Goal: Task Accomplishment & Management: Manage account settings

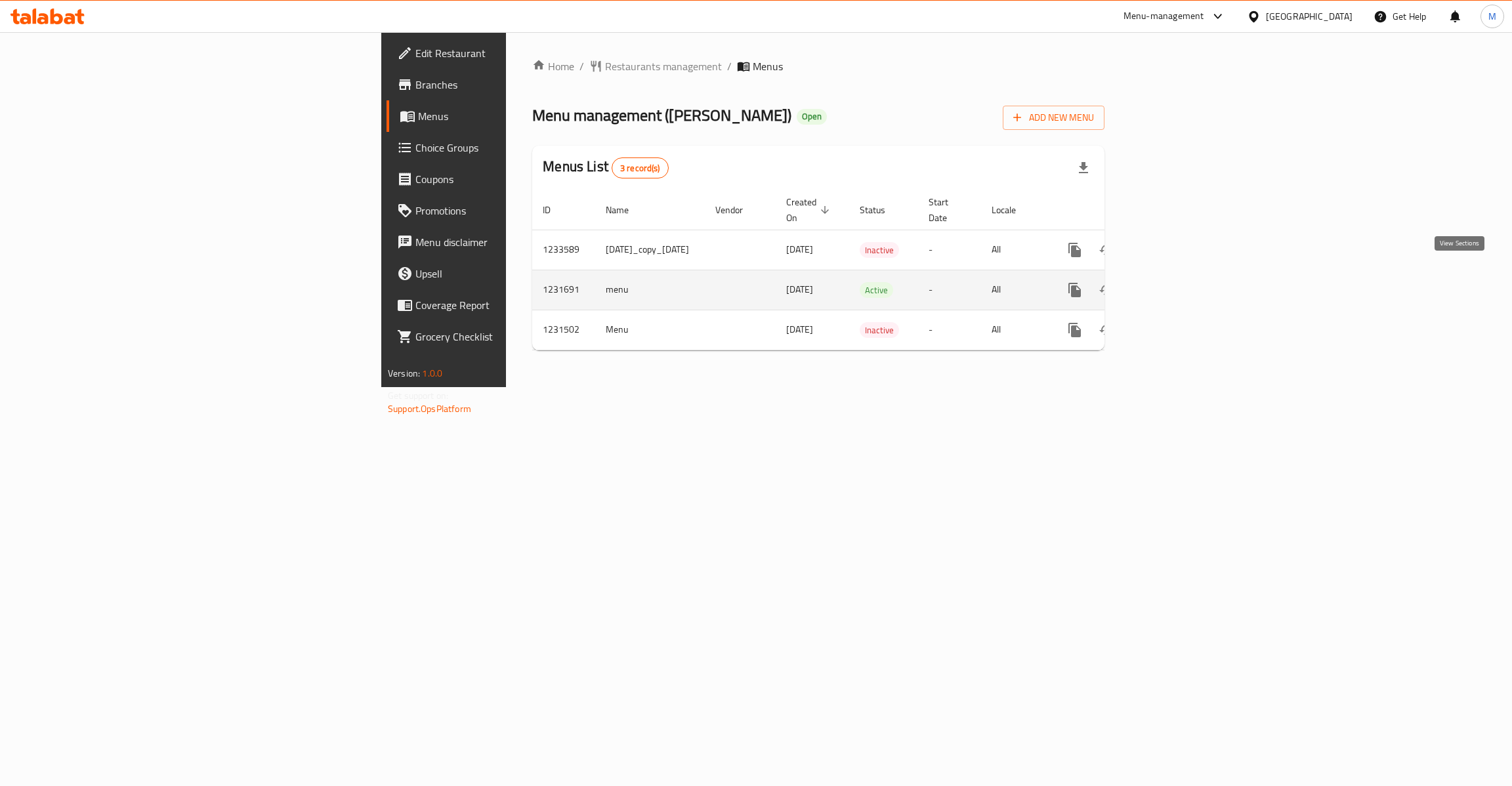
click at [1177, 282] on icon "enhanced table" at bounding box center [1169, 289] width 16 height 16
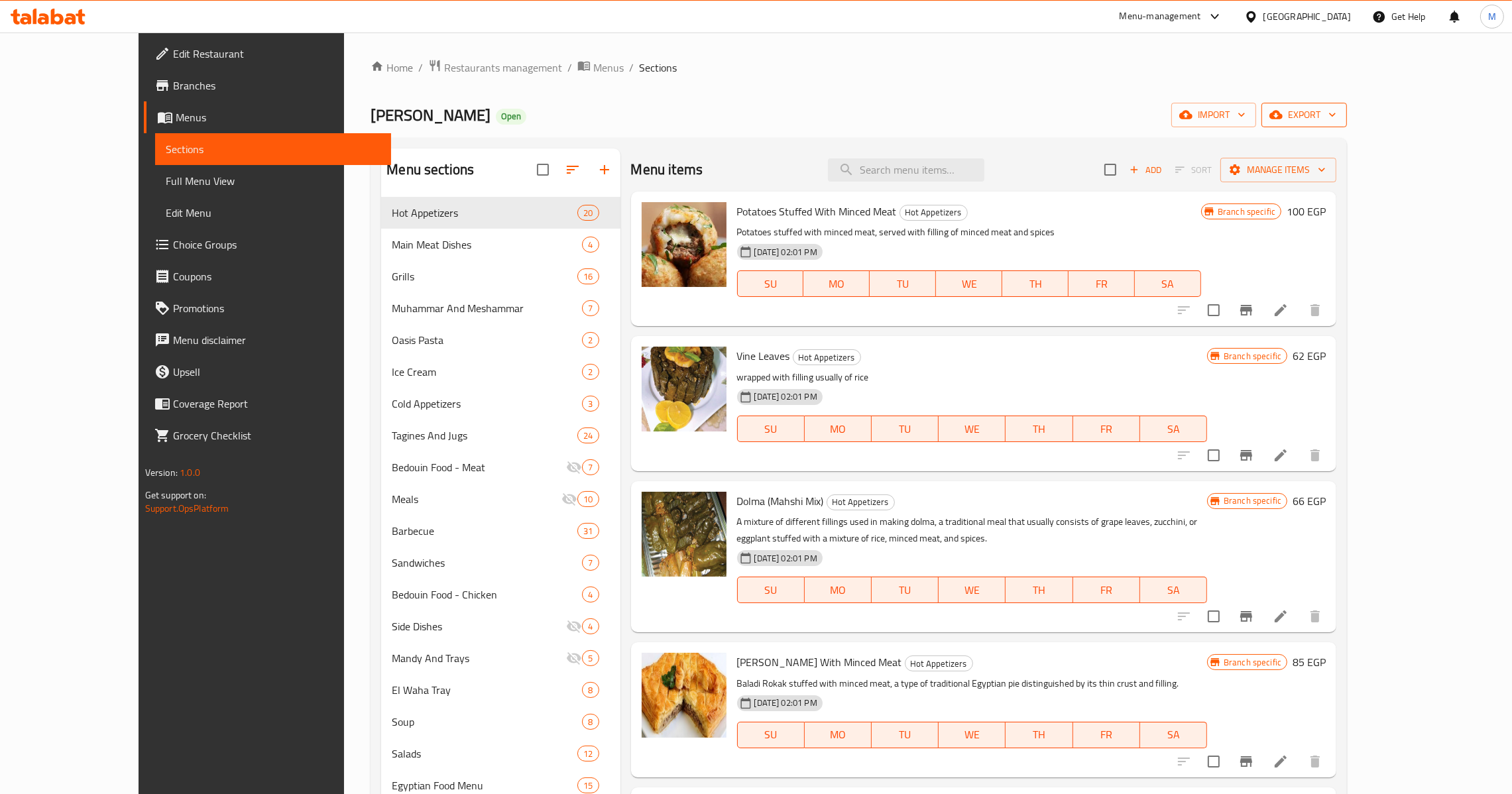
click at [1336, 115] on span "export" at bounding box center [1303, 115] width 64 height 17
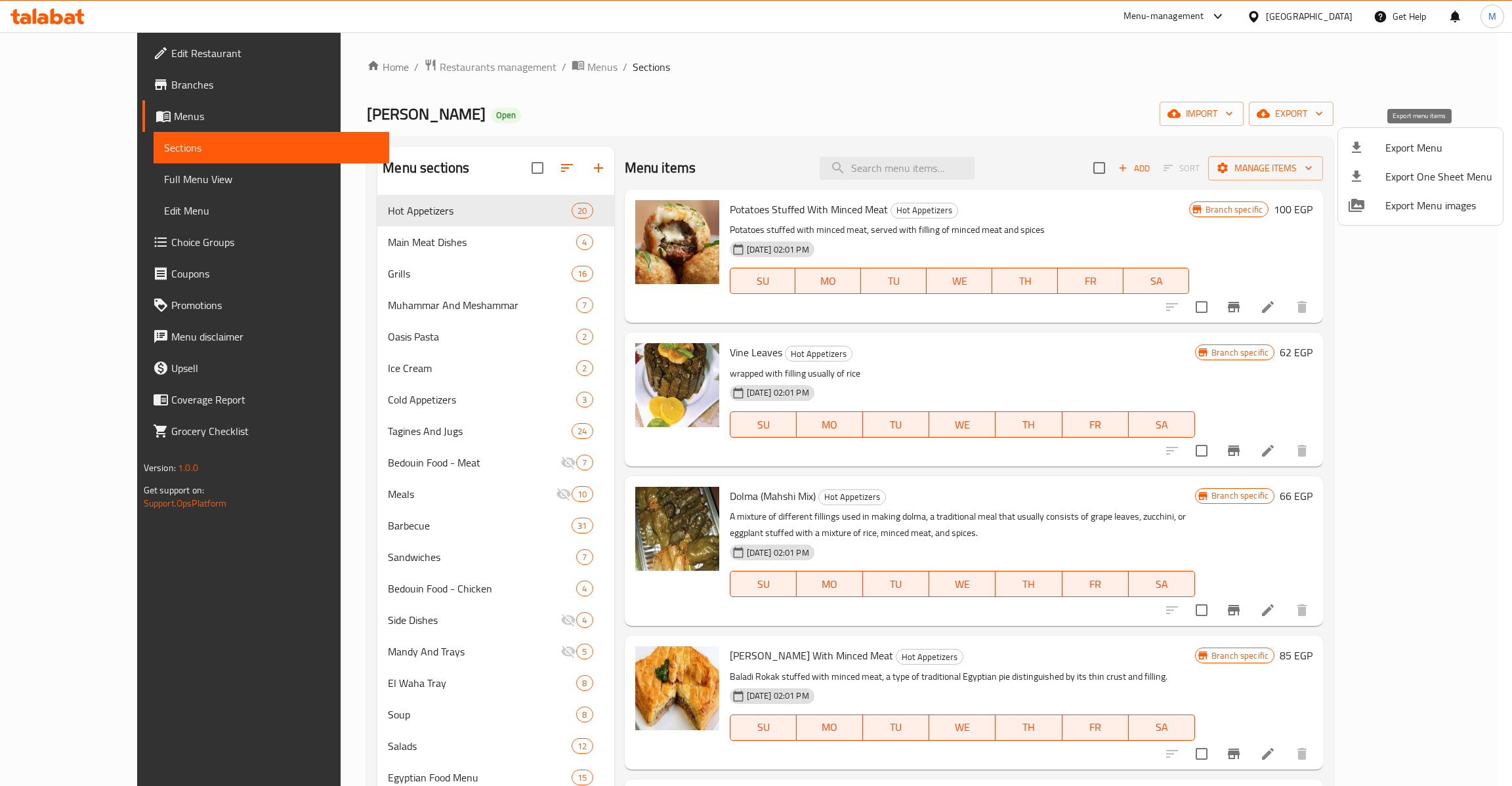
click at [1412, 151] on span "Export Menu" at bounding box center [1439, 147] width 107 height 16
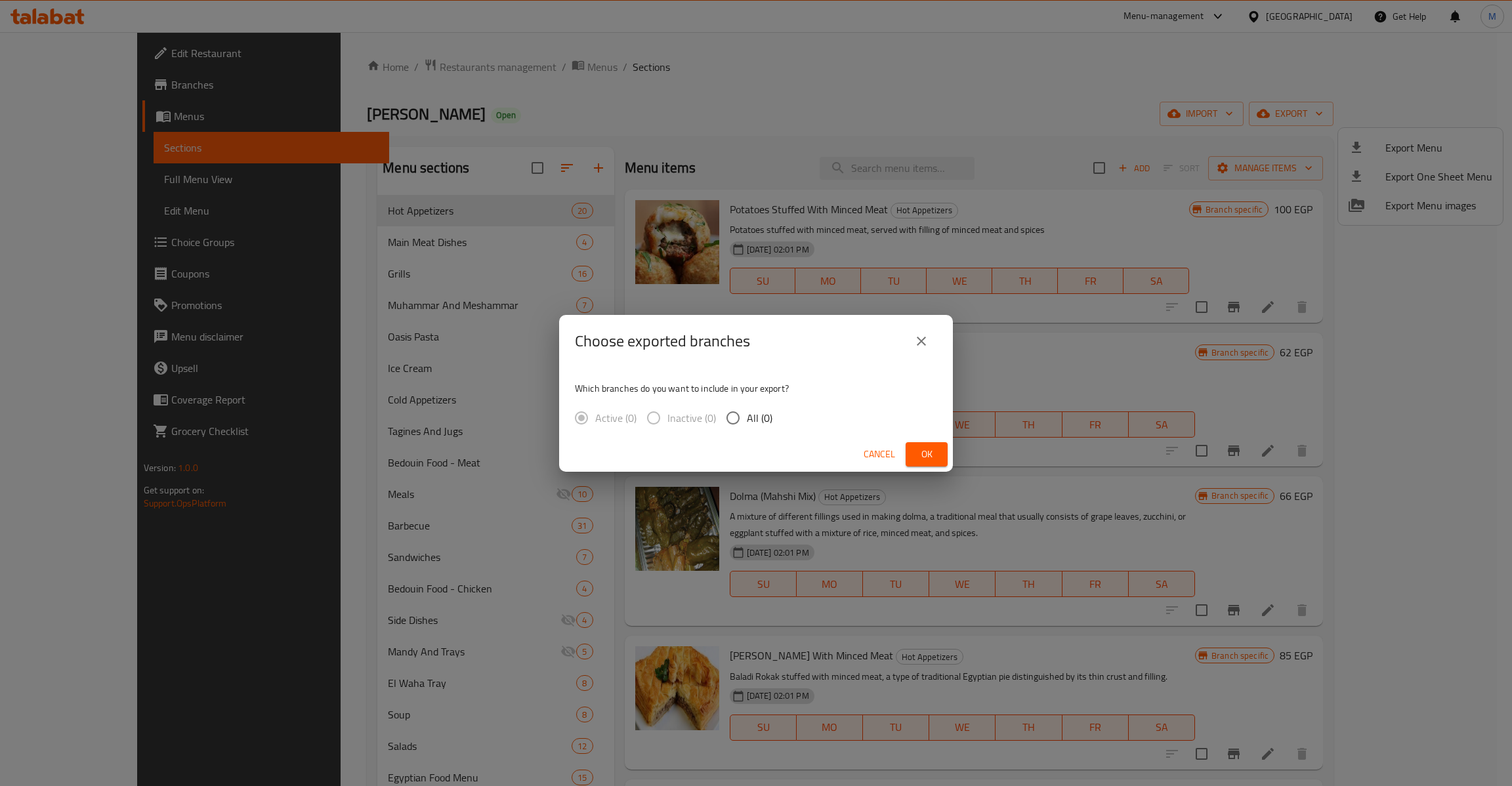
click at [754, 419] on span "All (0)" at bounding box center [759, 418] width 26 height 16
click at [747, 419] on input "All (0)" at bounding box center [733, 418] width 28 height 28
radio input "true"
click at [927, 454] on span "Ok" at bounding box center [927, 454] width 21 height 16
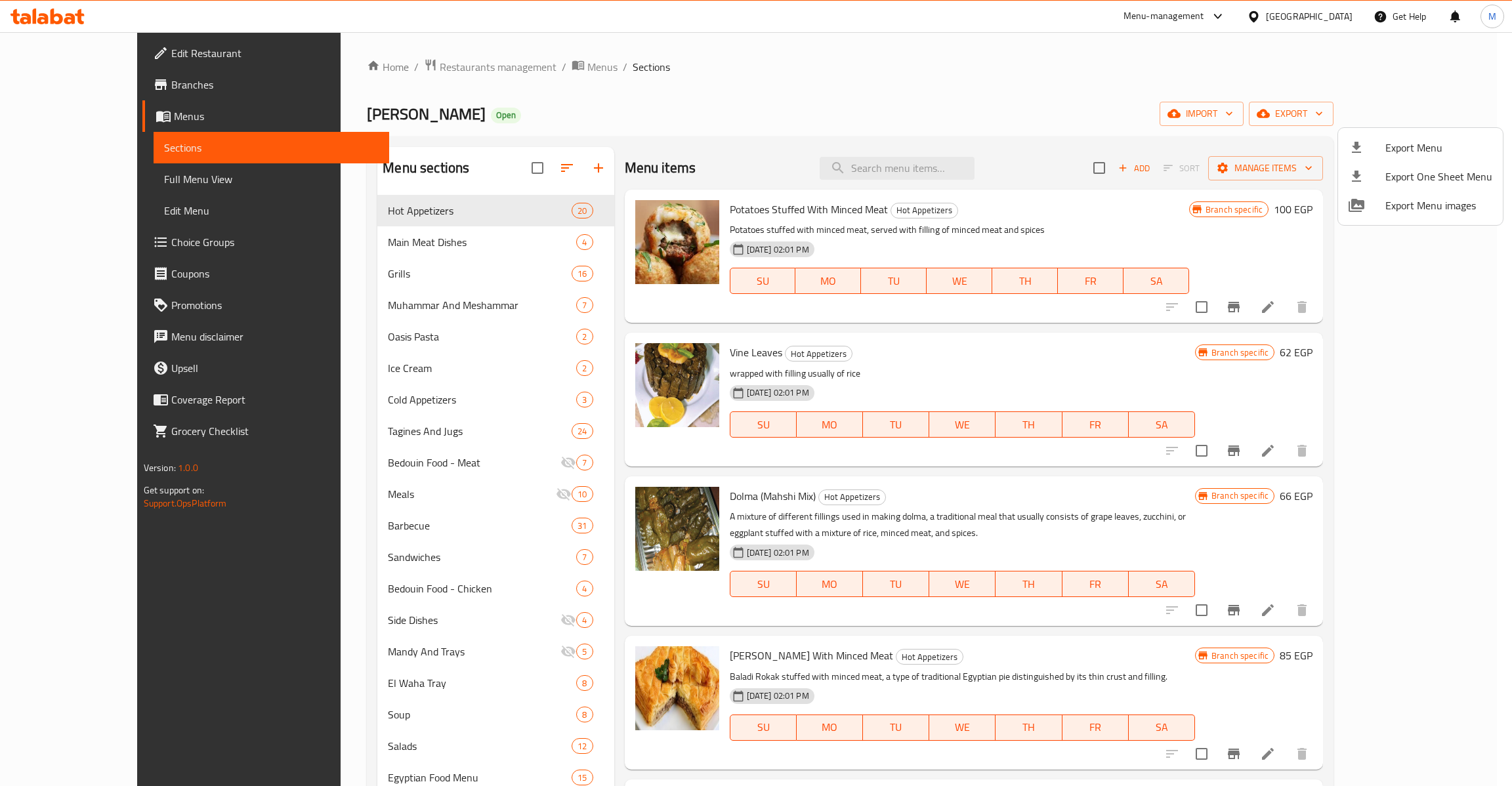
click at [102, 183] on div at bounding box center [756, 393] width 1512 height 786
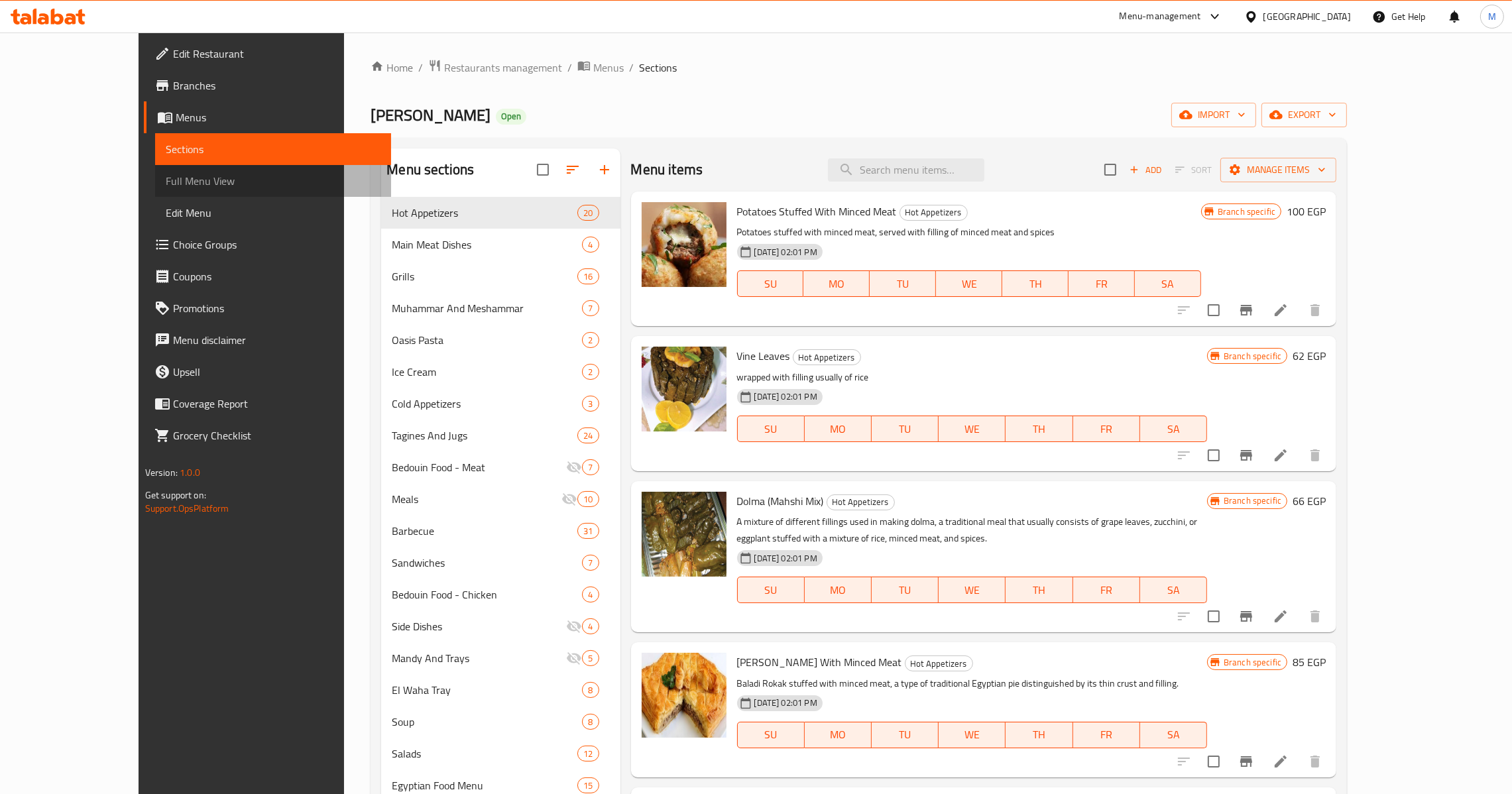
click at [165, 185] on span "Full Menu View" at bounding box center [272, 180] width 214 height 16
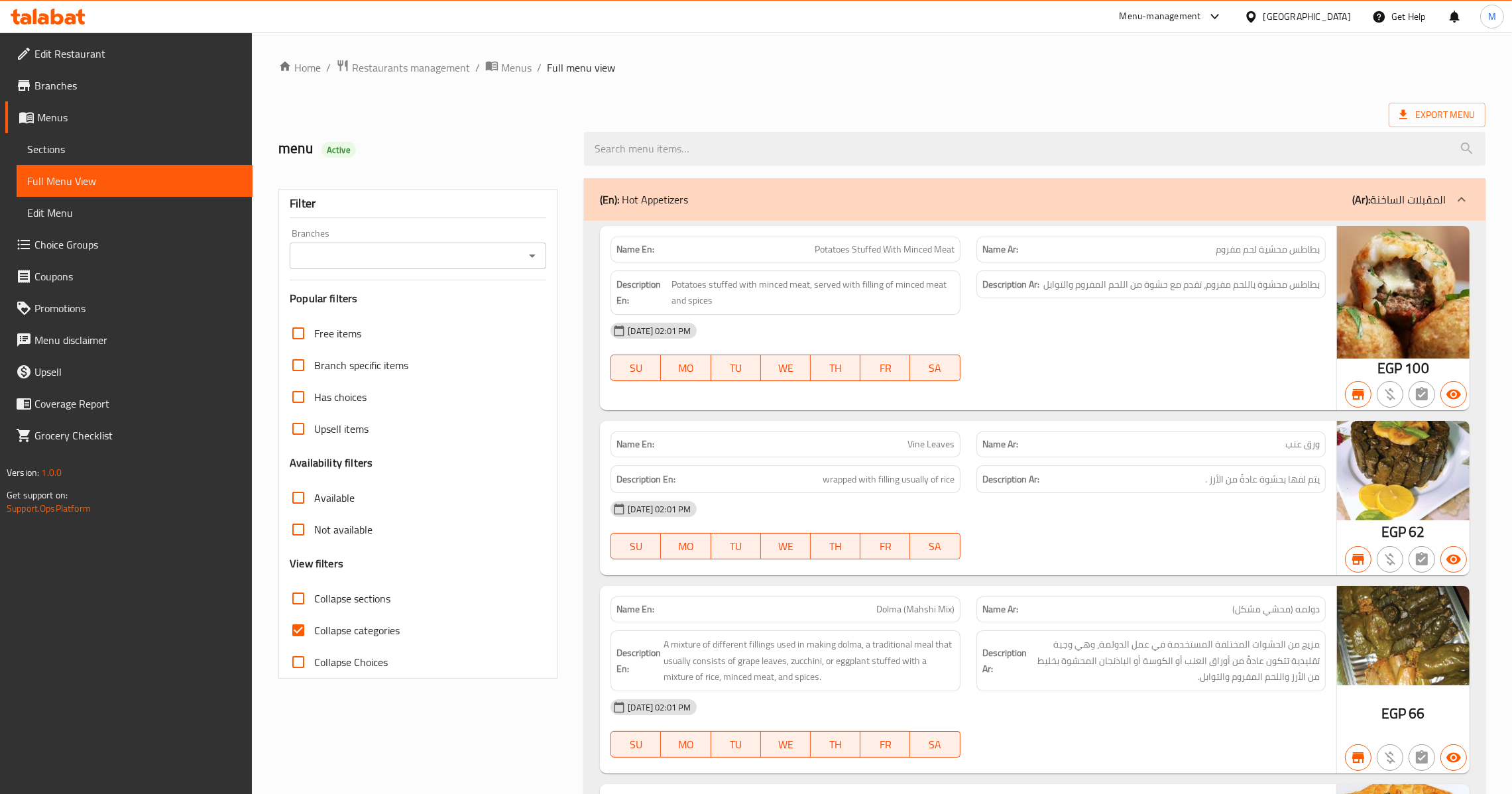
click at [528, 257] on div at bounding box center [531, 256] width 17 height 18
click at [529, 257] on icon "Open" at bounding box center [532, 255] width 16 height 16
click at [462, 351] on ul "All Wahet Farouk, ElGhazl [GEOGRAPHIC_DATA], [GEOGRAPHIC_DATA]" at bounding box center [417, 313] width 257 height 82
click at [425, 326] on li "Wahet Farouk, [GEOGRAPHIC_DATA]" at bounding box center [417, 337] width 257 height 24
type input "Wahet Farouk, [GEOGRAPHIC_DATA]"
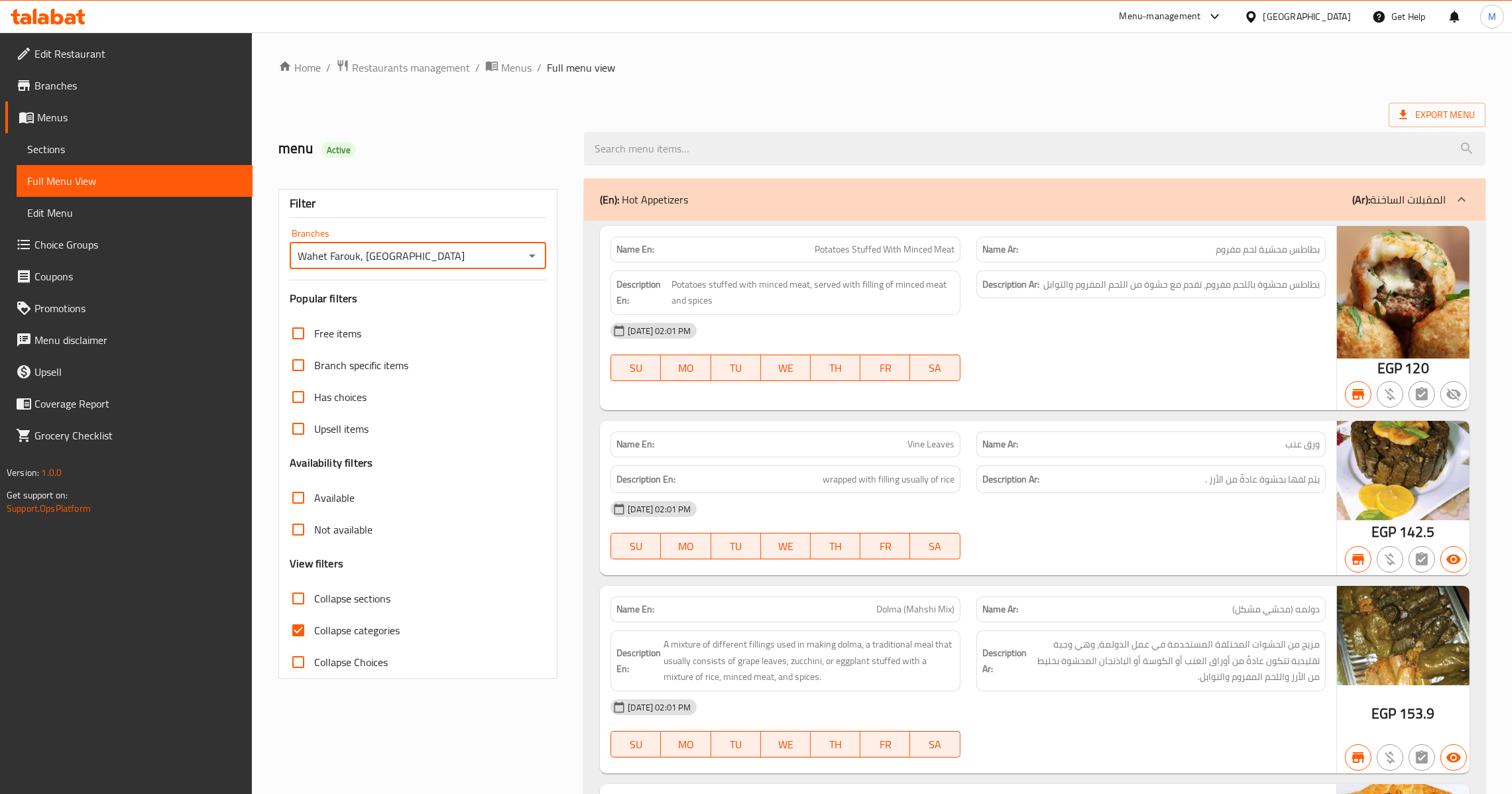
click at [284, 630] on input "Collapse categories" at bounding box center [298, 630] width 32 height 32
checkbox input "false"
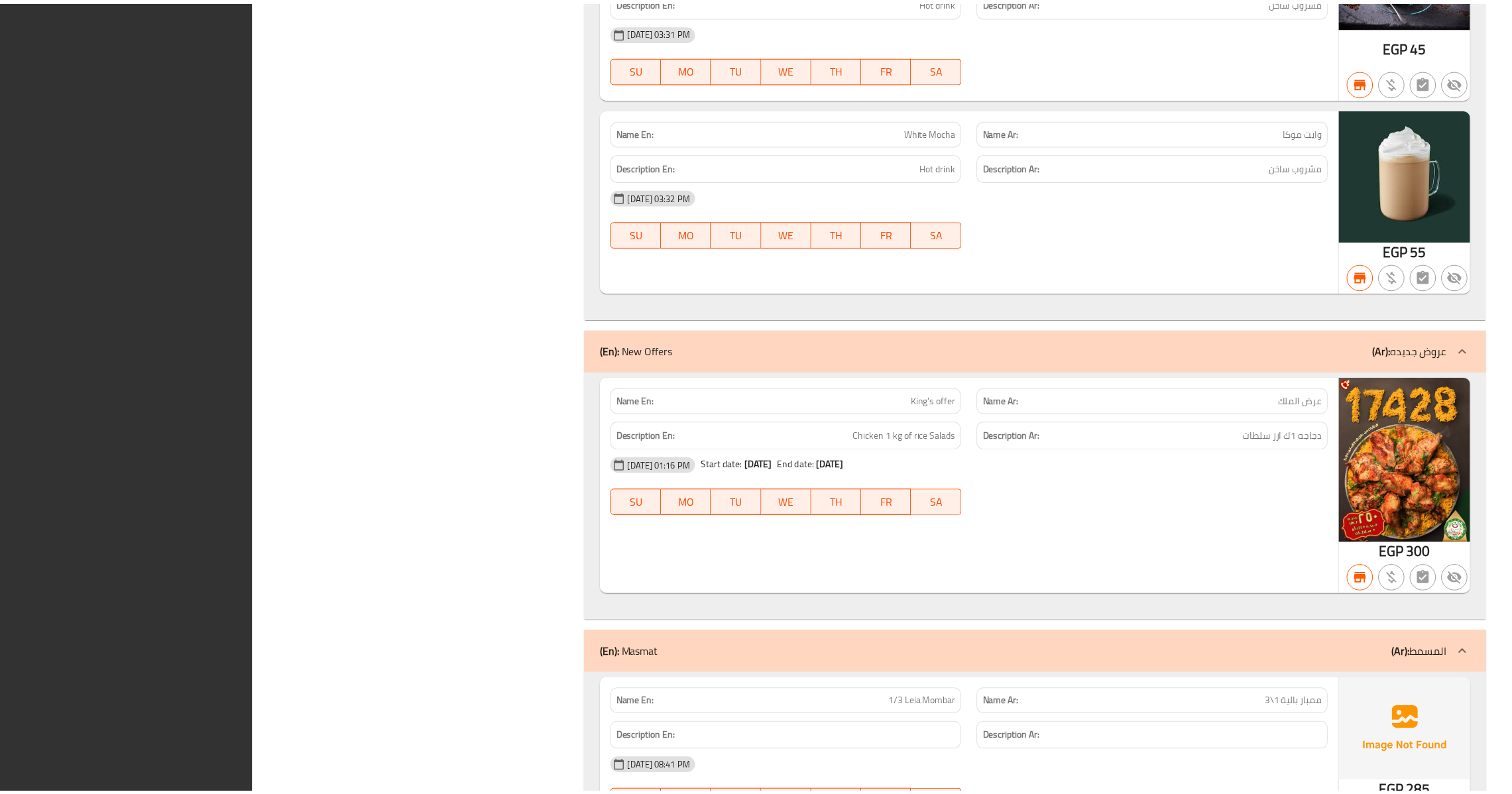
scroll to position [54116, 0]
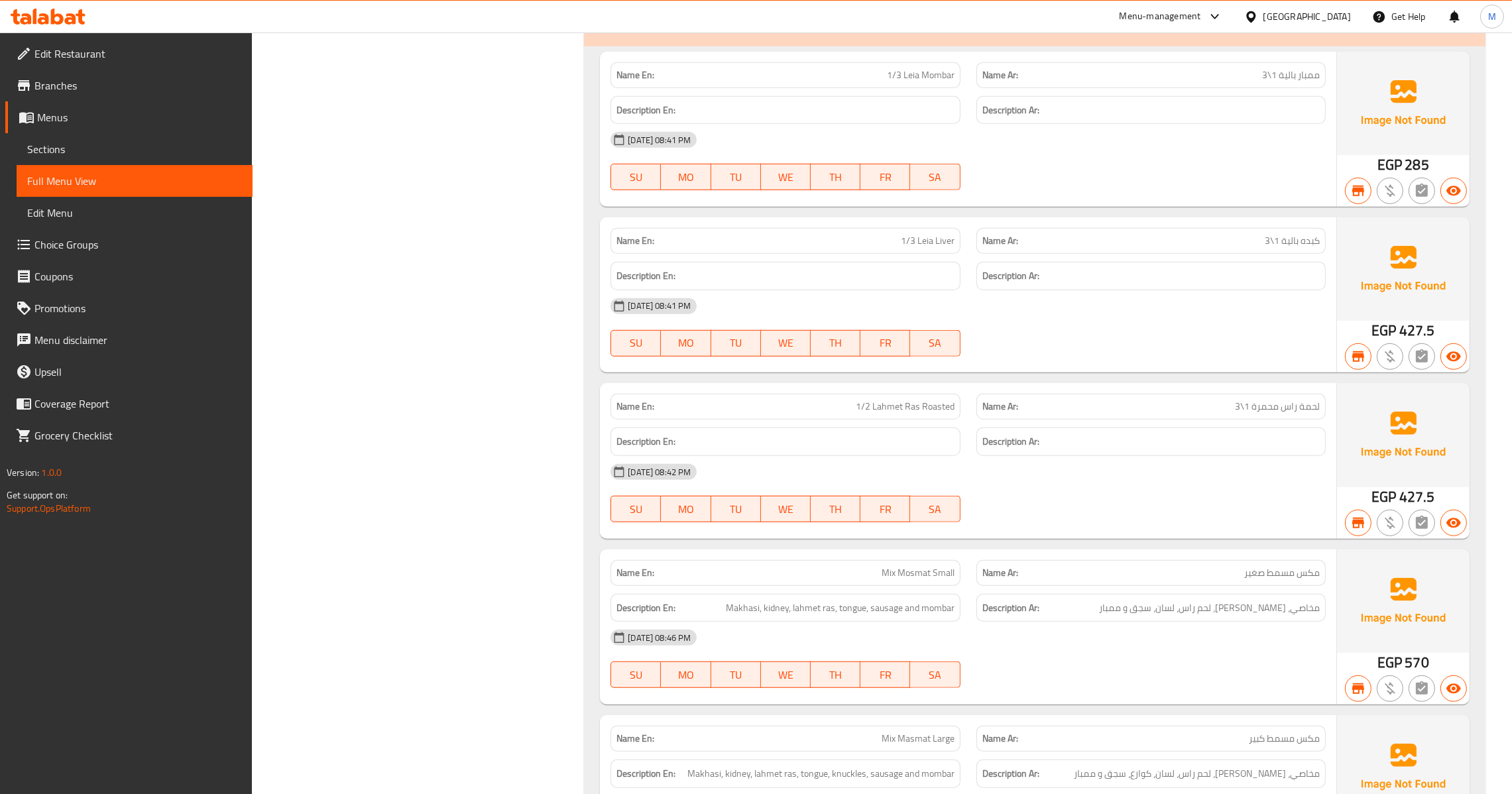
click at [68, 119] on span "Menus" at bounding box center [140, 117] width 205 height 16
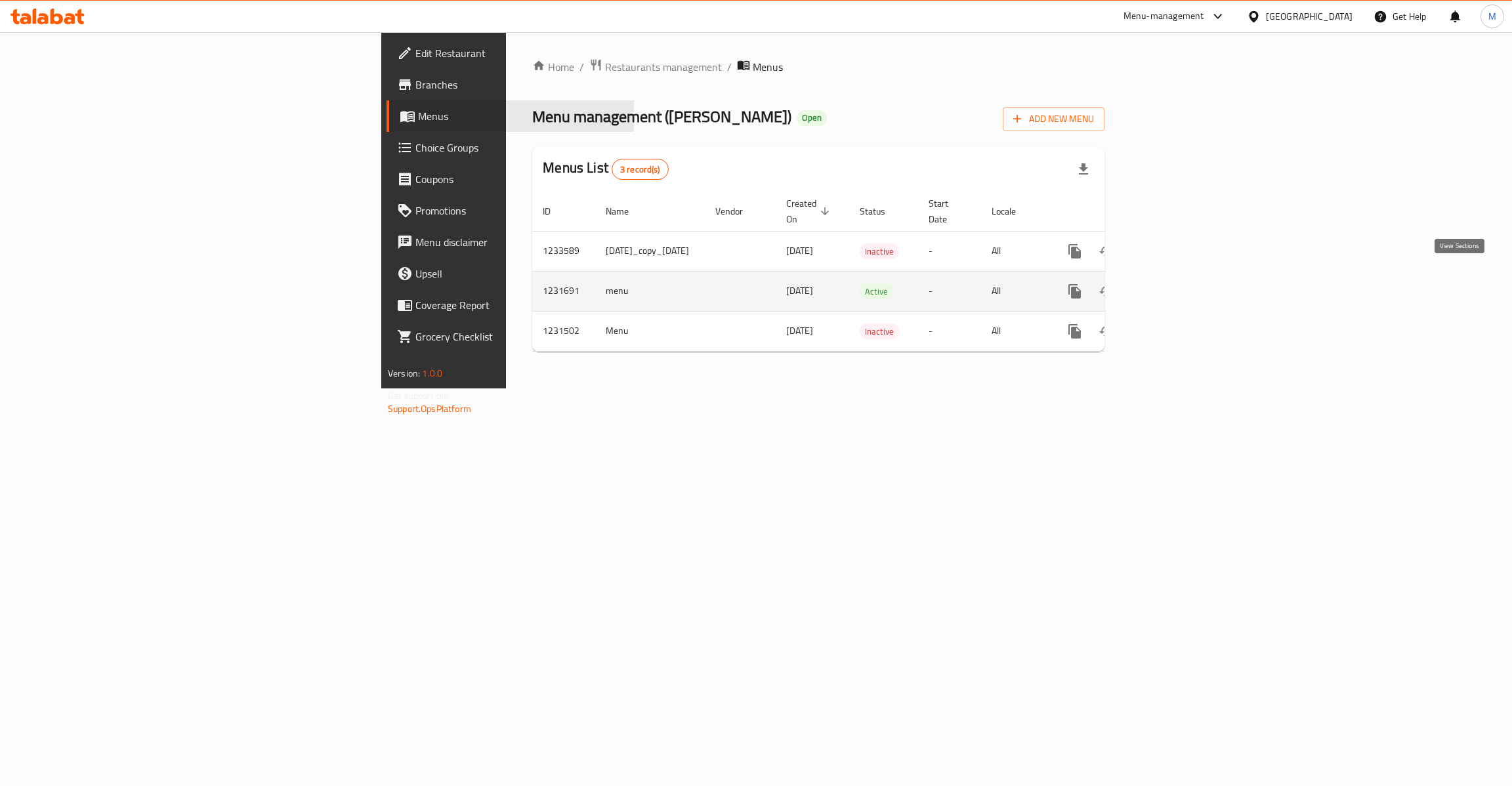
click at [1177, 284] on icon "enhanced table" at bounding box center [1169, 291] width 16 height 16
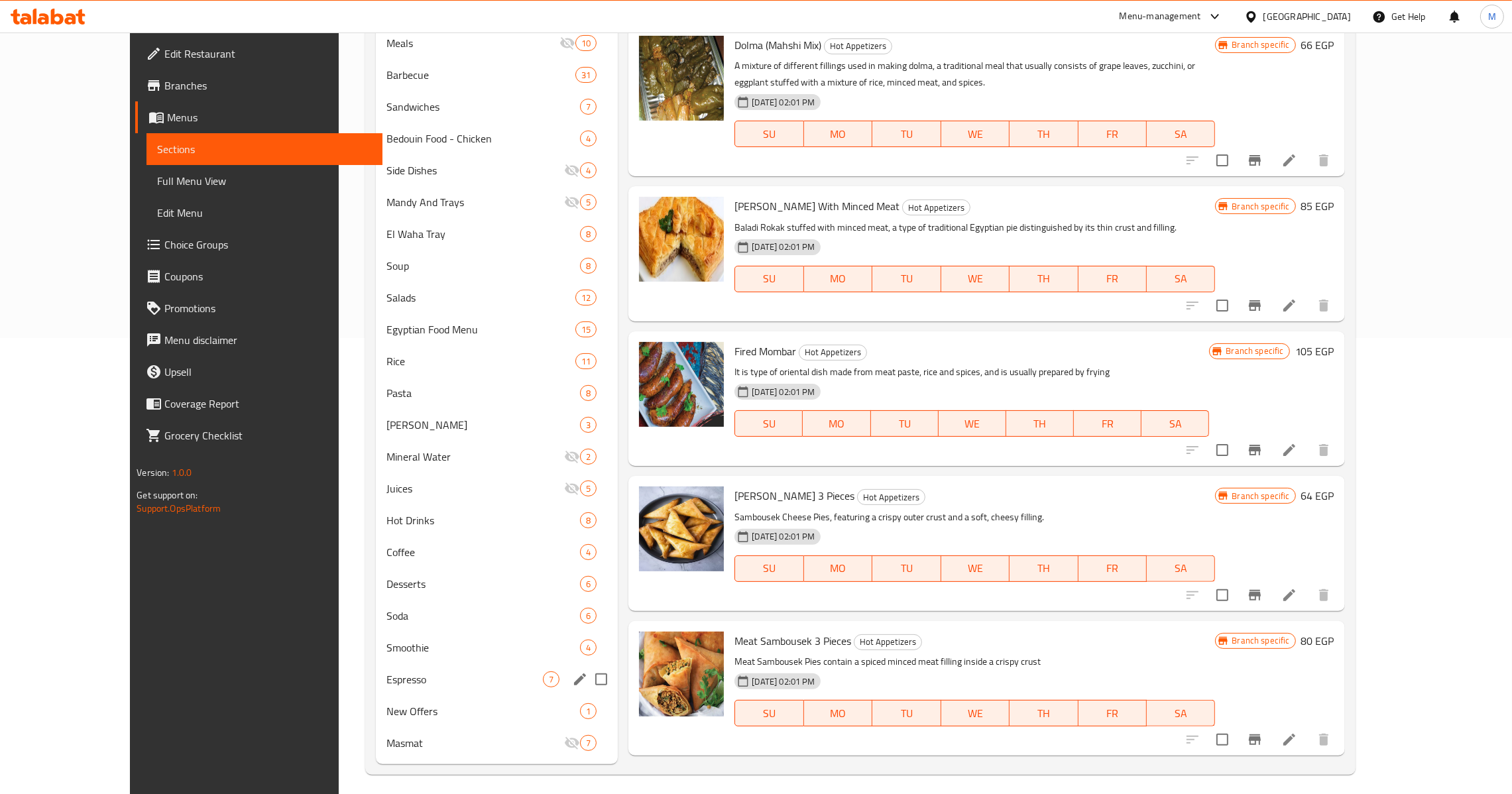
scroll to position [462, 0]
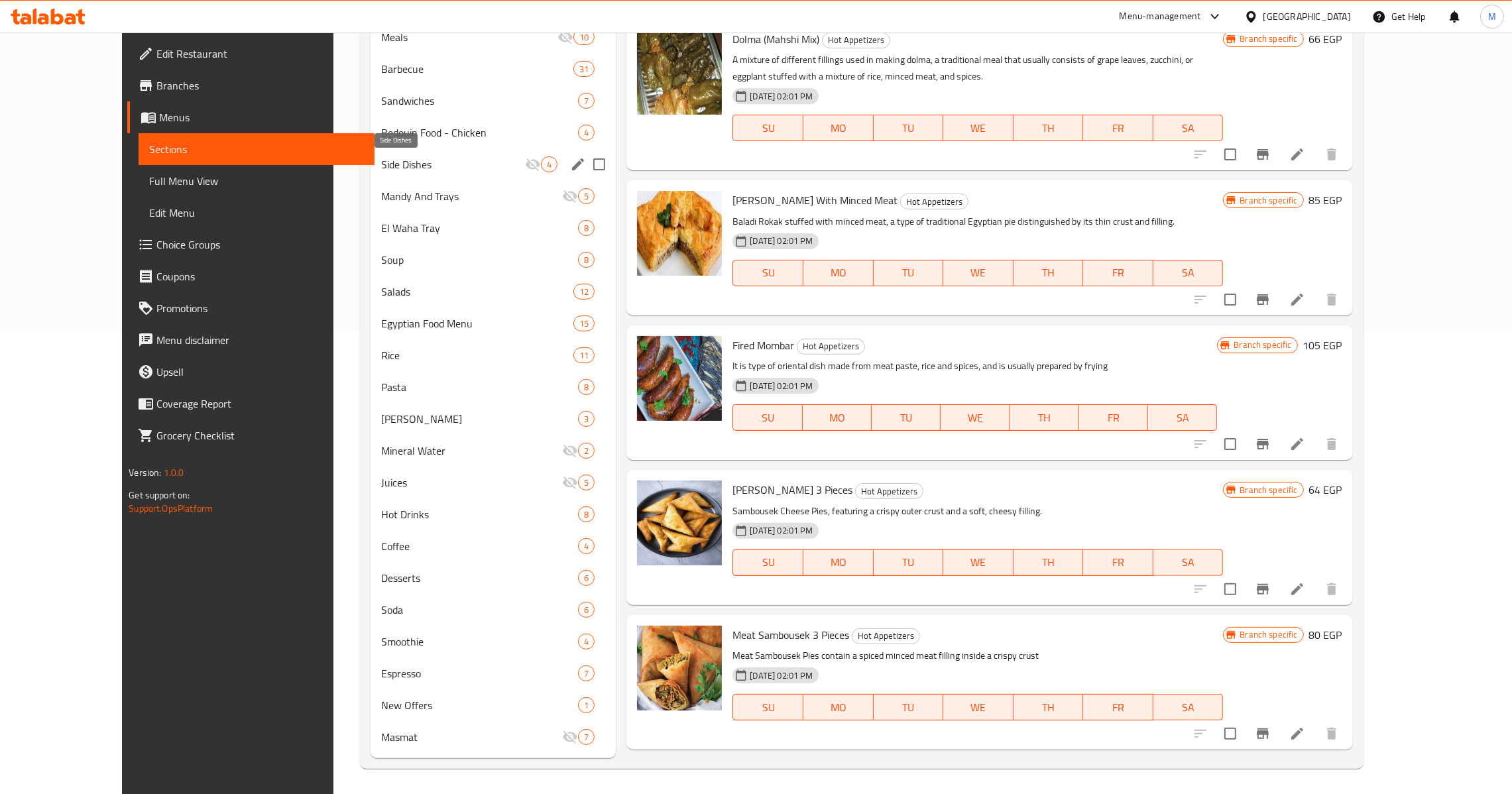
click at [389, 162] on span "Side Dishes" at bounding box center [453, 164] width 144 height 16
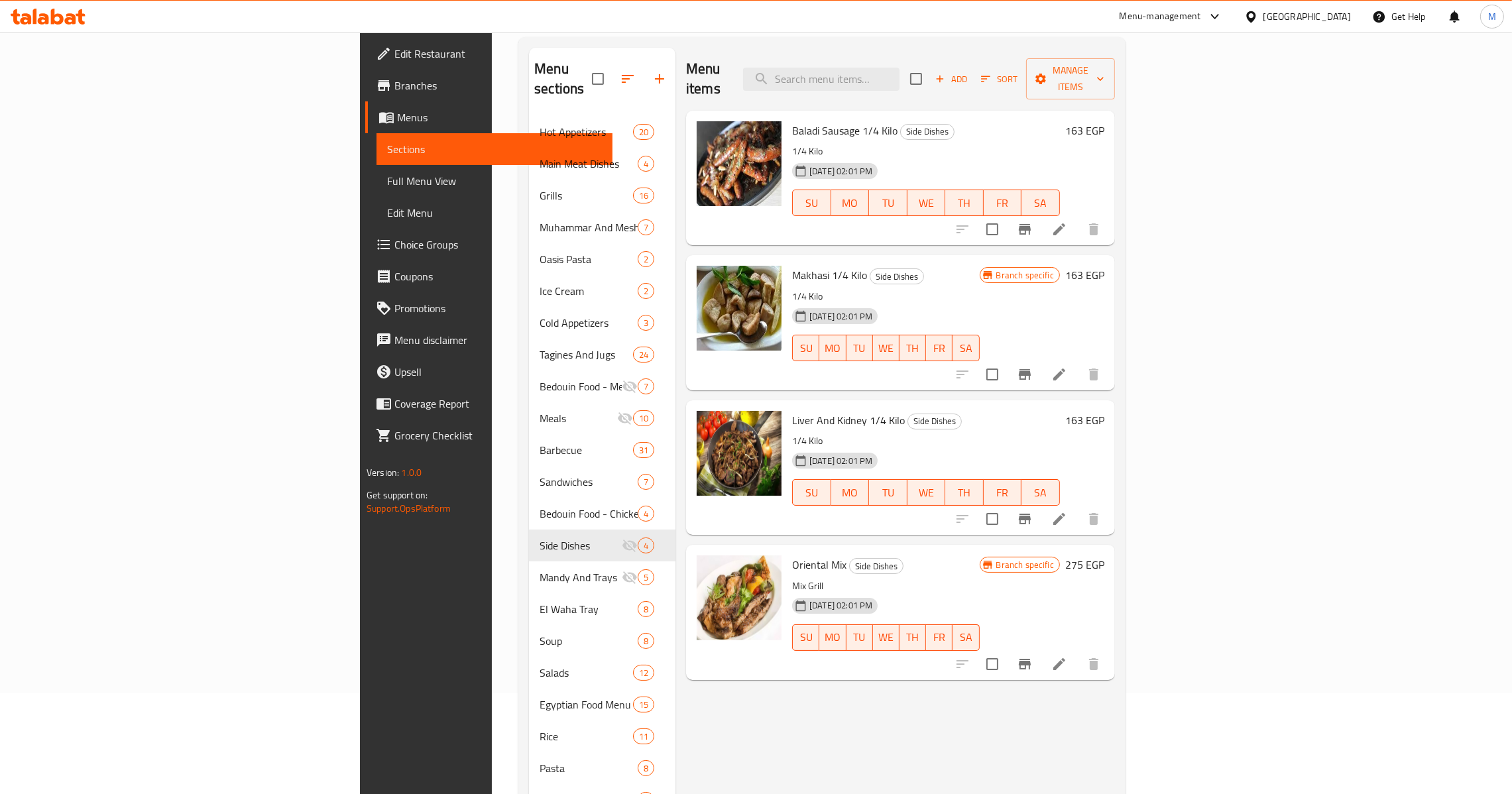
scroll to position [64, 0]
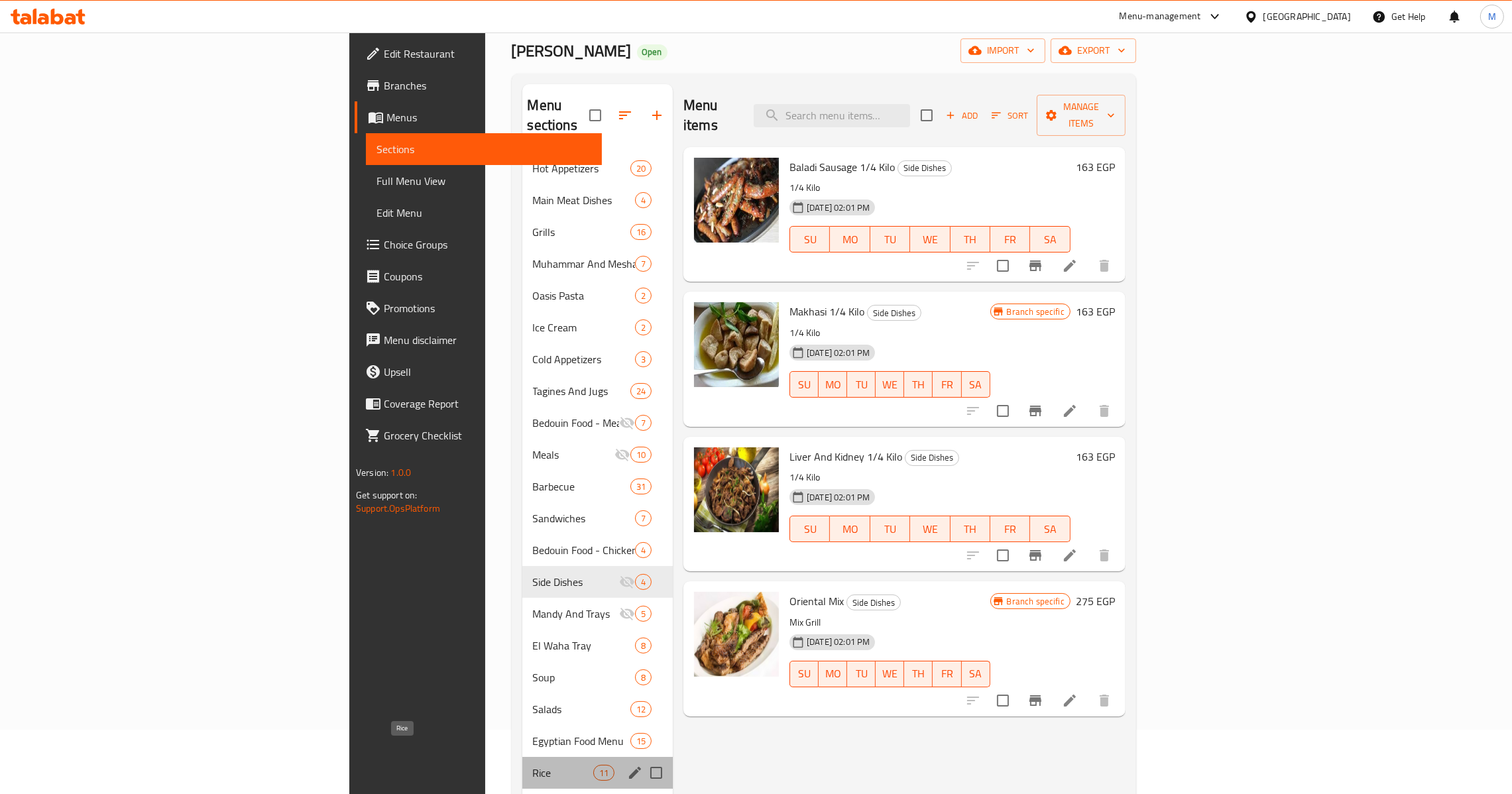
click at [533, 765] on span "Rice" at bounding box center [562, 772] width 61 height 16
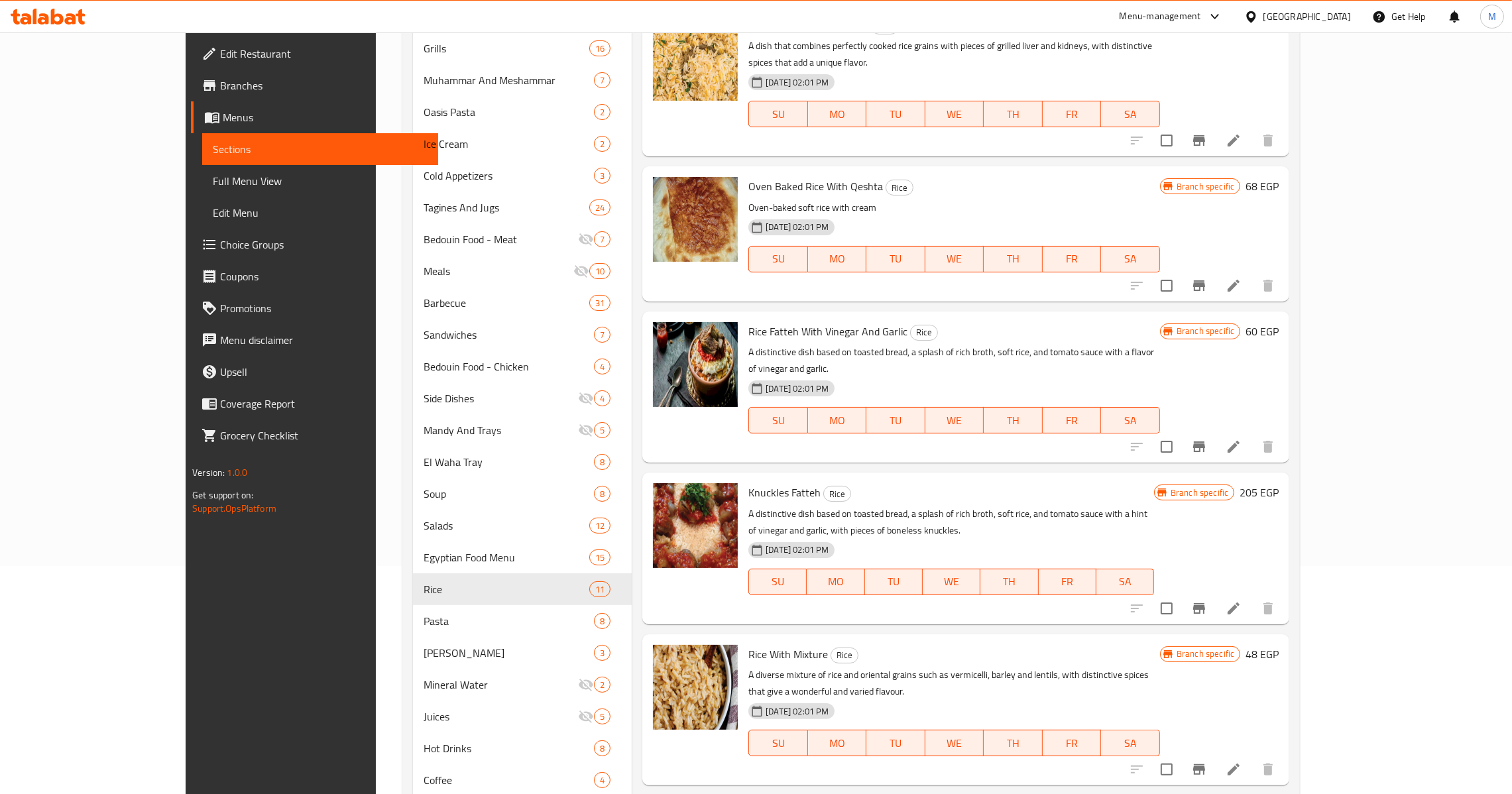
scroll to position [462, 0]
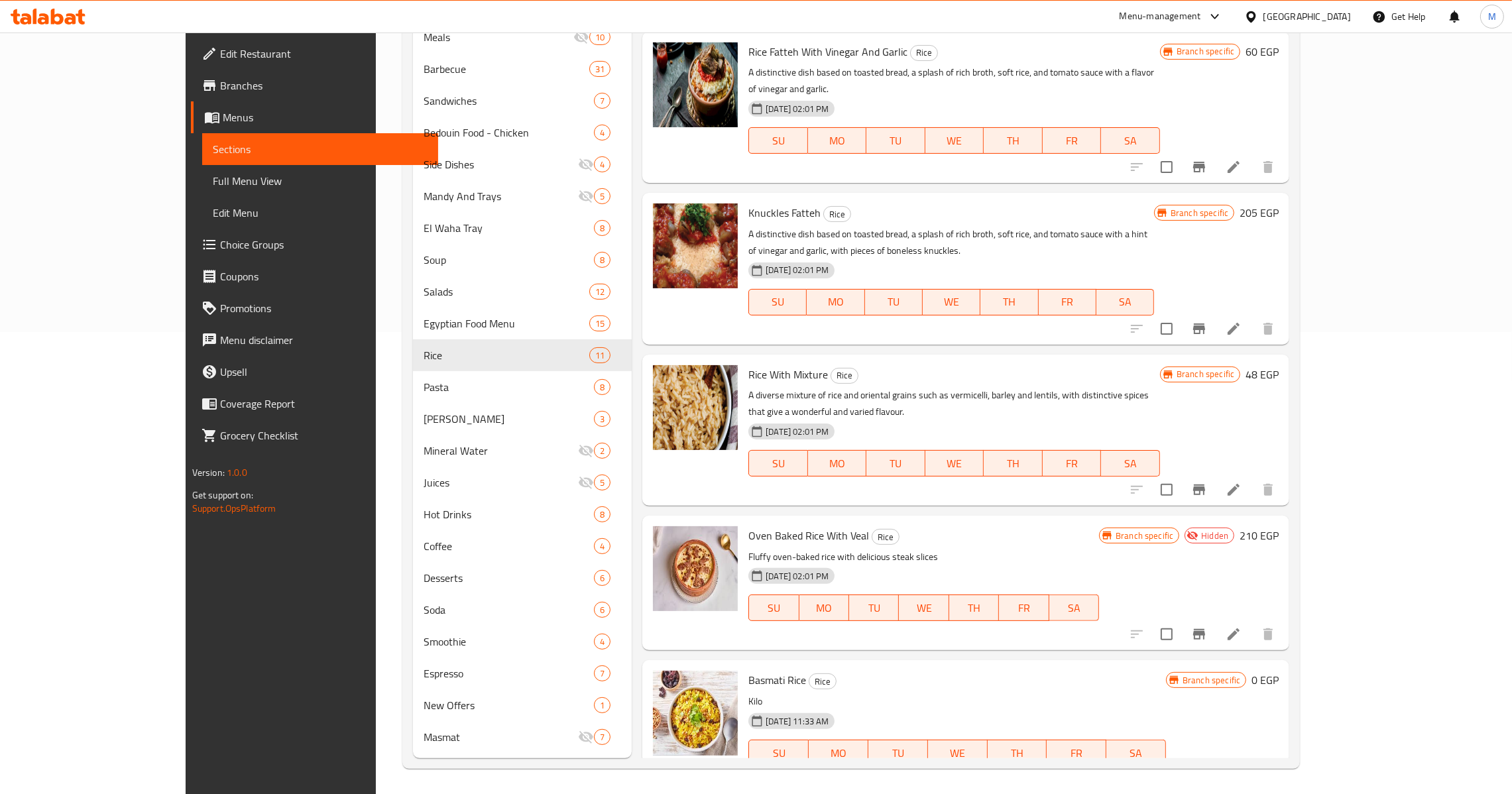
scroll to position [669, 0]
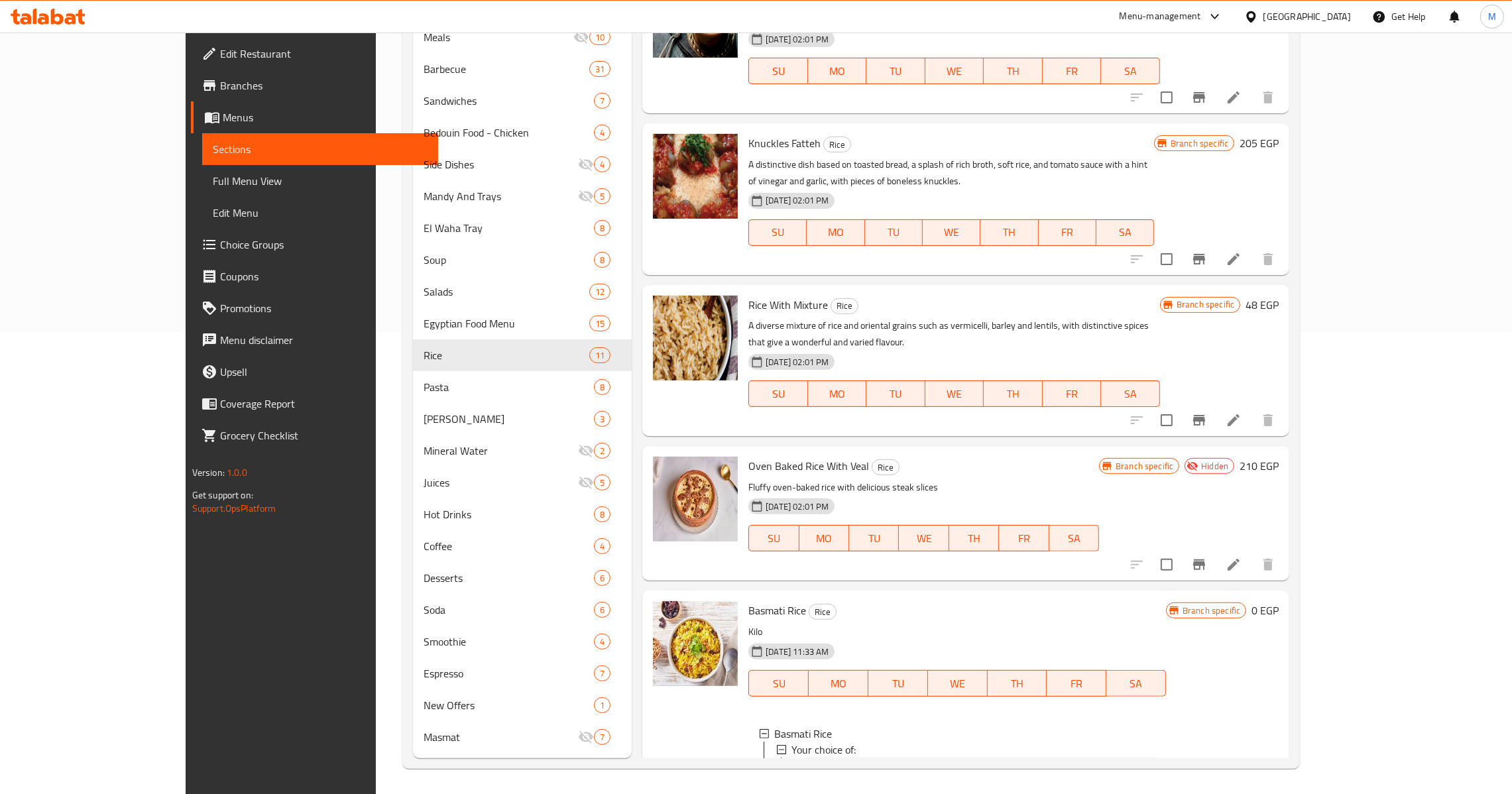
click at [880, 757] on div "Mandi" at bounding box center [981, 765] width 346 height 16
click at [808, 757] on span "Mandi" at bounding box center [822, 765] width 27 height 16
click at [808, 773] on span "Basmati" at bounding box center [827, 781] width 37 height 16
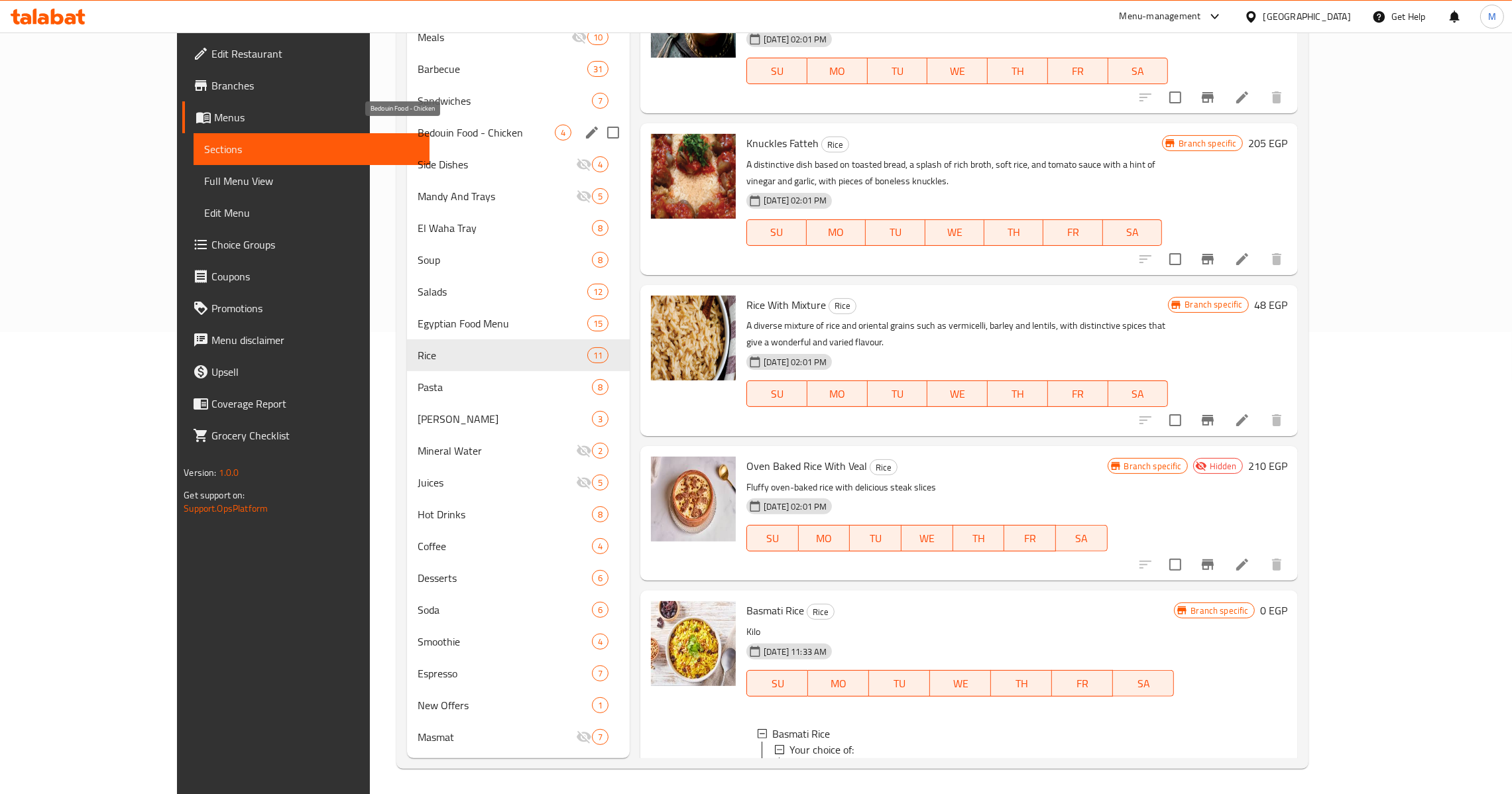
click at [418, 140] on span "Bedouin Food - Chicken" at bounding box center [486, 132] width 137 height 16
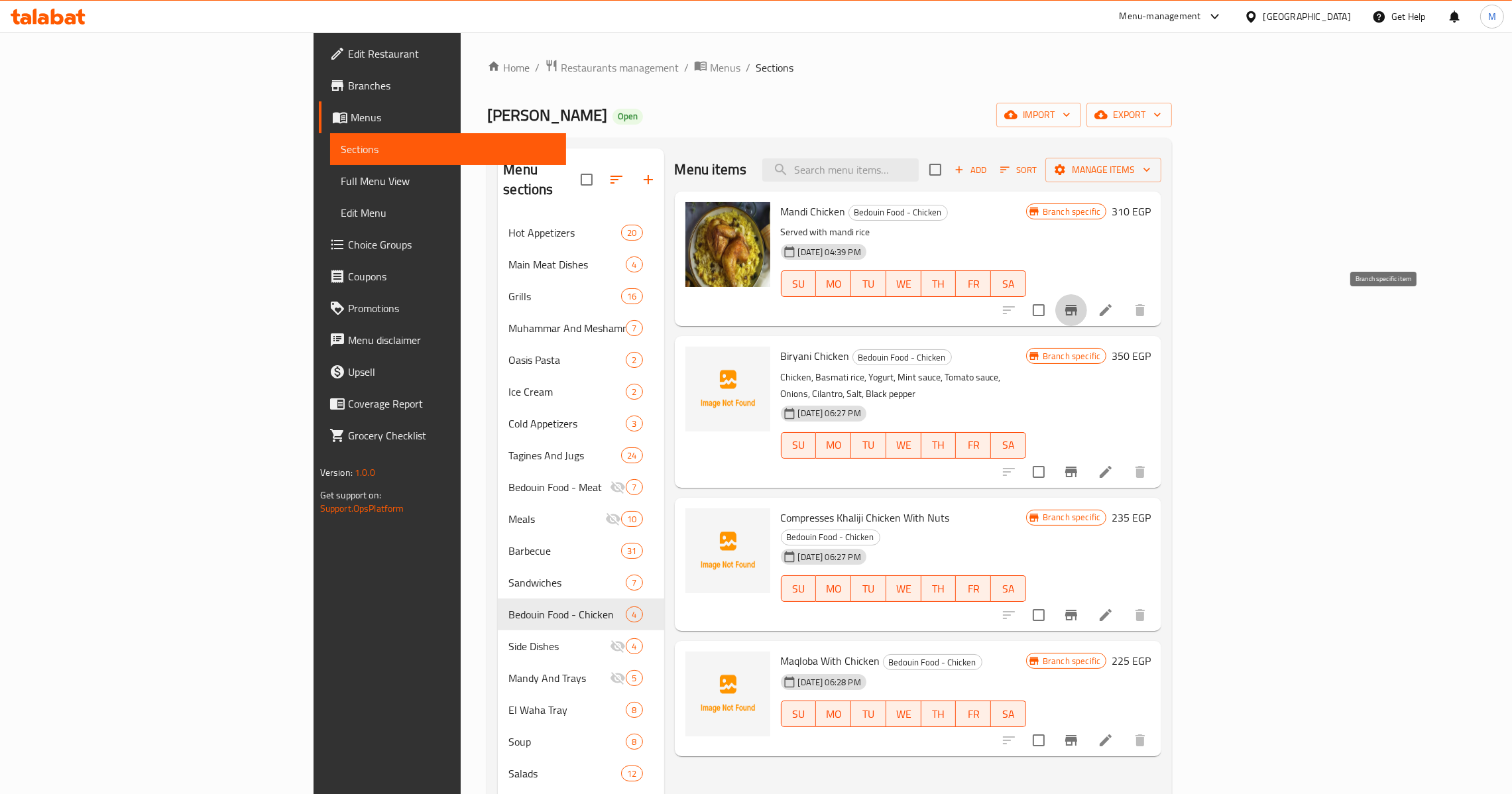
click at [1087, 320] on button "Branch-specific-item" at bounding box center [1071, 310] width 32 height 32
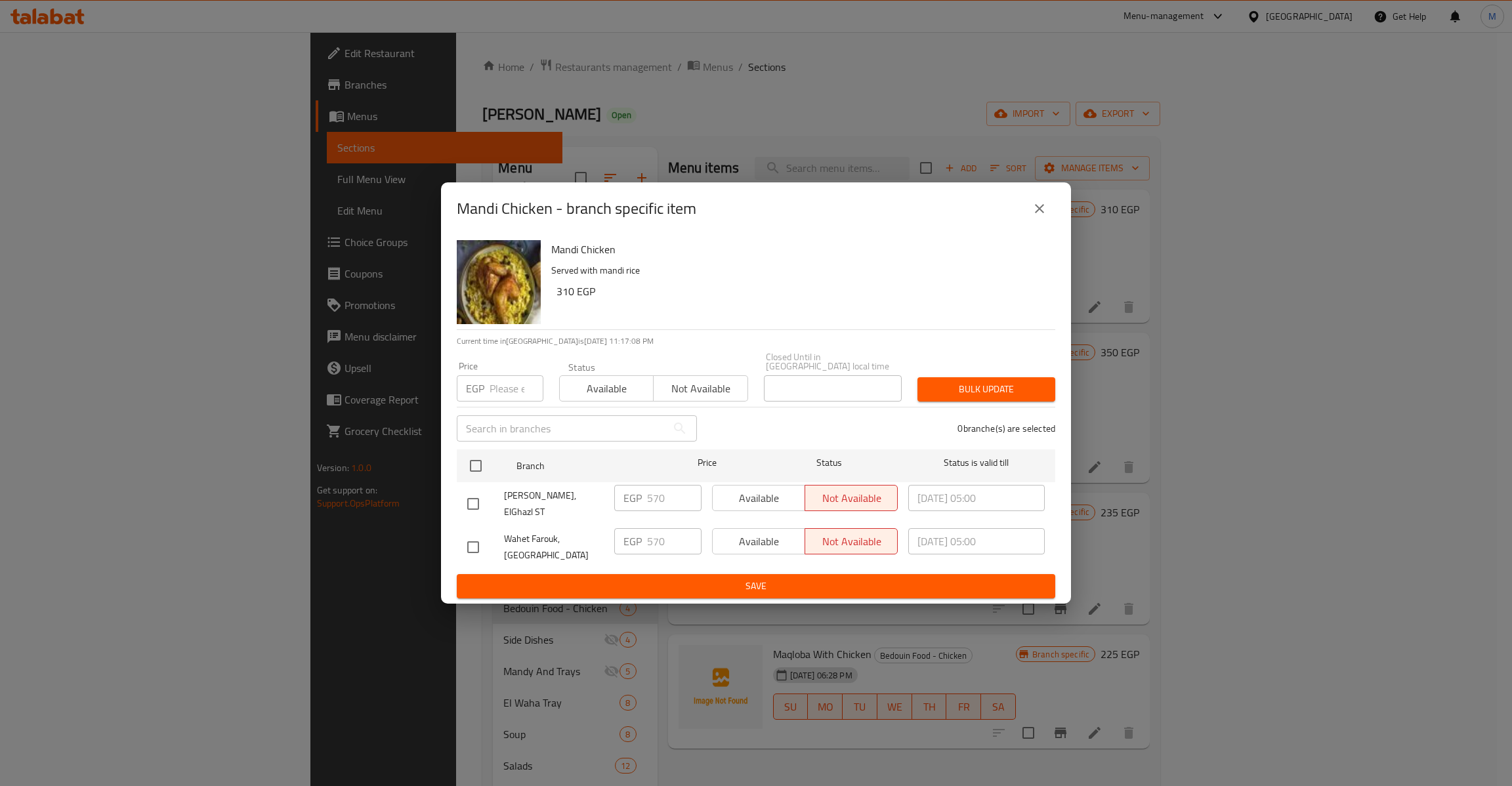
click at [475, 537] on input "checkbox" at bounding box center [473, 548] width 28 height 28
checkbox input "true"
click at [517, 391] on input "number" at bounding box center [516, 388] width 53 height 26
click at [649, 529] on input "570" at bounding box center [675, 541] width 54 height 26
click at [489, 391] on input "number" at bounding box center [516, 388] width 53 height 26
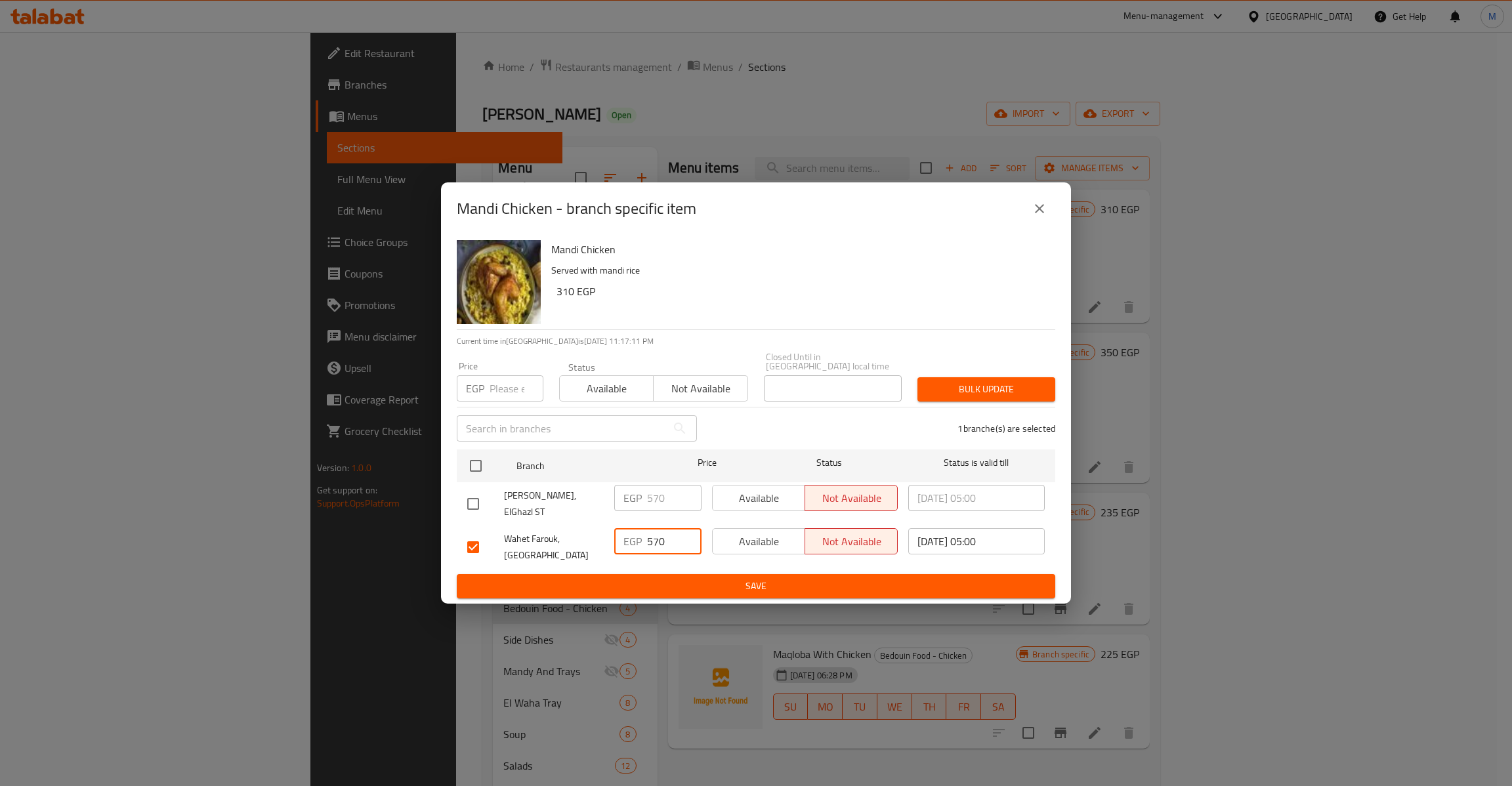
paste input "570"
type input "570"
click at [1038, 390] on span "Bulk update" at bounding box center [986, 390] width 117 height 16
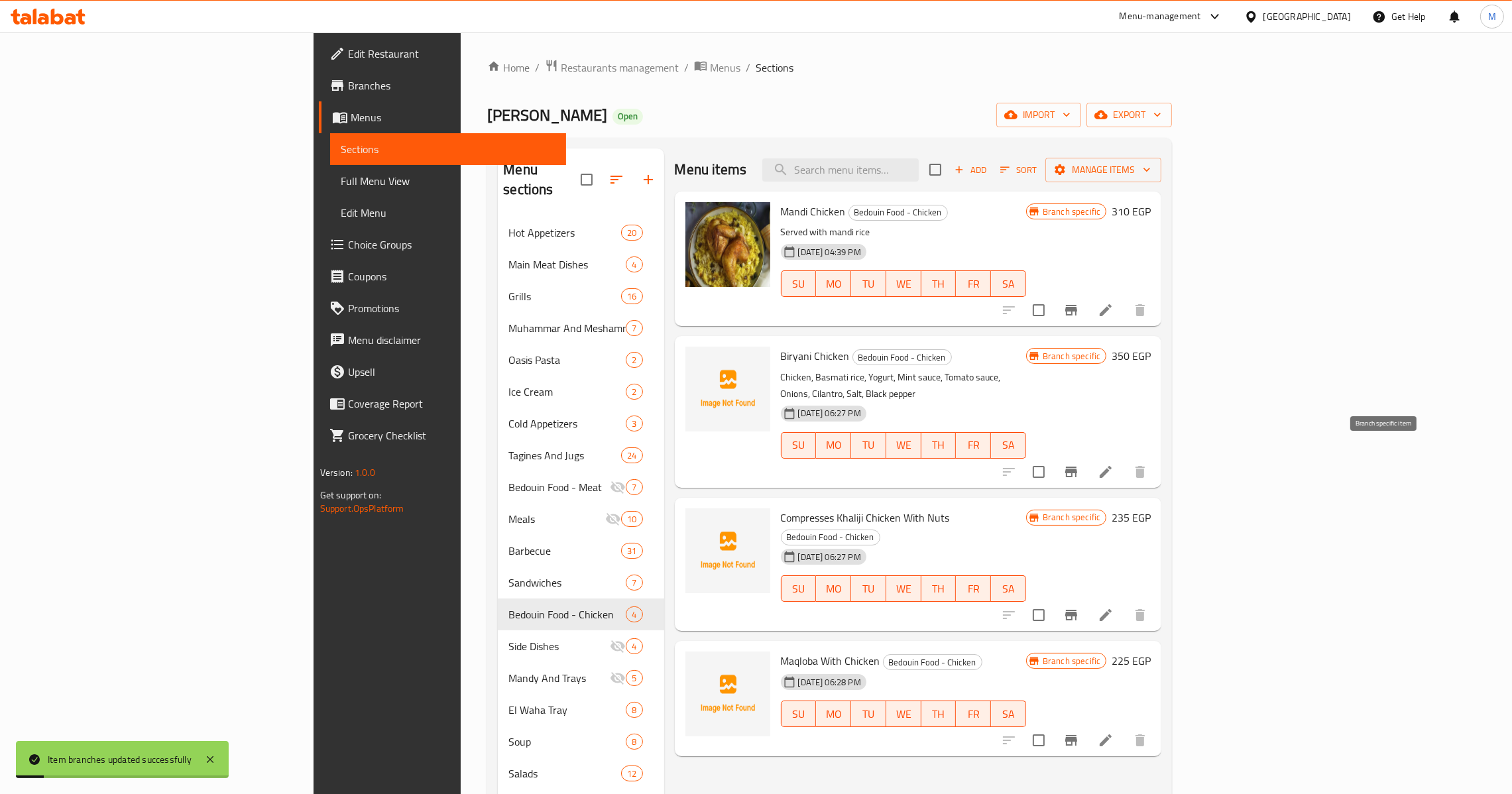
click at [1087, 456] on button "Branch-specific-item" at bounding box center [1071, 472] width 32 height 32
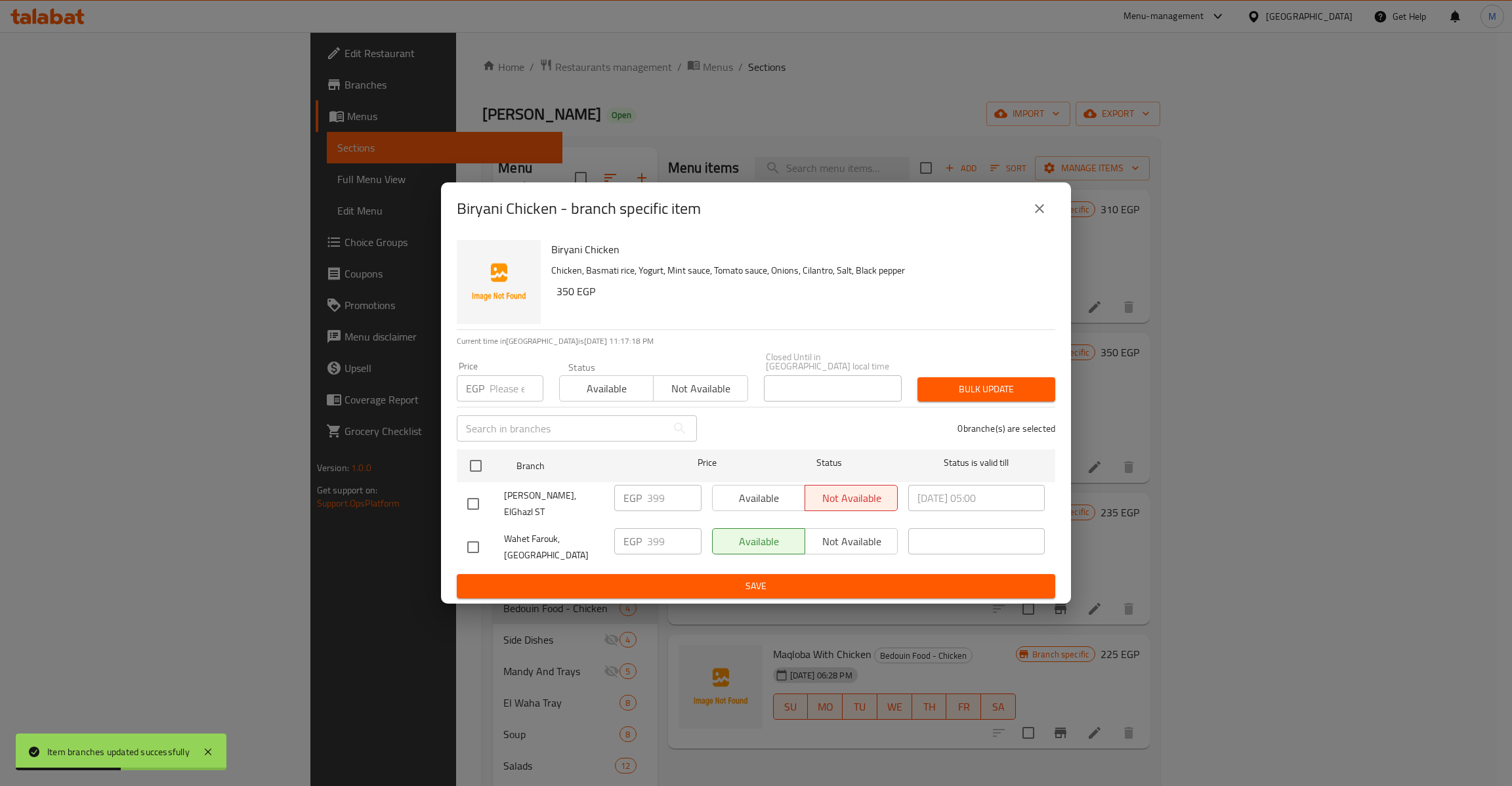
click at [471, 534] on input "checkbox" at bounding box center [473, 548] width 28 height 28
checkbox input "true"
click at [513, 387] on input "number" at bounding box center [516, 388] width 53 height 26
type input "399"
click at [683, 579] on span "Save" at bounding box center [756, 586] width 577 height 16
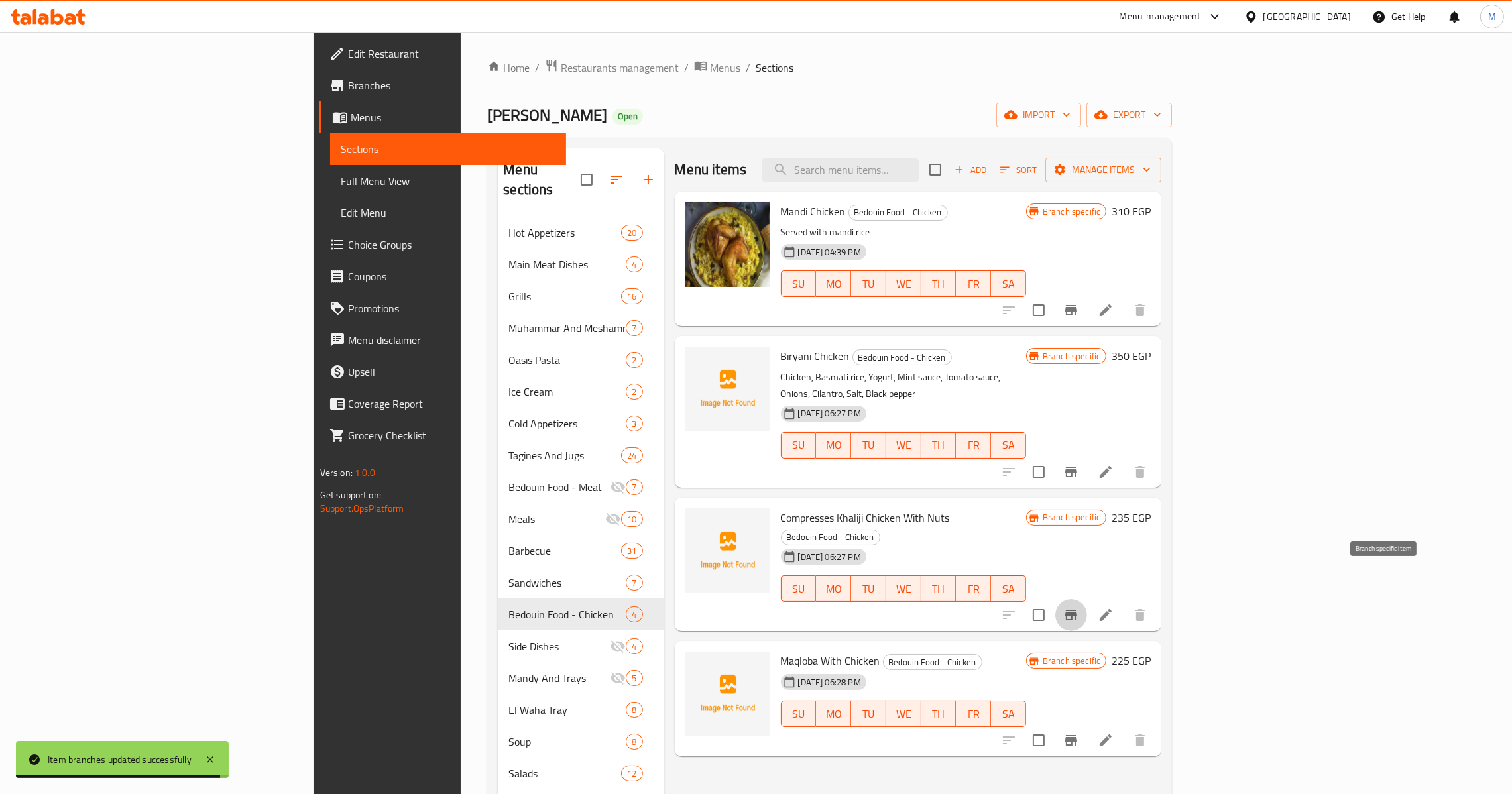
click at [1079, 607] on icon "Branch-specific-item" at bounding box center [1071, 615] width 16 height 16
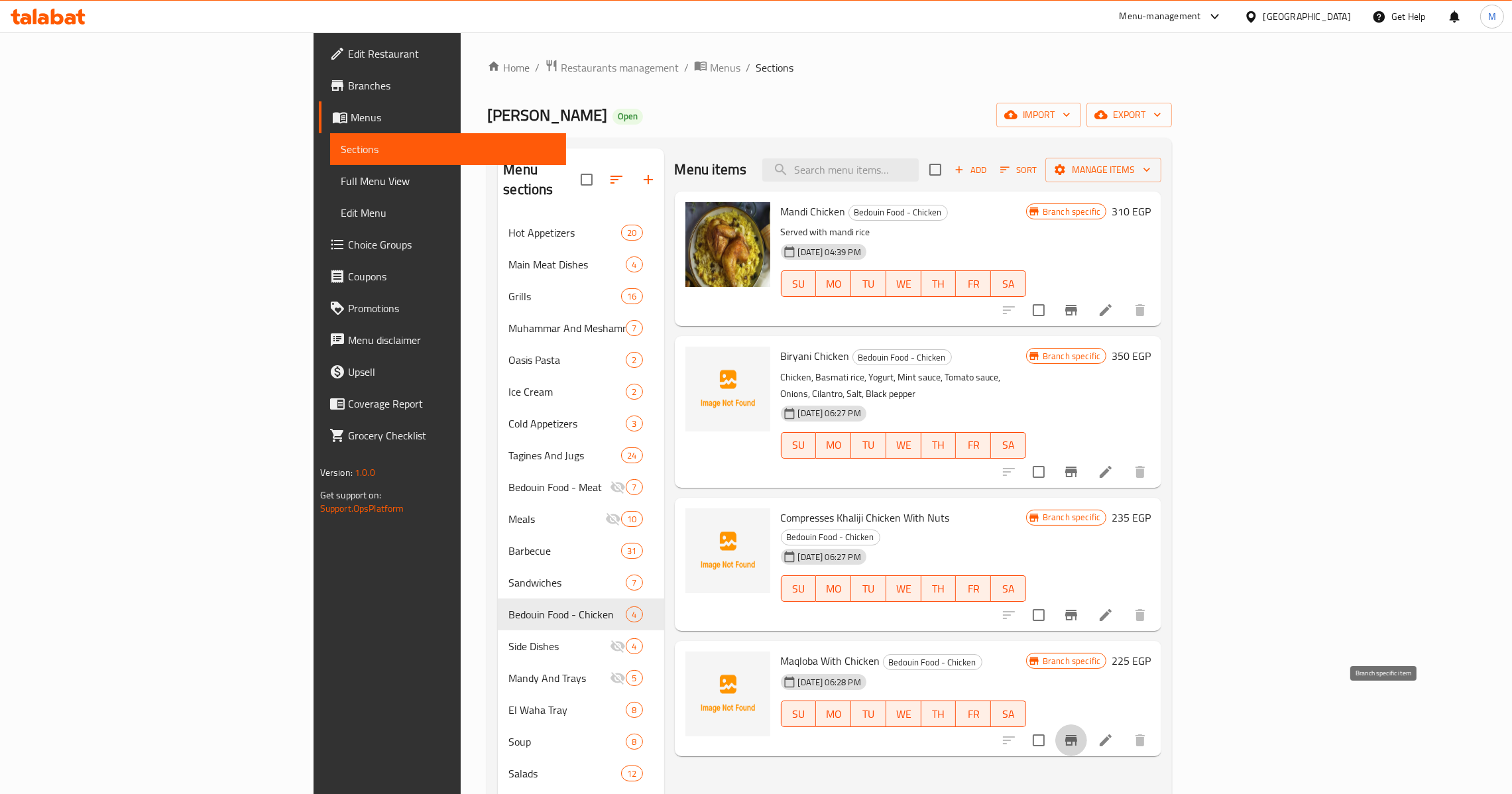
click at [1079, 733] on icon "Branch-specific-item" at bounding box center [1071, 740] width 16 height 16
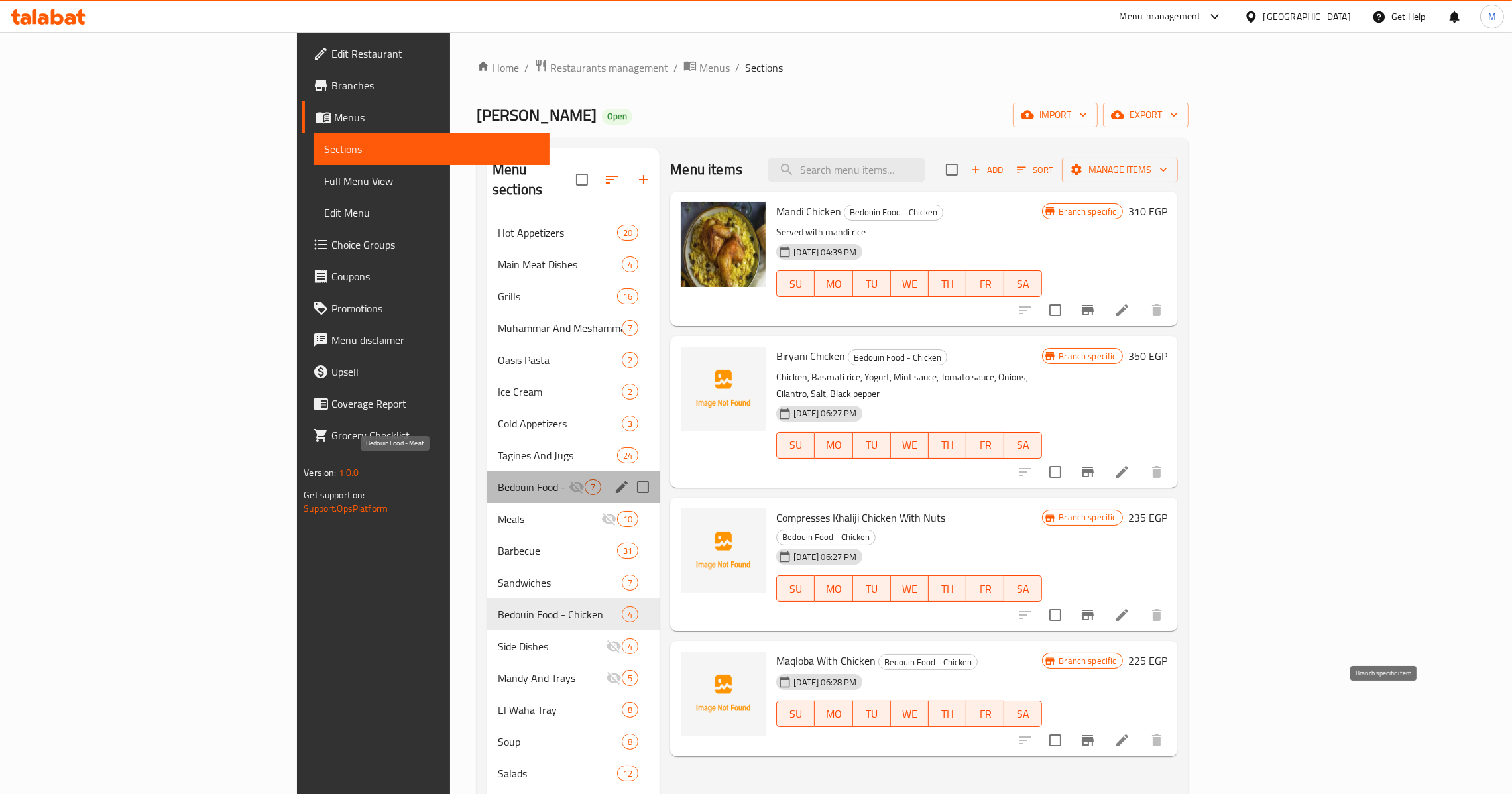
click at [498, 479] on span "Bedouin Food - Meat" at bounding box center [533, 487] width 71 height 16
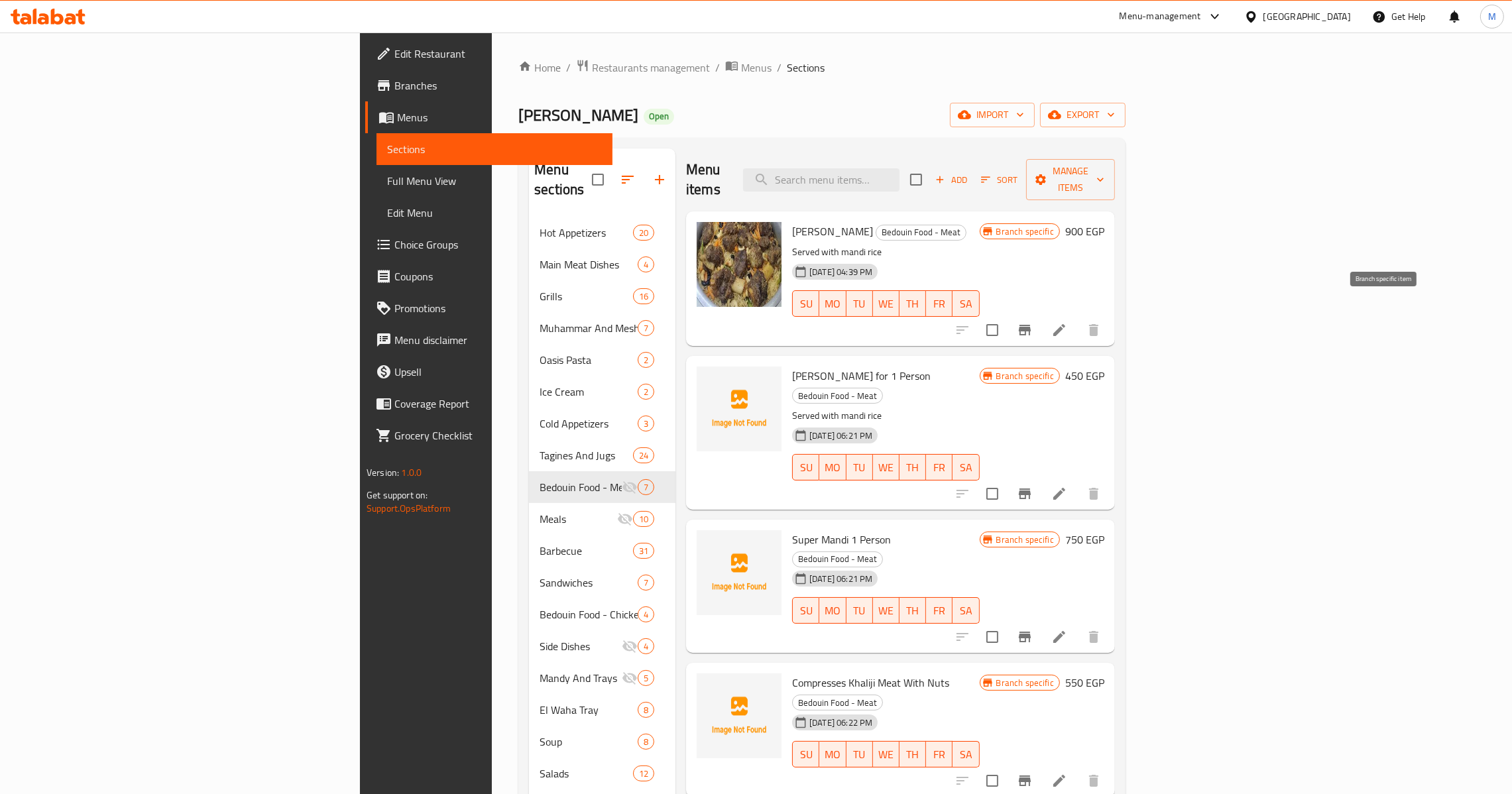
click at [1041, 314] on button "Branch-specific-item" at bounding box center [1024, 330] width 32 height 32
click at [1041, 478] on button "Branch-specific-item" at bounding box center [1024, 493] width 32 height 32
click at [1115, 328] on div "Menu items Add Sort Manage items [PERSON_NAME] Bedouin Food - Meat Served with …" at bounding box center [895, 694] width 439 height 1091
click at [1041, 322] on button "Branch-specific-item" at bounding box center [1024, 330] width 32 height 32
click at [1031, 631] on icon "Branch-specific-item" at bounding box center [1024, 636] width 12 height 11
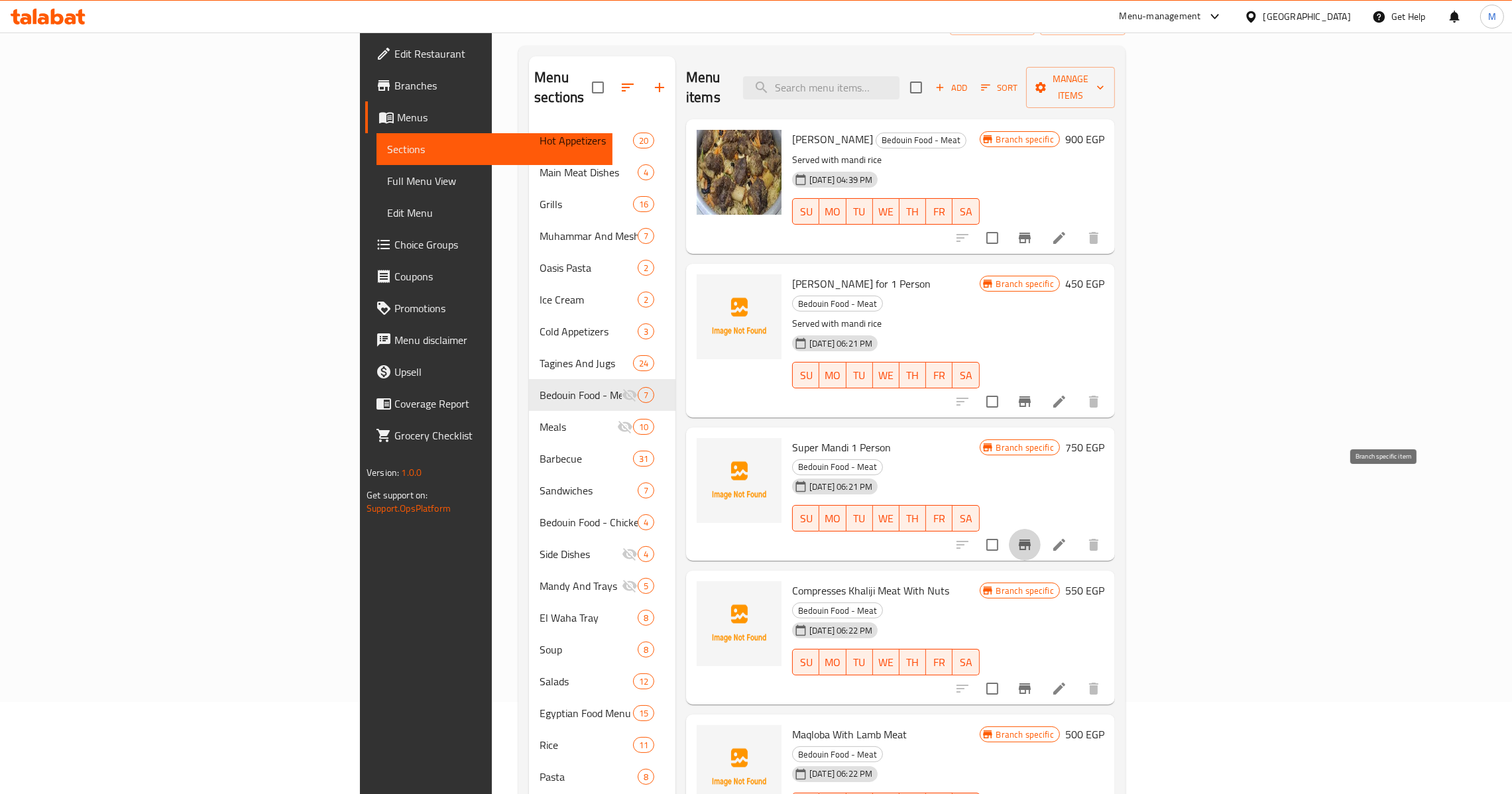
scroll to position [100, 0]
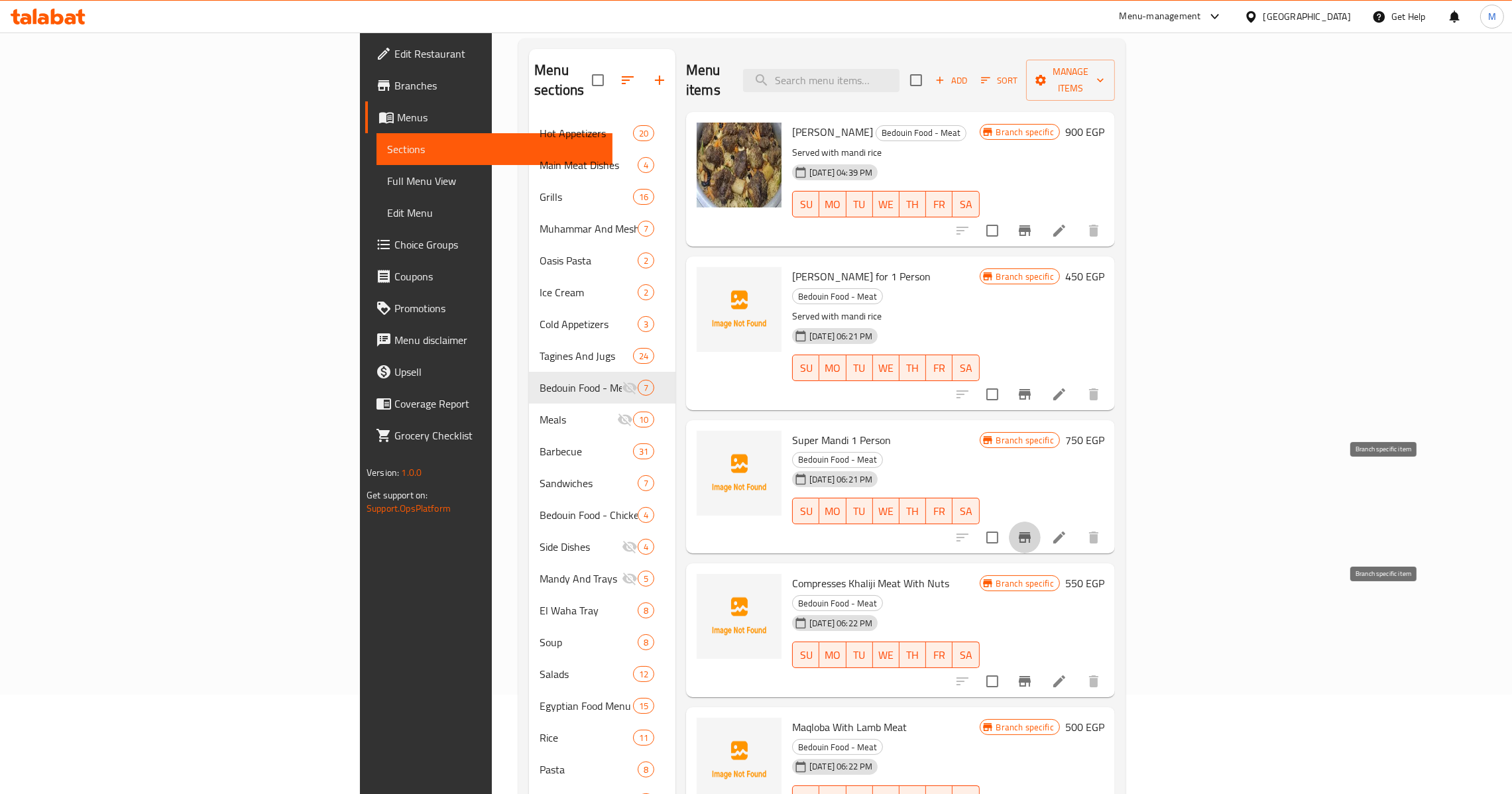
click at [1031, 676] on icon "Branch-specific-item" at bounding box center [1024, 681] width 12 height 11
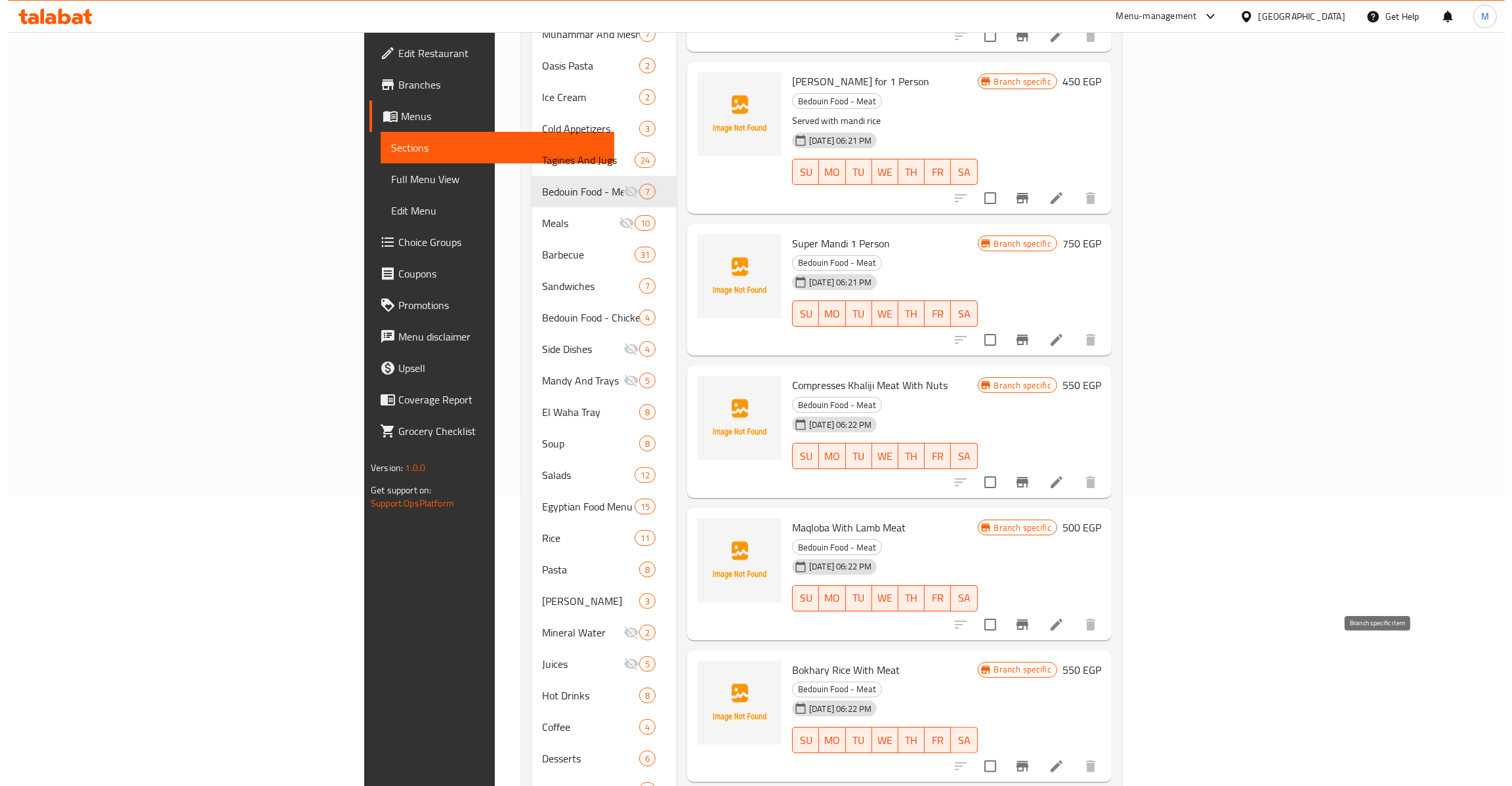
scroll to position [294, 0]
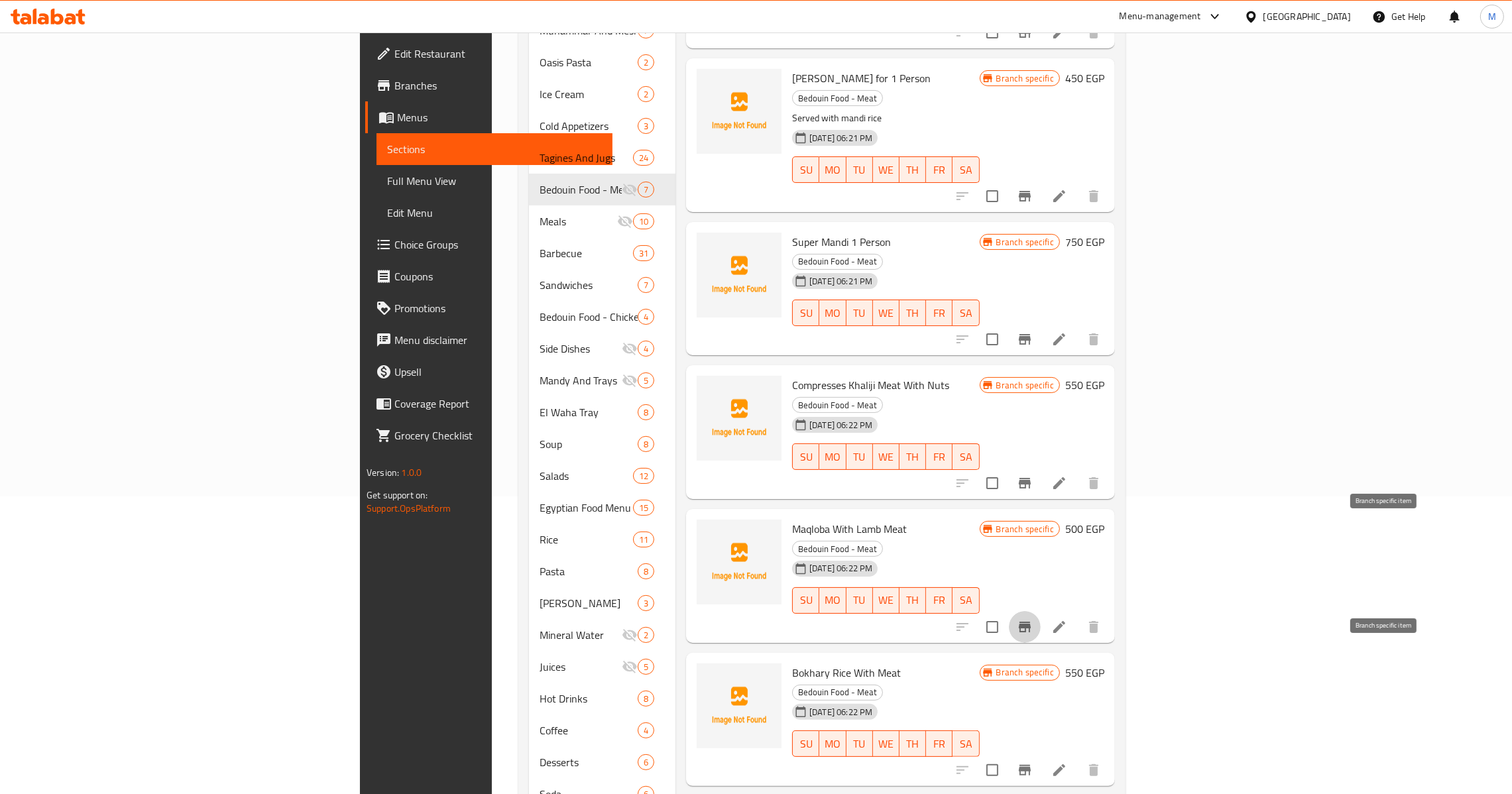
click at [1041, 754] on button "Branch-specific-item" at bounding box center [1024, 770] width 32 height 32
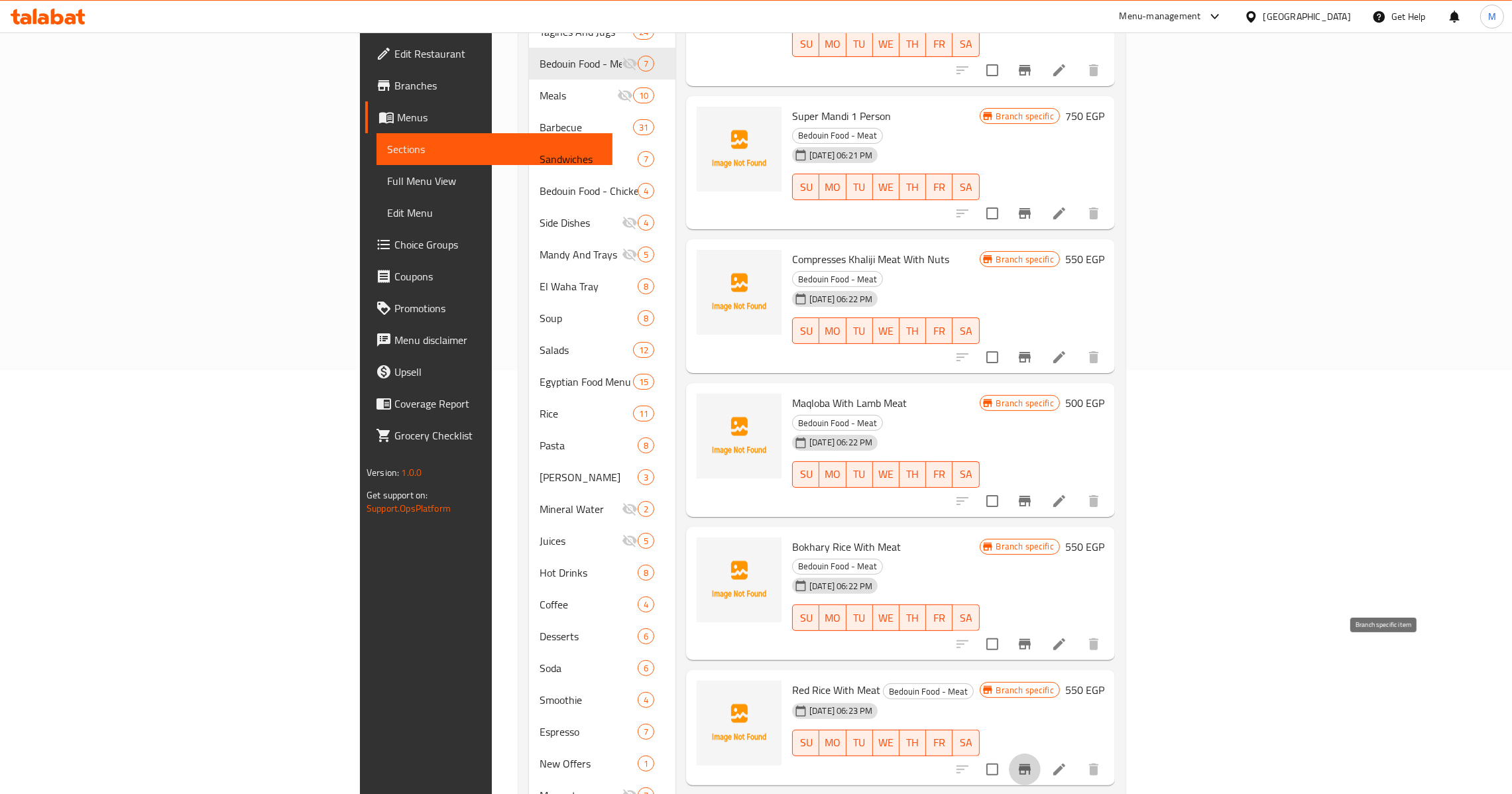
scroll to position [462, 0]
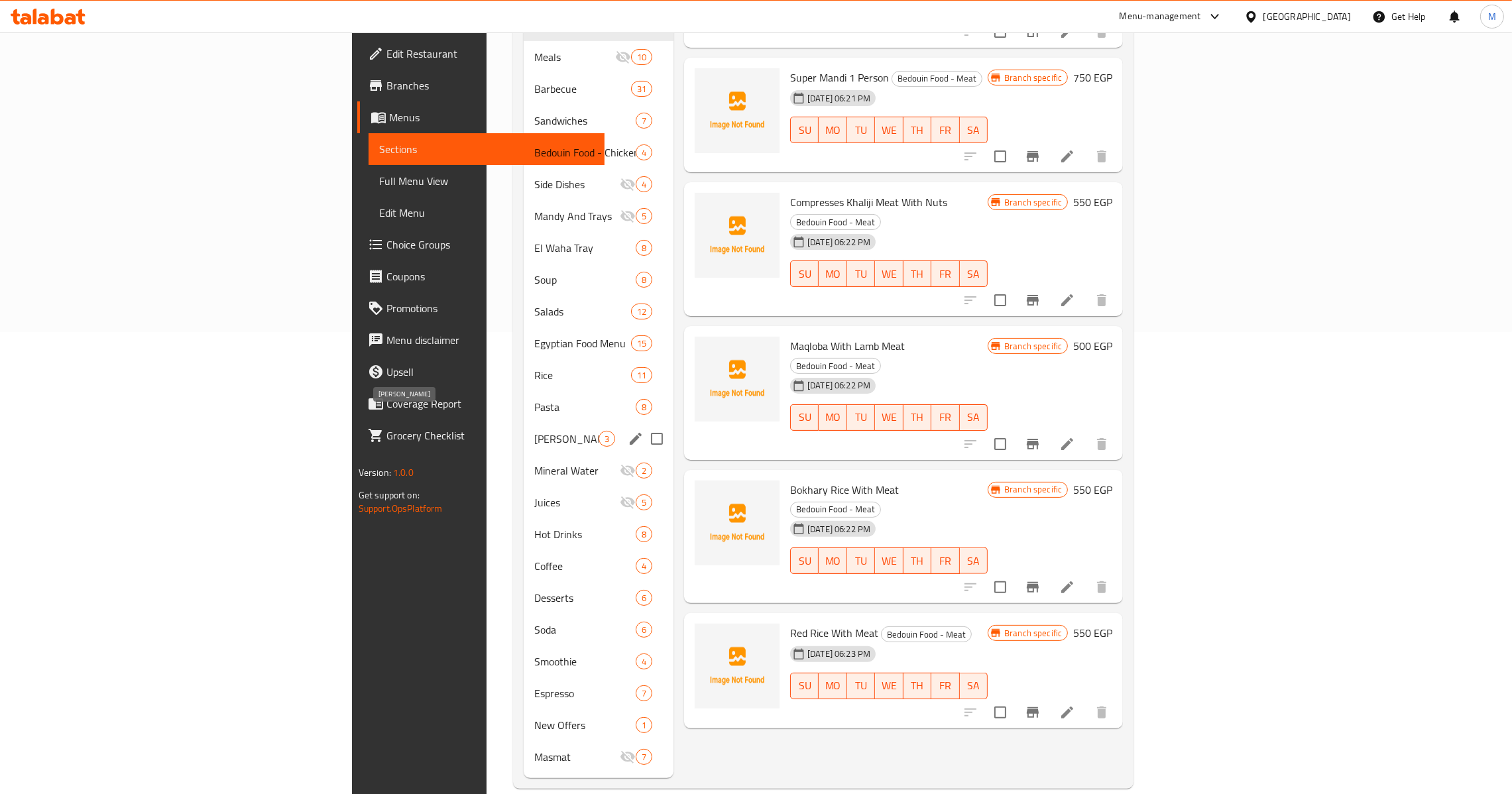
click at [534, 431] on span "[PERSON_NAME]" at bounding box center [566, 439] width 64 height 16
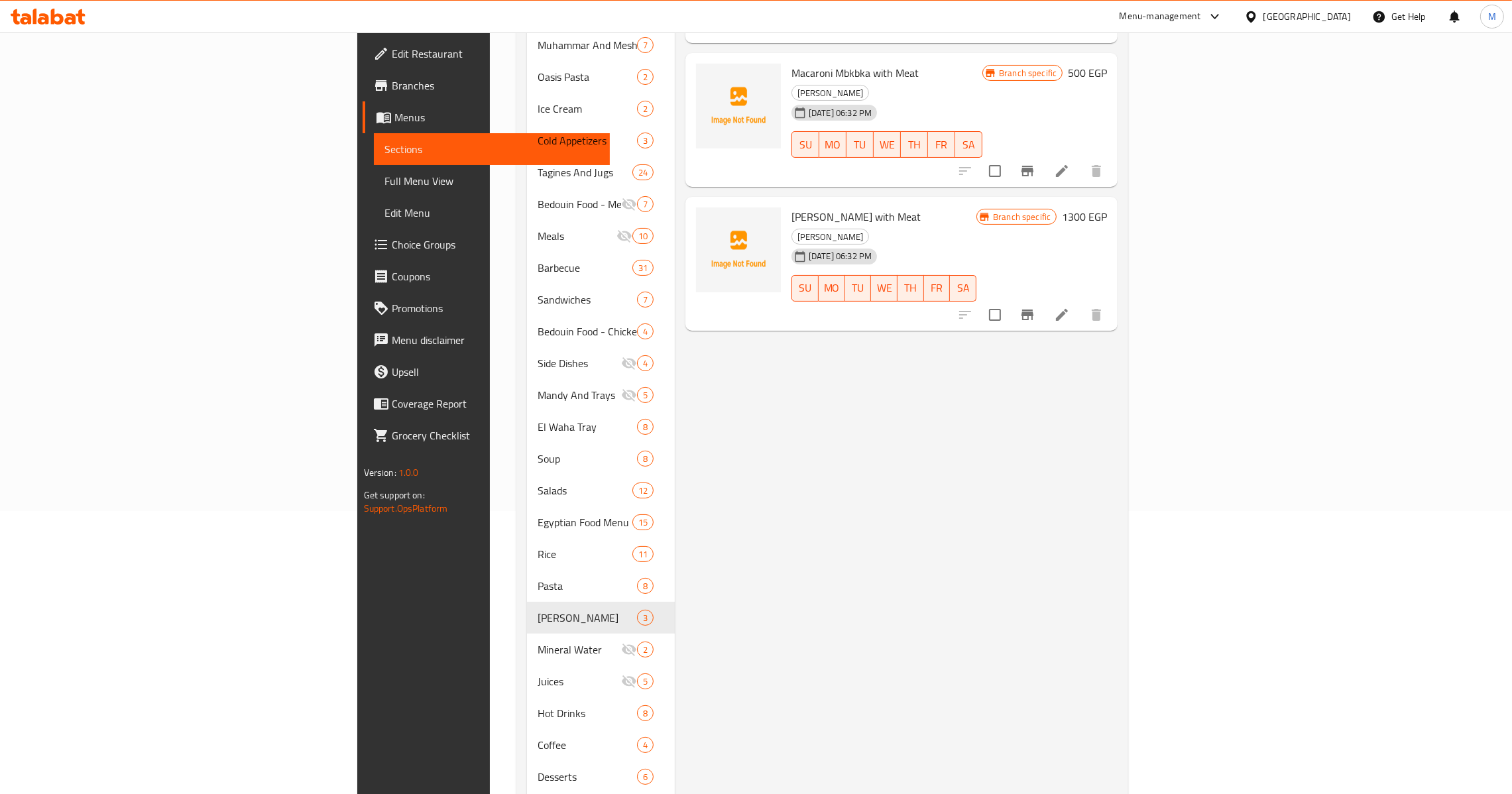
scroll to position [64, 0]
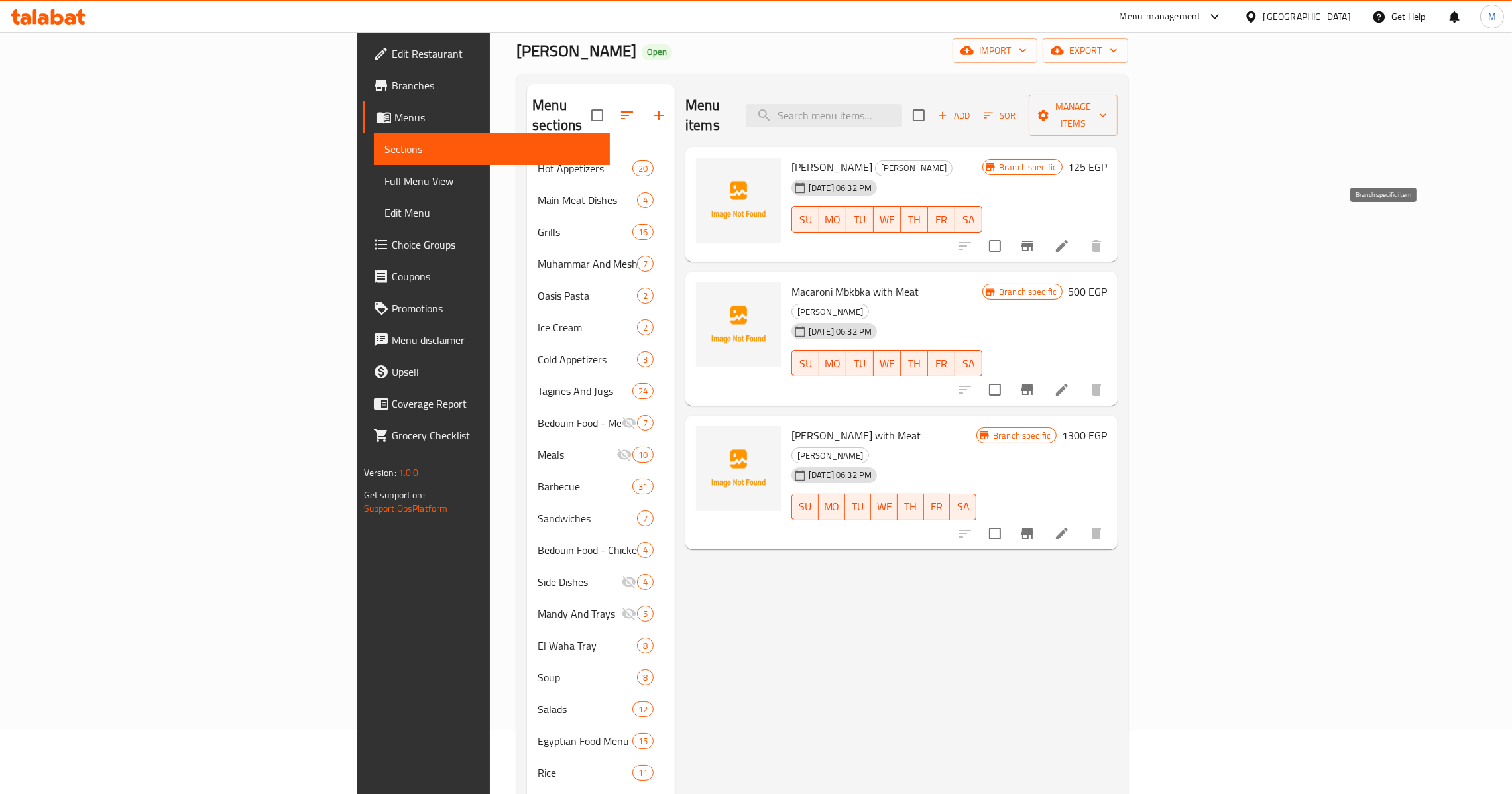
click at [1033, 241] on icon "Branch-specific-item" at bounding box center [1027, 246] width 12 height 11
click at [1033, 385] on icon "Branch-specific-item" at bounding box center [1027, 390] width 12 height 11
click at [1035, 526] on icon "Branch-specific-item" at bounding box center [1027, 533] width 16 height 16
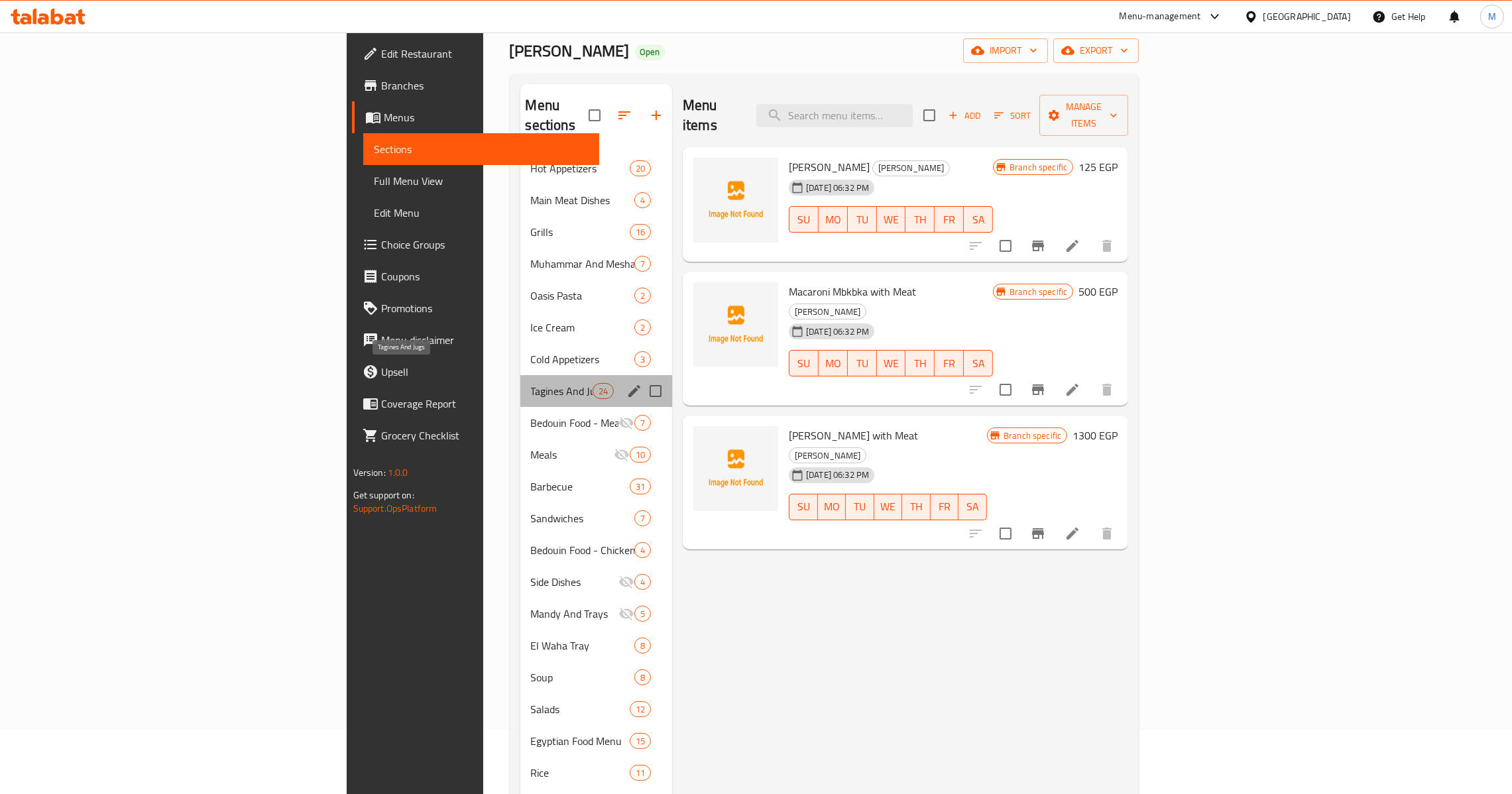
click at [531, 383] on span "Tagines And Jugs" at bounding box center [562, 390] width 61 height 16
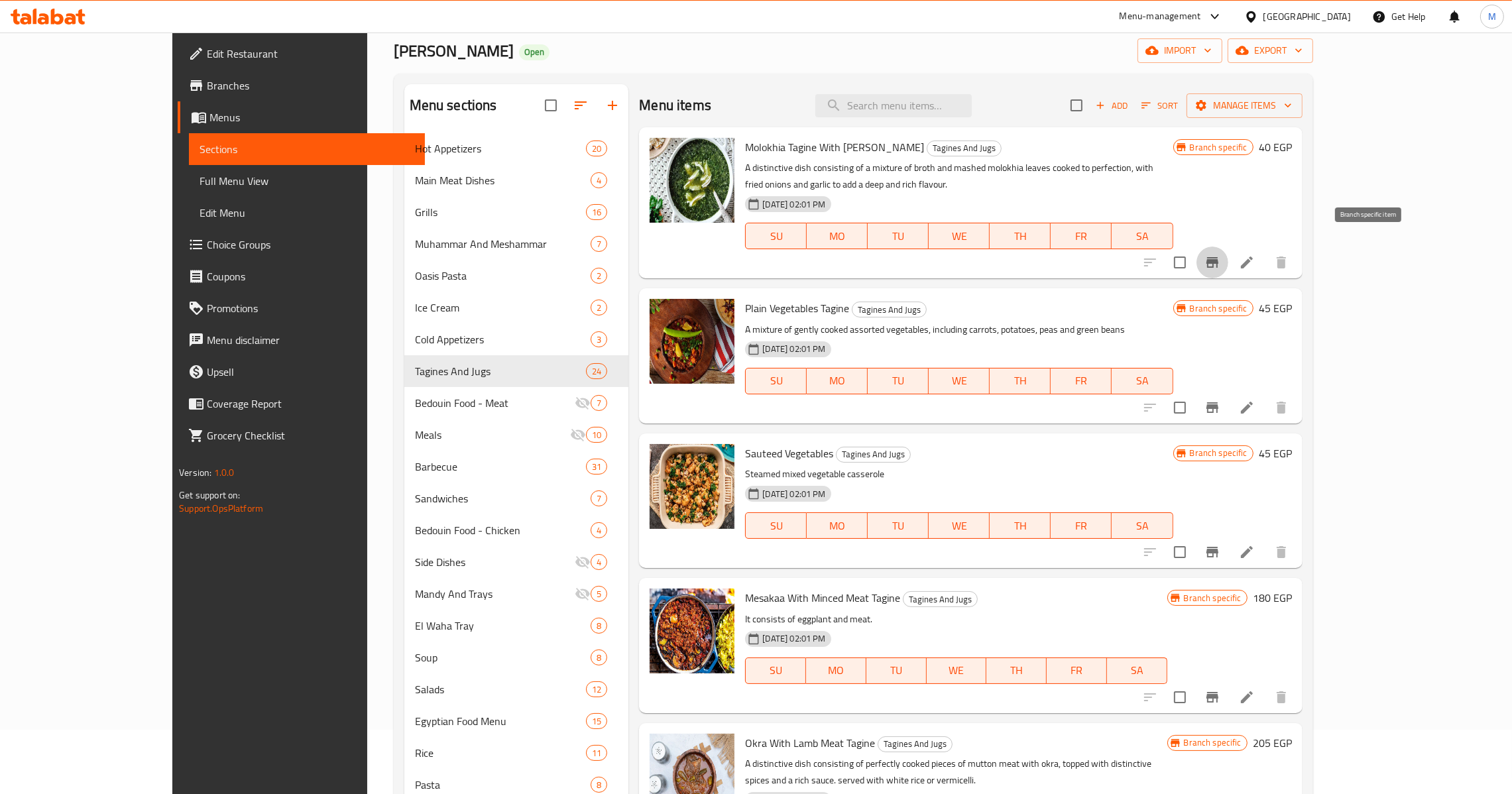
click at [1228, 247] on button "Branch-specific-item" at bounding box center [1212, 262] width 32 height 32
click at [1218, 402] on icon "Branch-specific-item" at bounding box center [1212, 407] width 12 height 11
click at [1228, 545] on button "Branch-specific-item" at bounding box center [1212, 551] width 32 height 32
click at [766, 444] on span "Sauteed Vegetables" at bounding box center [789, 453] width 88 height 20
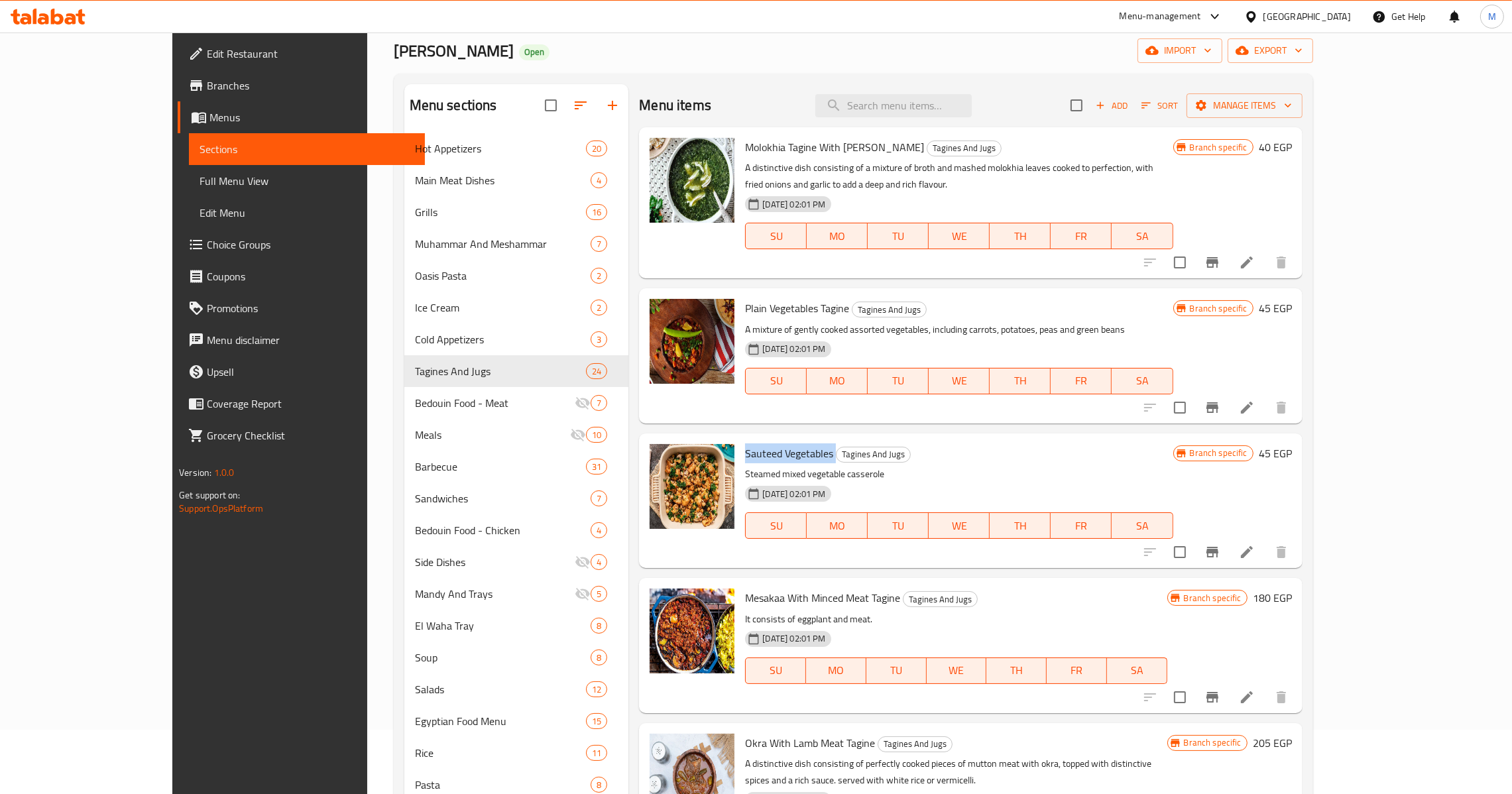
click at [766, 444] on span "Sauteed Vegetables" at bounding box center [789, 453] width 88 height 20
copy h6 "Sauteed Vegetables"
click at [1194, 538] on input "checkbox" at bounding box center [1180, 552] width 28 height 28
checkbox input "true"
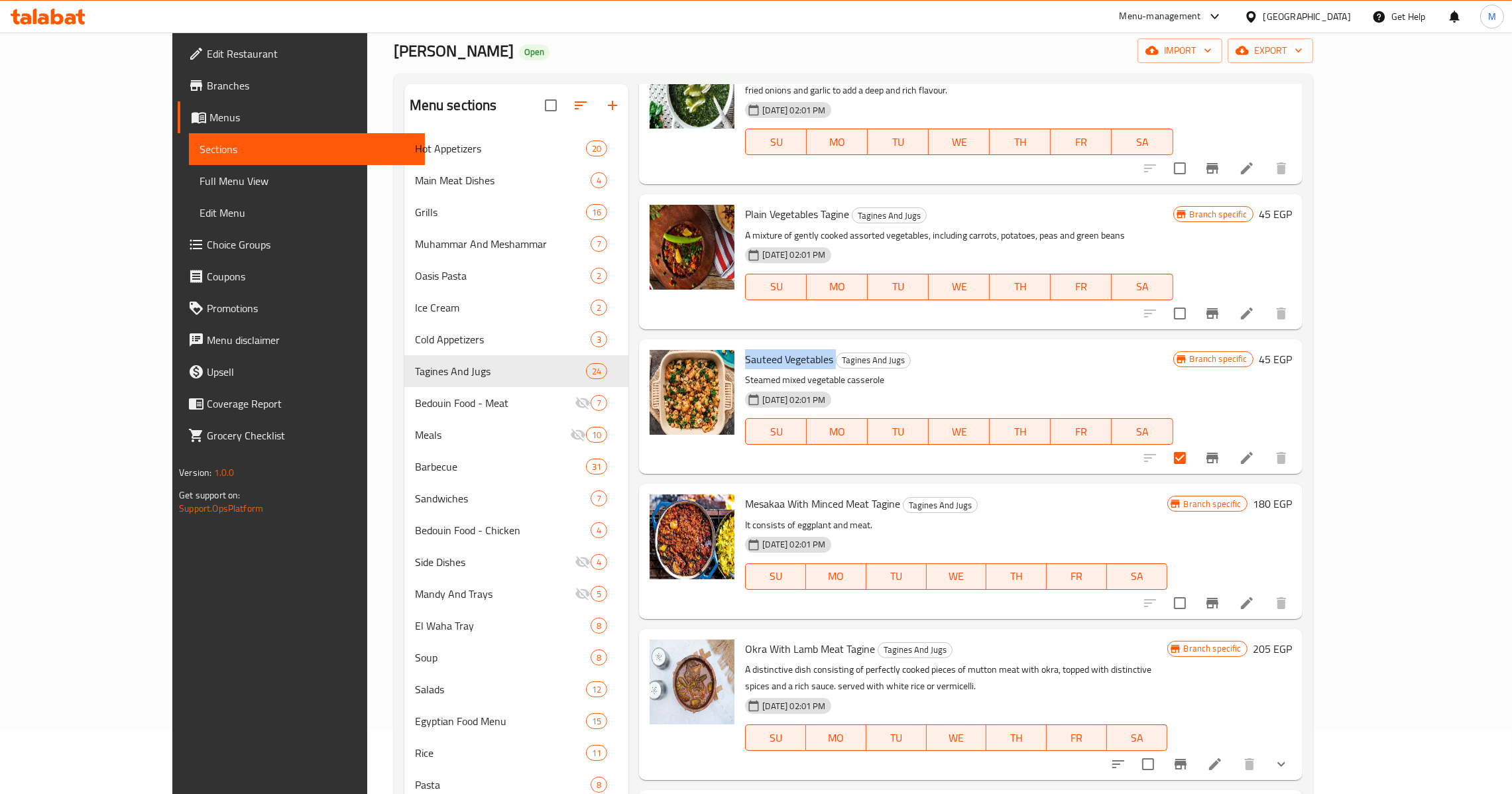
scroll to position [100, 0]
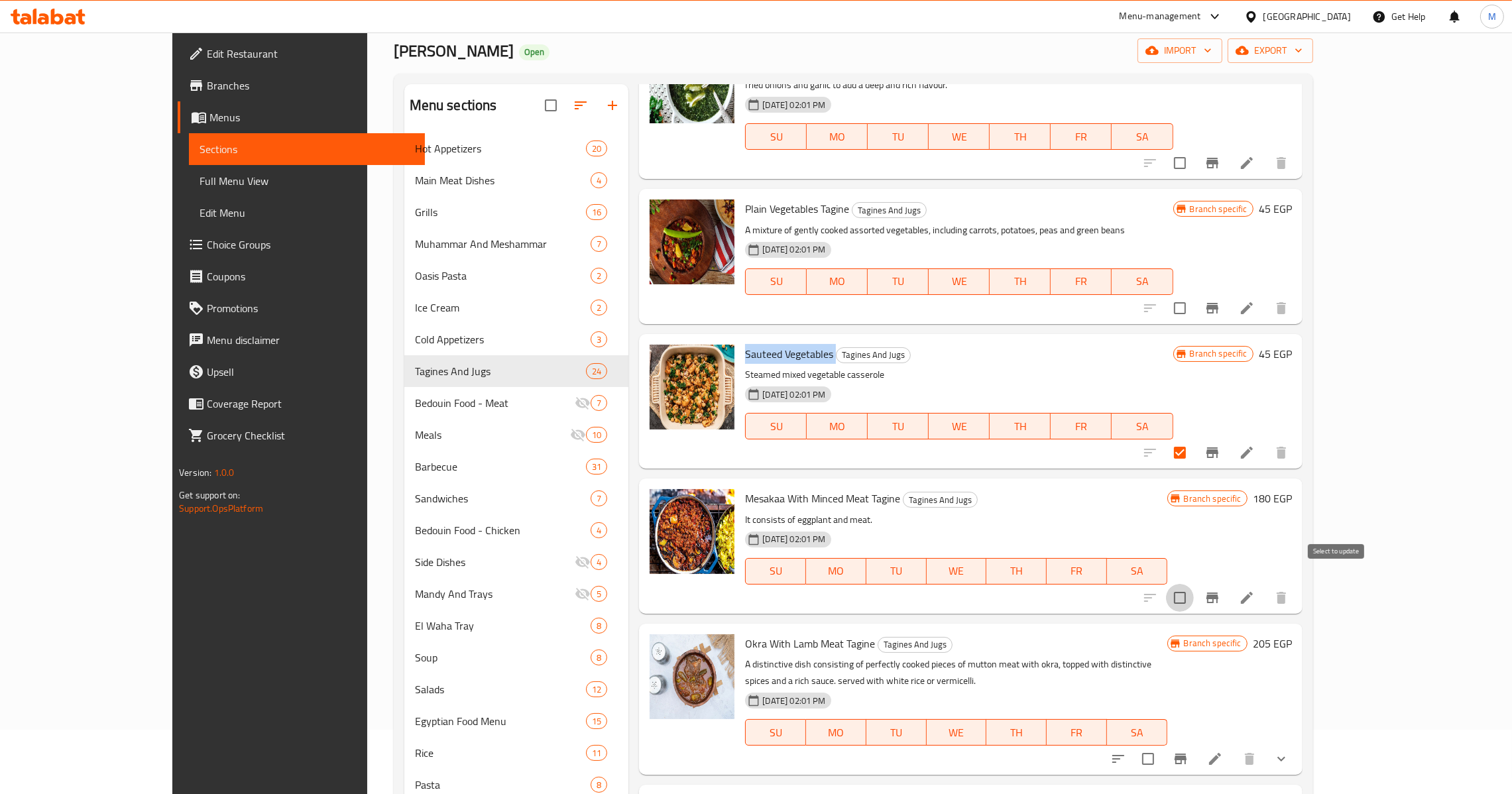
click at [1194, 584] on input "checkbox" at bounding box center [1180, 598] width 28 height 28
checkbox input "true"
click at [1060, 489] on h6 "Mesakaa With Minced Meat Tagine Tagines And Jugs" at bounding box center [955, 498] width 421 height 18
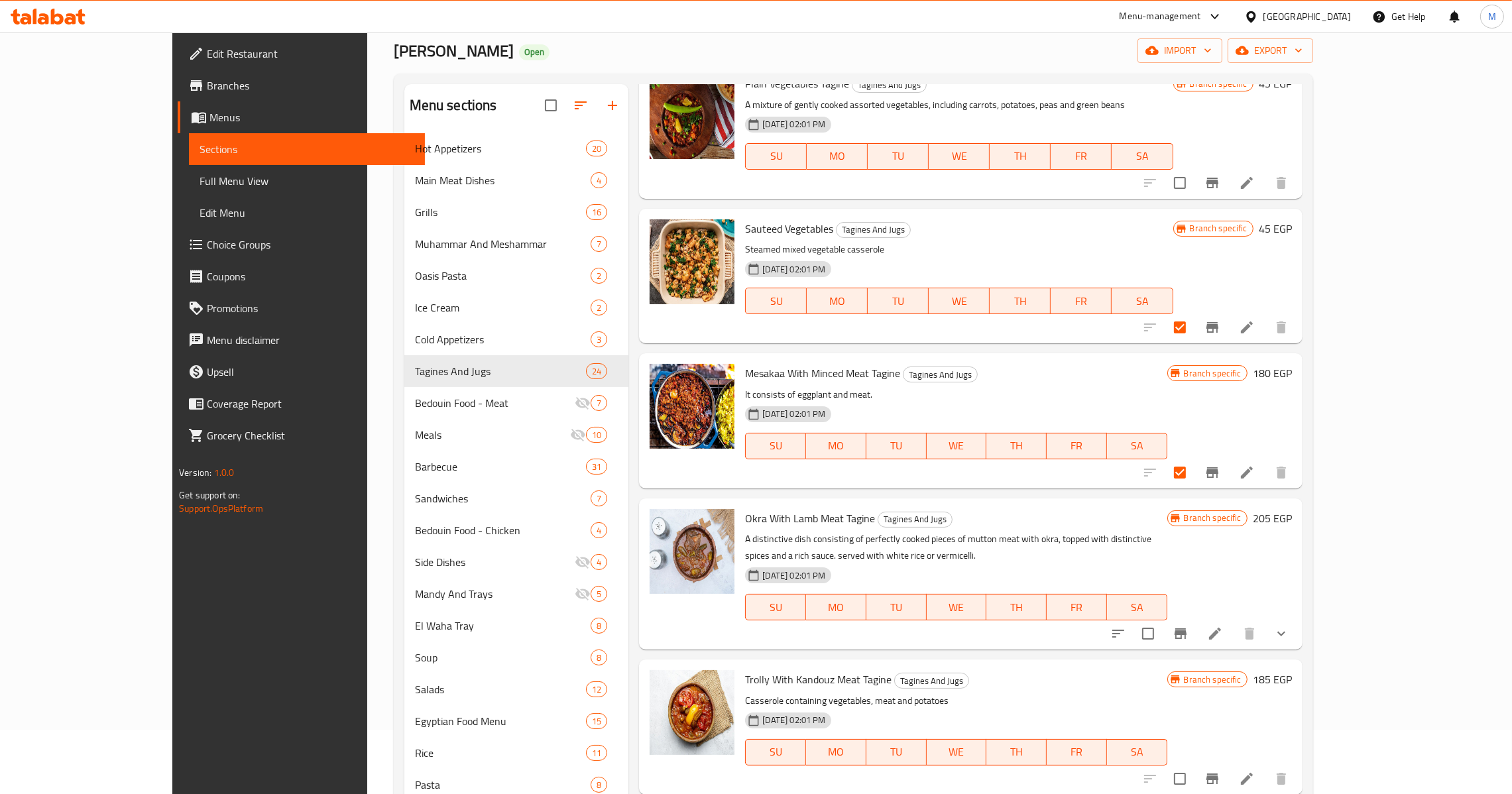
scroll to position [297, 0]
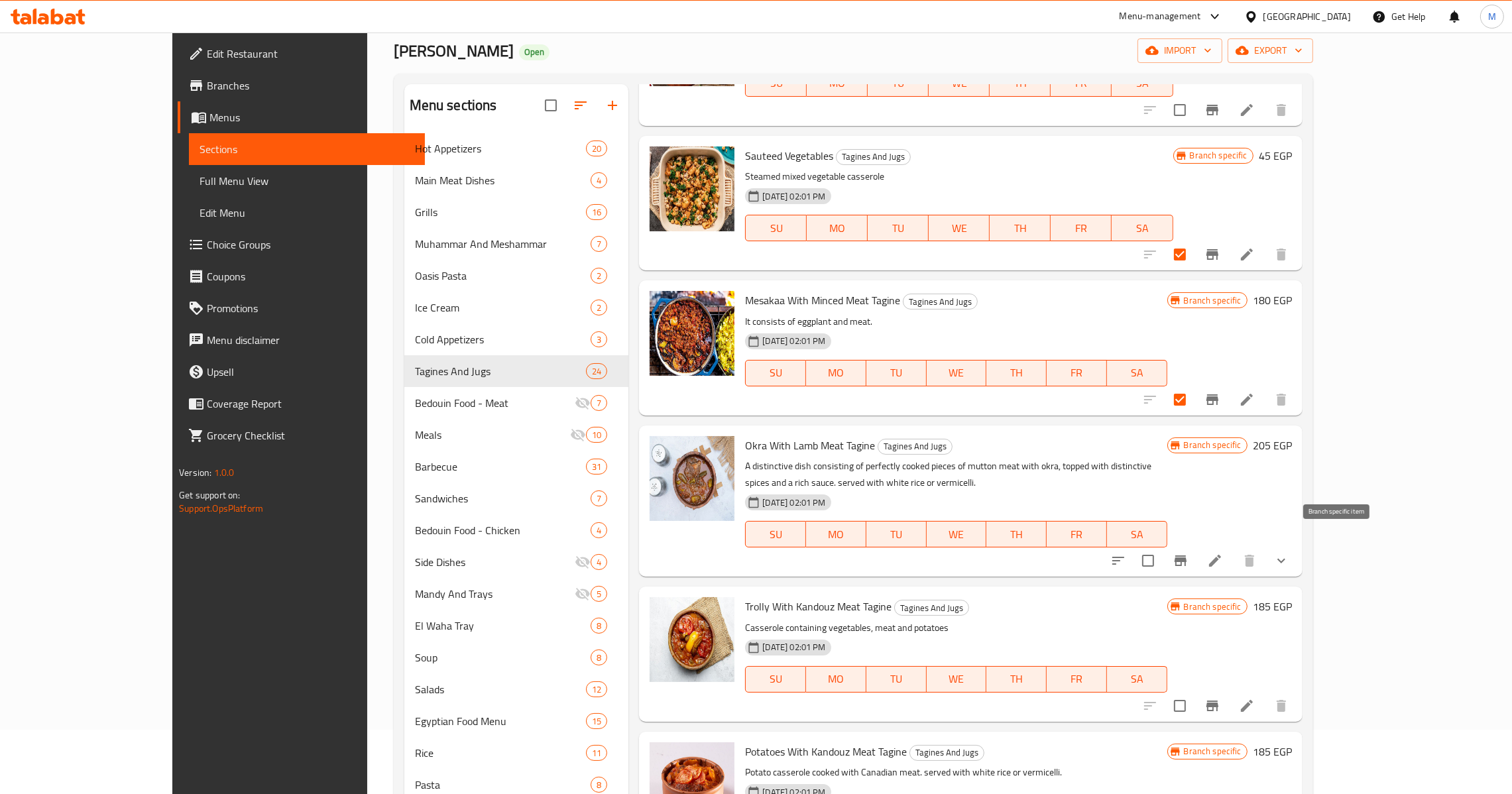
click at [1196, 551] on button "Branch-specific-item" at bounding box center [1181, 561] width 32 height 32
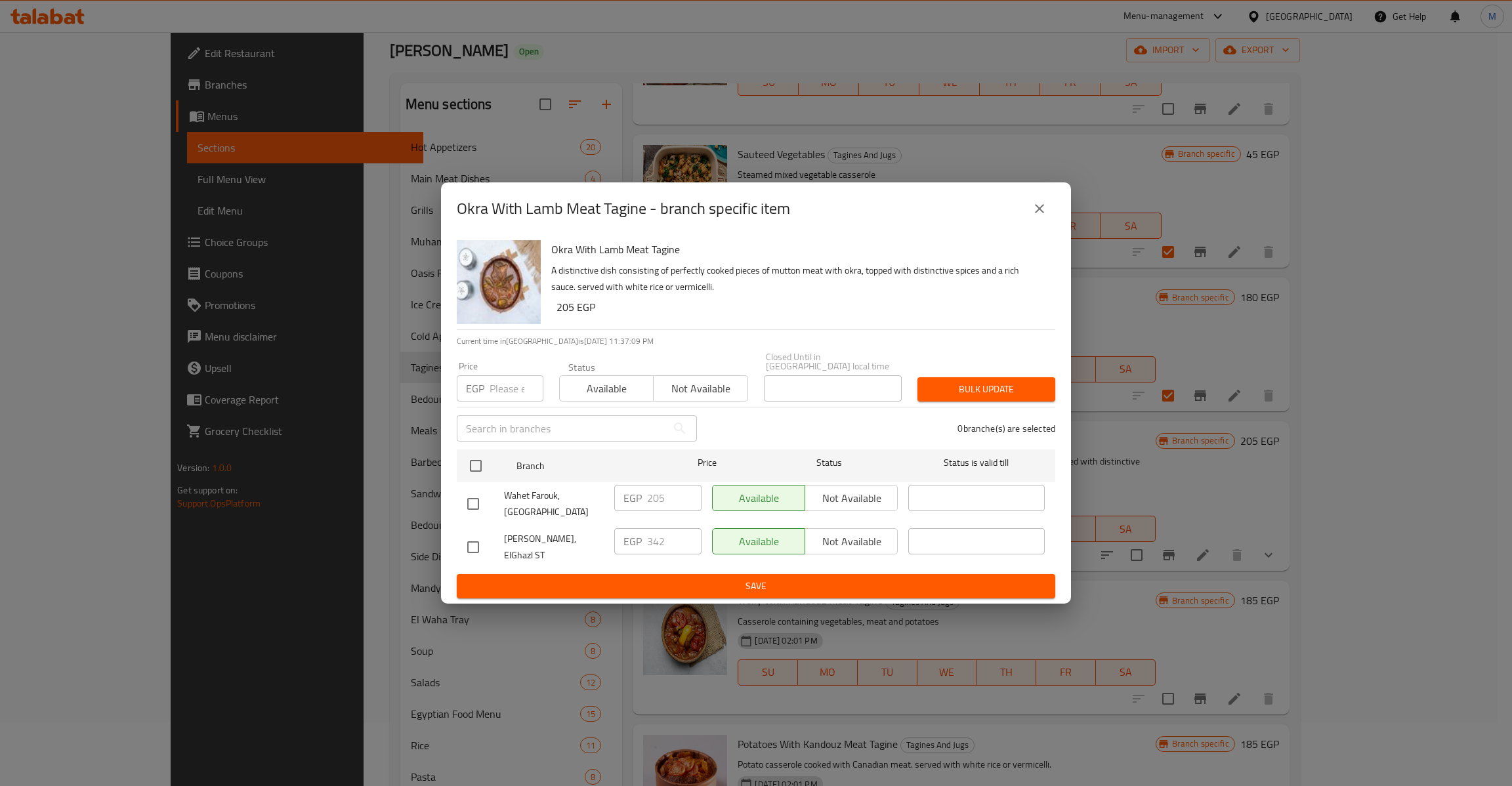
click at [480, 497] on input "checkbox" at bounding box center [473, 504] width 28 height 28
checkbox input "true"
drag, startPoint x: 664, startPoint y: 494, endPoint x: 564, endPoint y: 514, distance: 102.0
click at [564, 514] on div "Wahet Farouk, [GEOGRAPHIC_DATA] EGP 205 ​ Available Not available ​" at bounding box center [756, 503] width 588 height 49
type input "342"
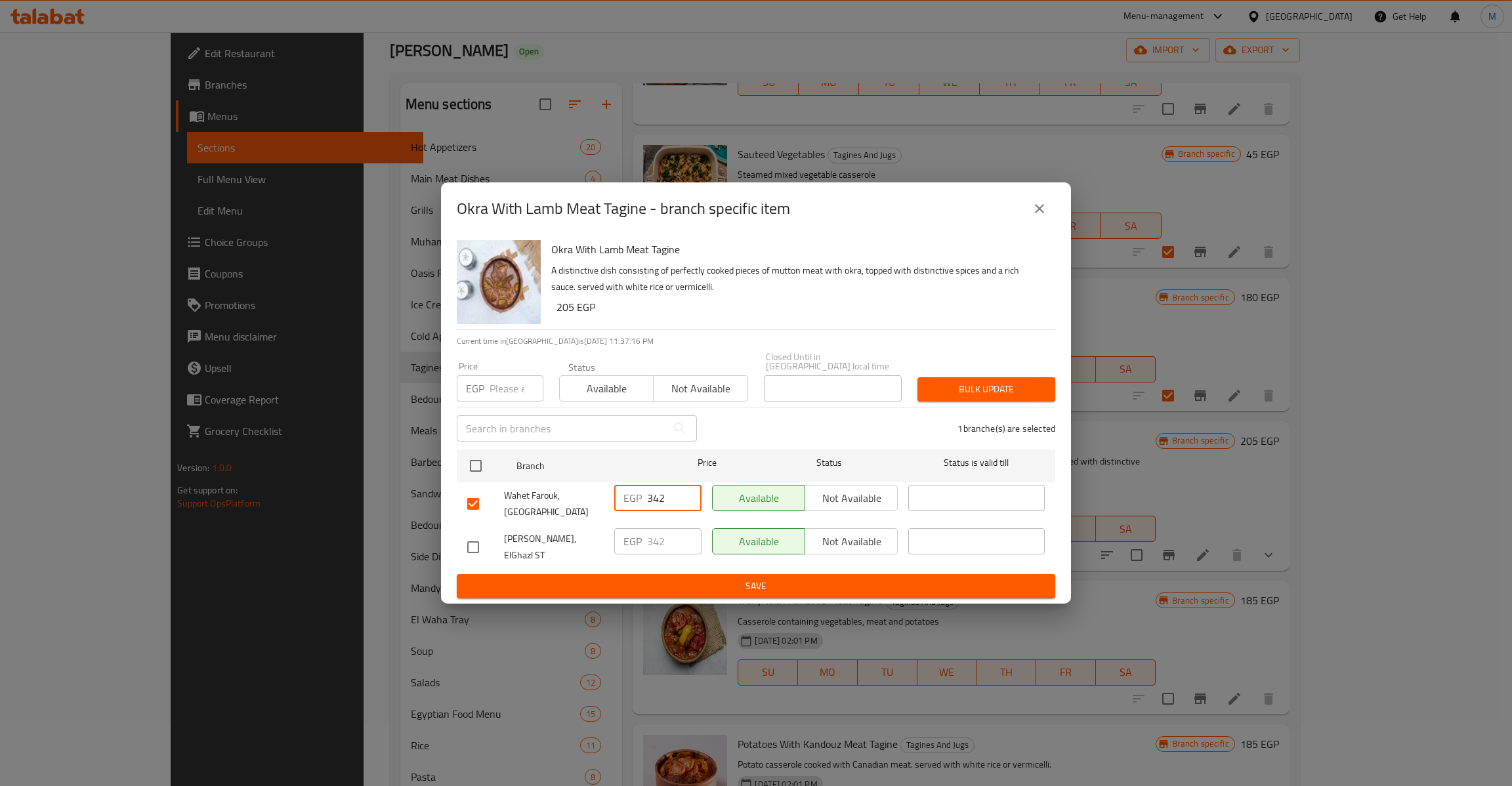
click at [519, 391] on input "number" at bounding box center [516, 388] width 53 height 26
paste input "342"
type input "342"
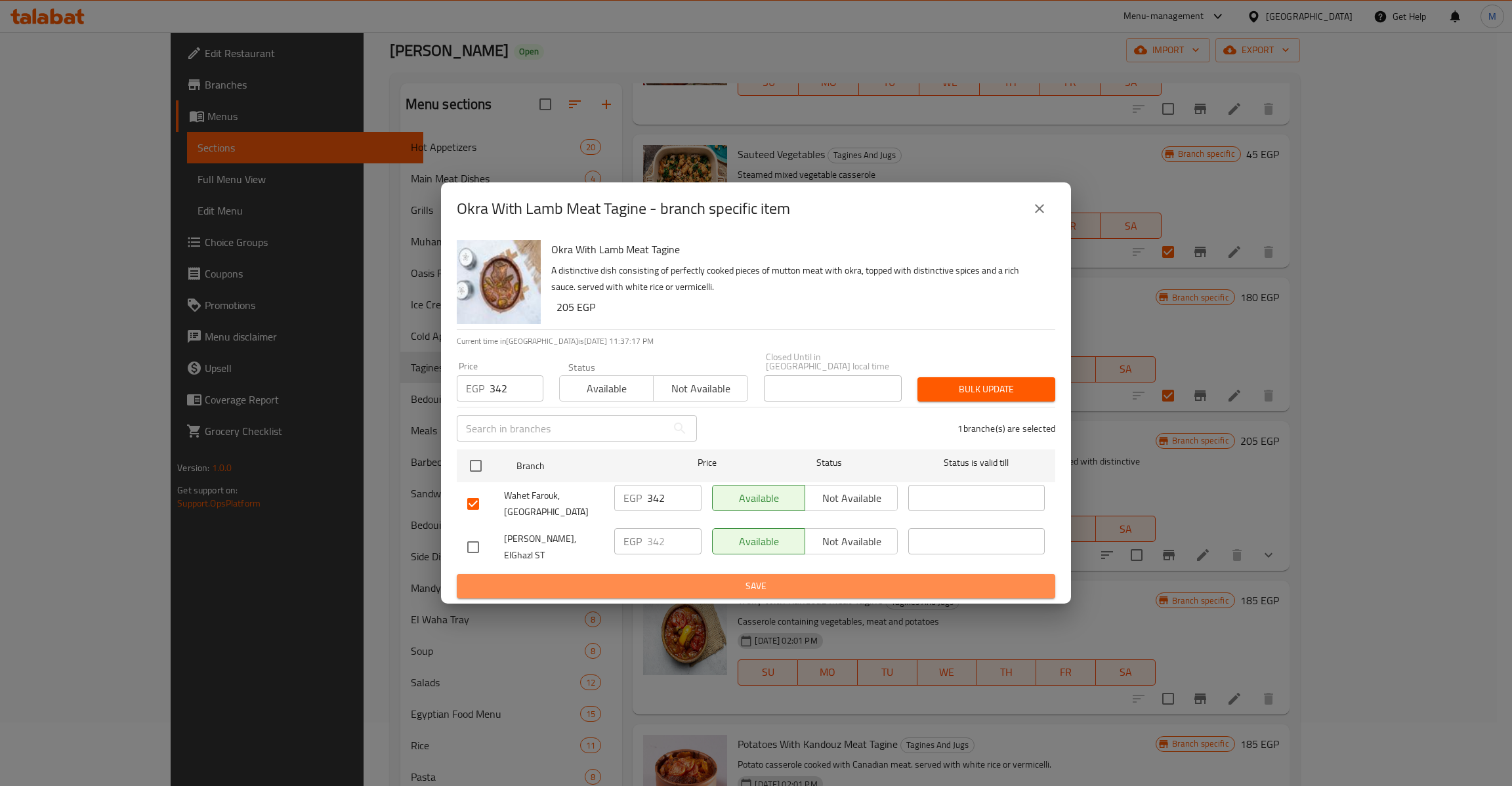
click at [823, 578] on span "Save" at bounding box center [756, 586] width 577 height 16
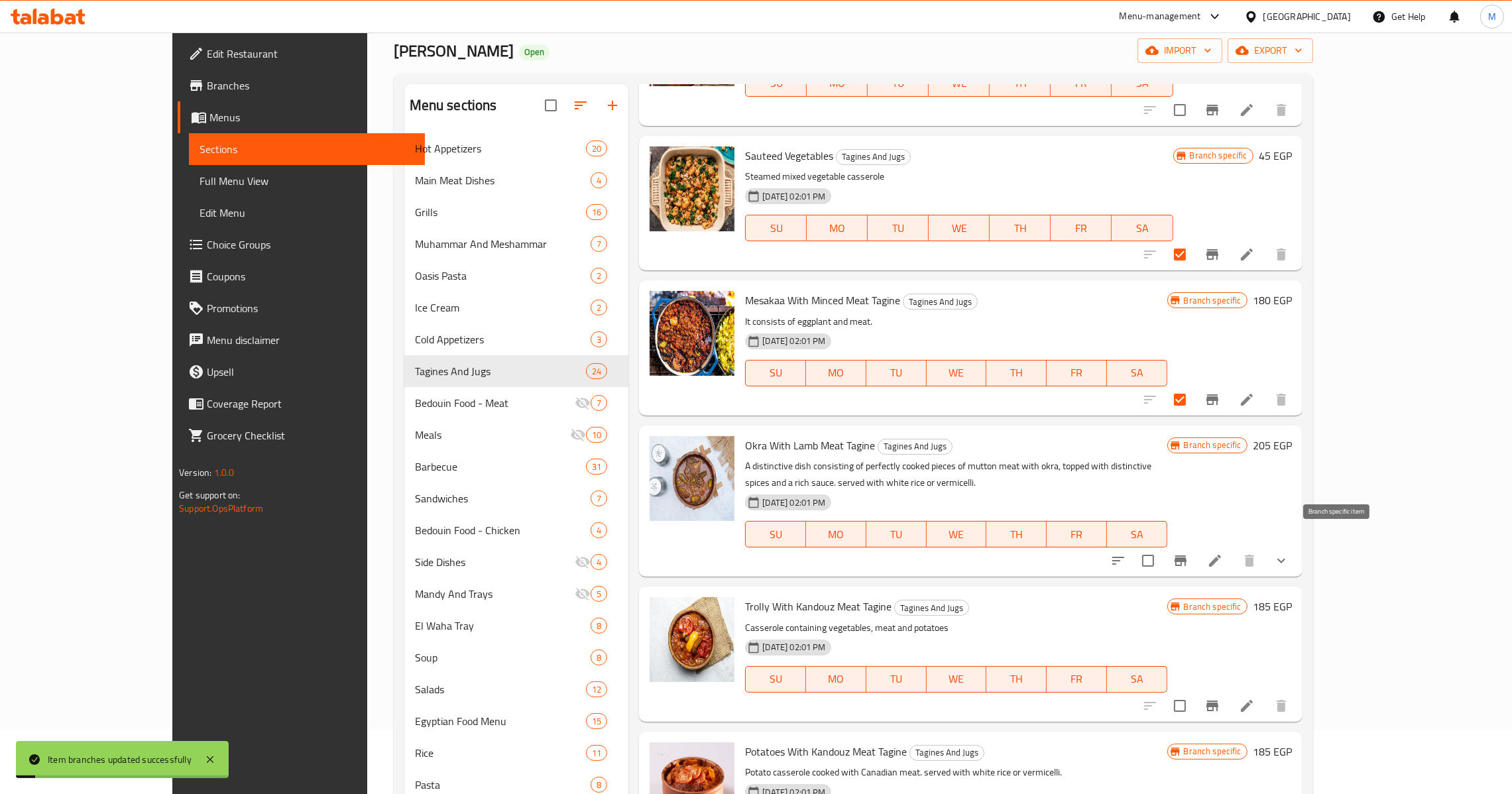
click at [1186, 556] on icon "Branch-specific-item" at bounding box center [1181, 561] width 12 height 11
click at [746, 292] on span "Mesakaa With Minced Meat Tagine" at bounding box center [822, 300] width 155 height 20
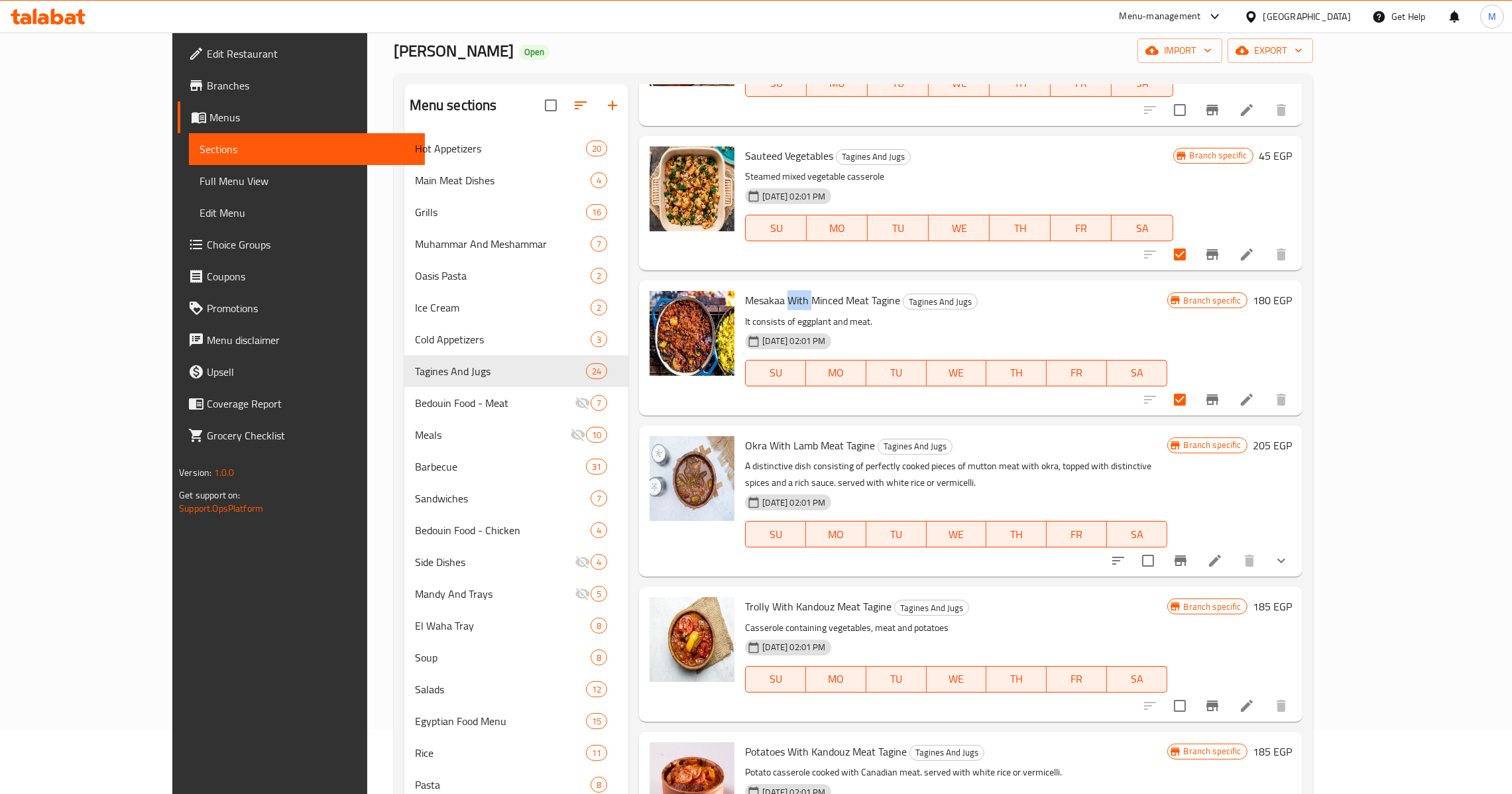
click at [746, 292] on span "Mesakaa With Minced Meat Tagine" at bounding box center [822, 300] width 155 height 20
copy h6 "Mesakaa With Minced Meat Tagine"
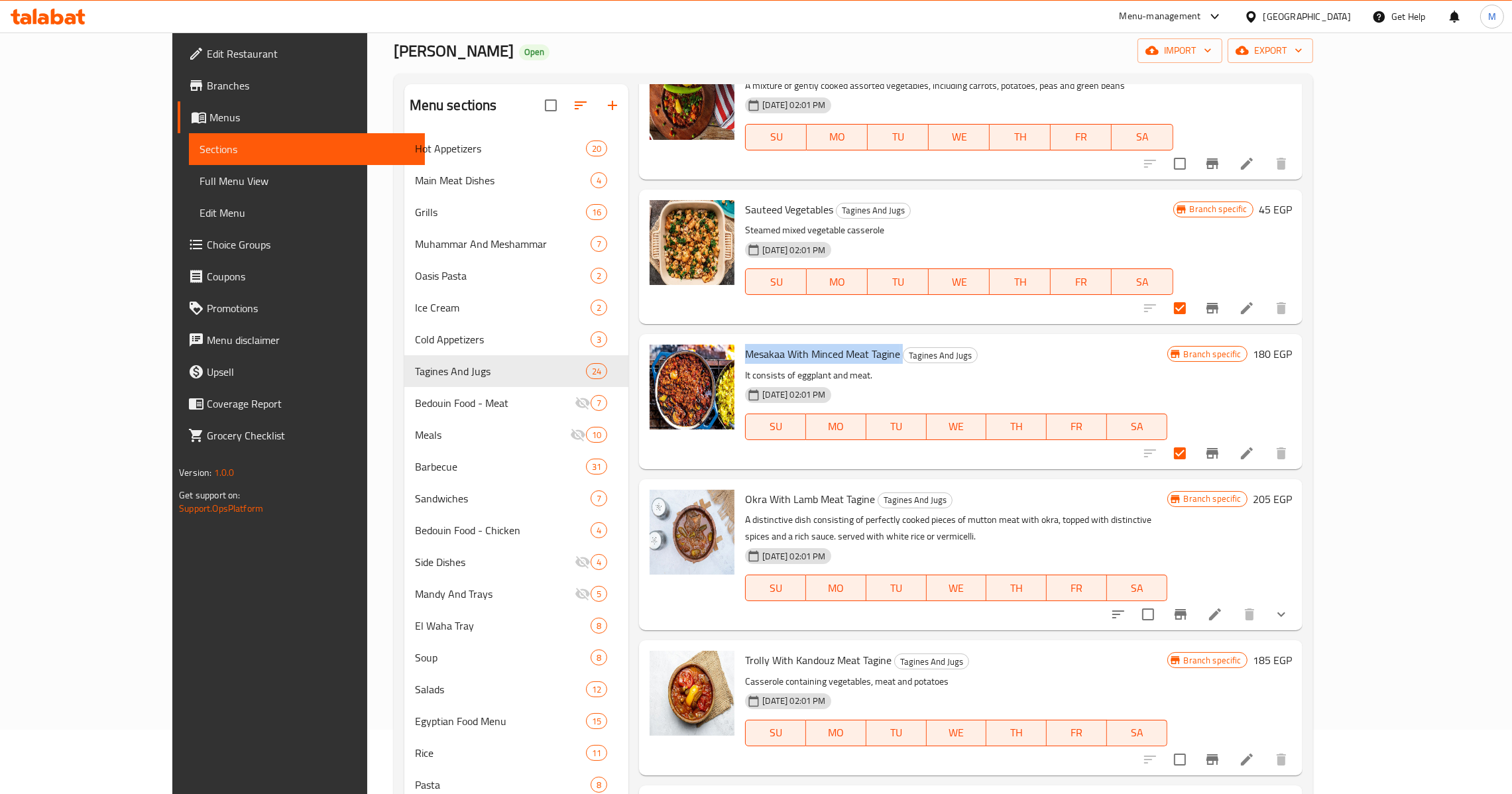
scroll to position [198, 0]
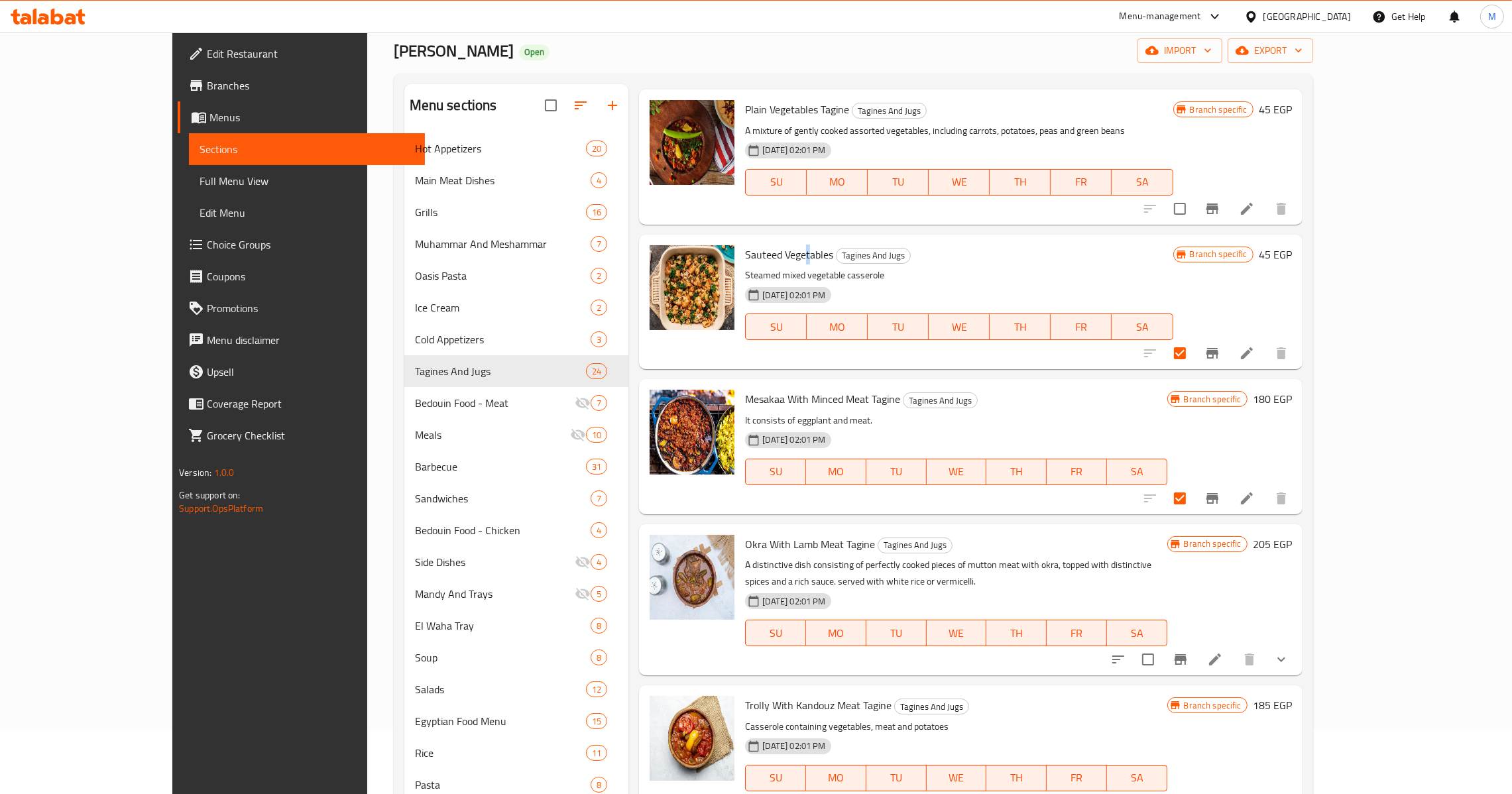
drag, startPoint x: 762, startPoint y: 224, endPoint x: 765, endPoint y: 231, distance: 7.6
click at [765, 240] on div "Sauteed Vegetables Tagines And Jugs Steamed mixed vegetable casserole [DATE] 02…" at bounding box center [958, 301] width 438 height 124
click at [765, 244] on span "Sauteed Vegetables" at bounding box center [789, 254] width 88 height 20
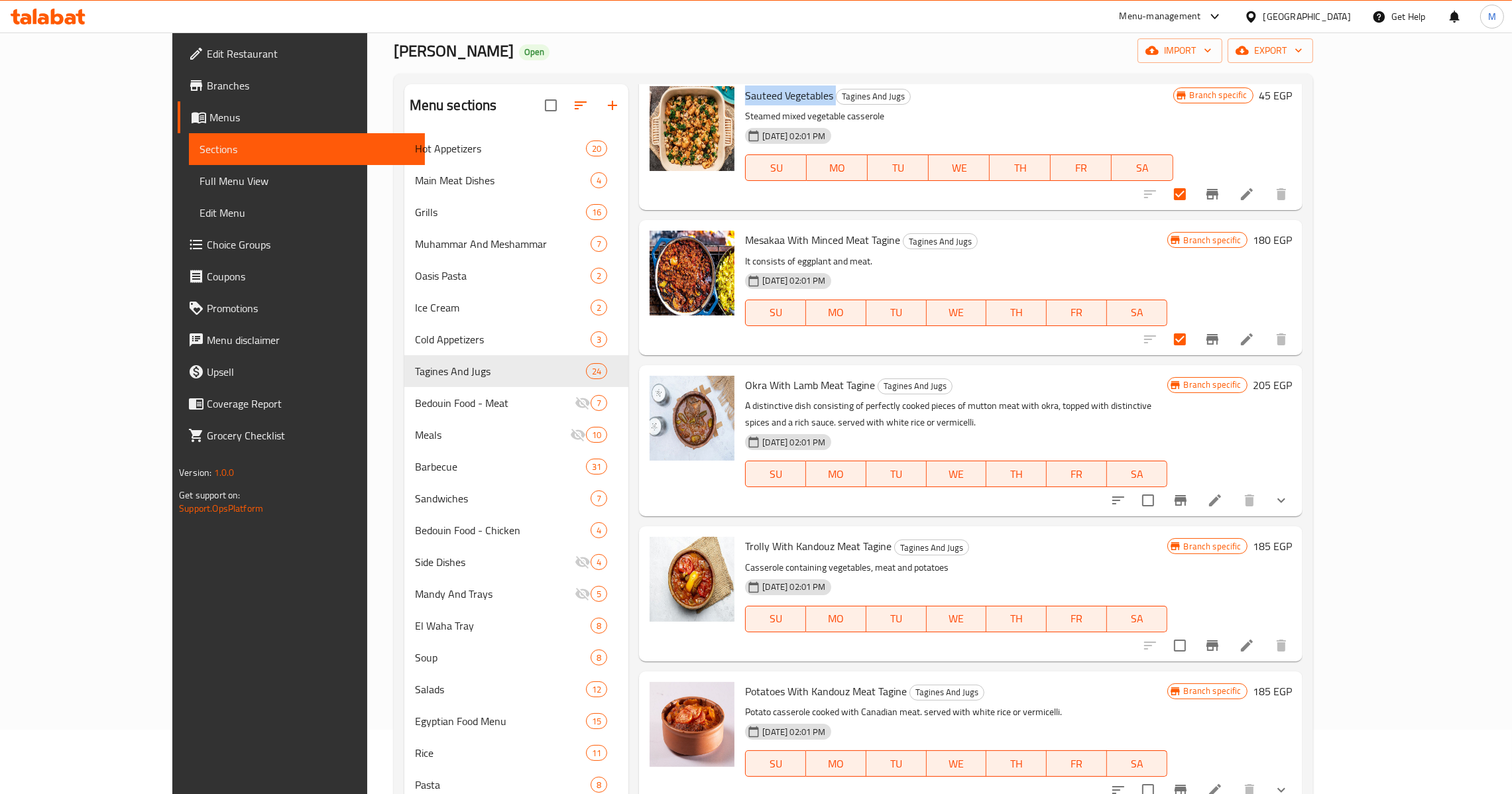
scroll to position [398, 0]
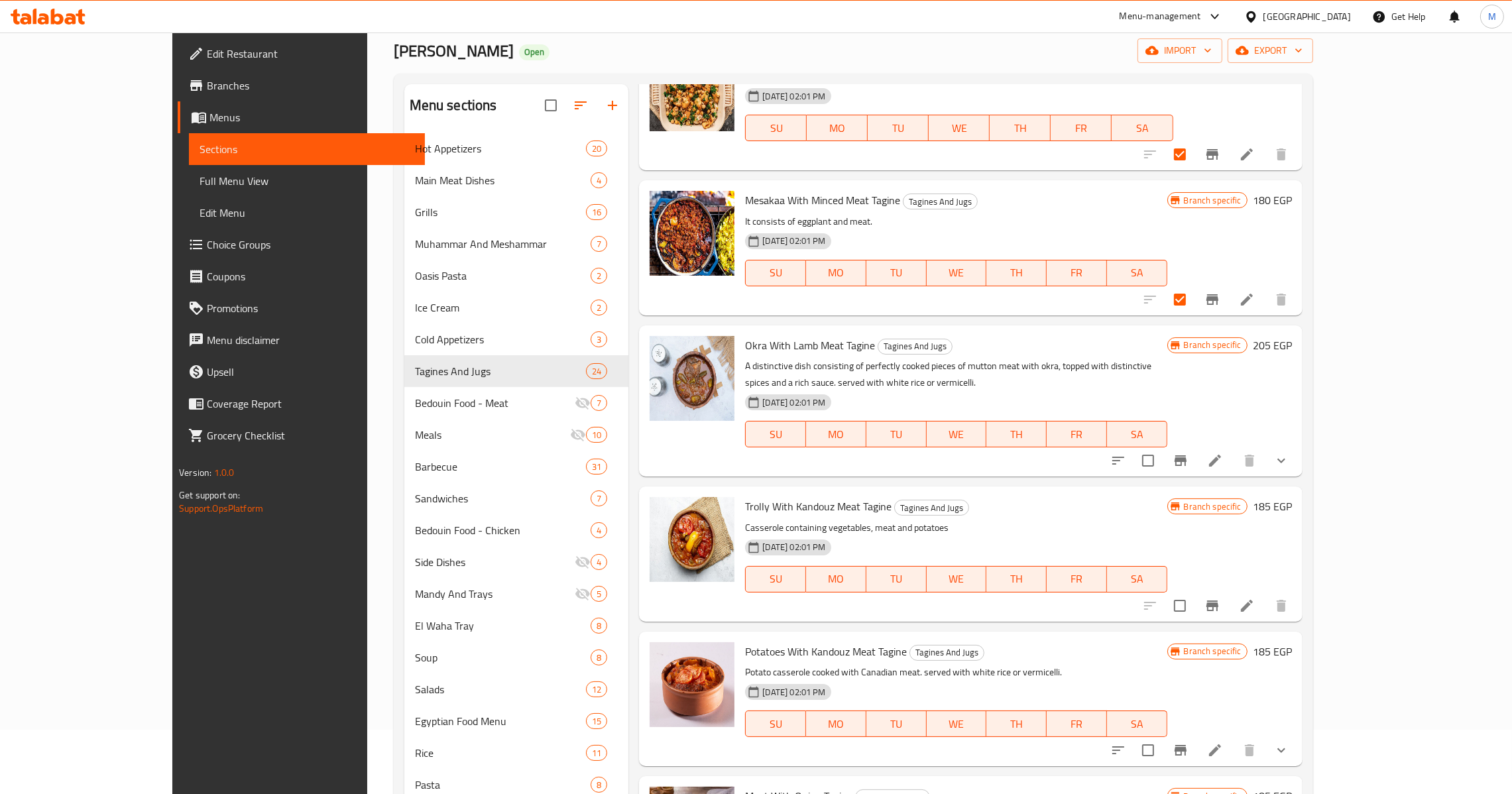
click at [776, 497] on span "Trolly With Kandouz Meat Tagine" at bounding box center [818, 507] width 146 height 20
copy h6 "Trolly With Kandouz Meat Tagine"
click at [1228, 590] on button "Branch-specific-item" at bounding box center [1212, 605] width 32 height 32
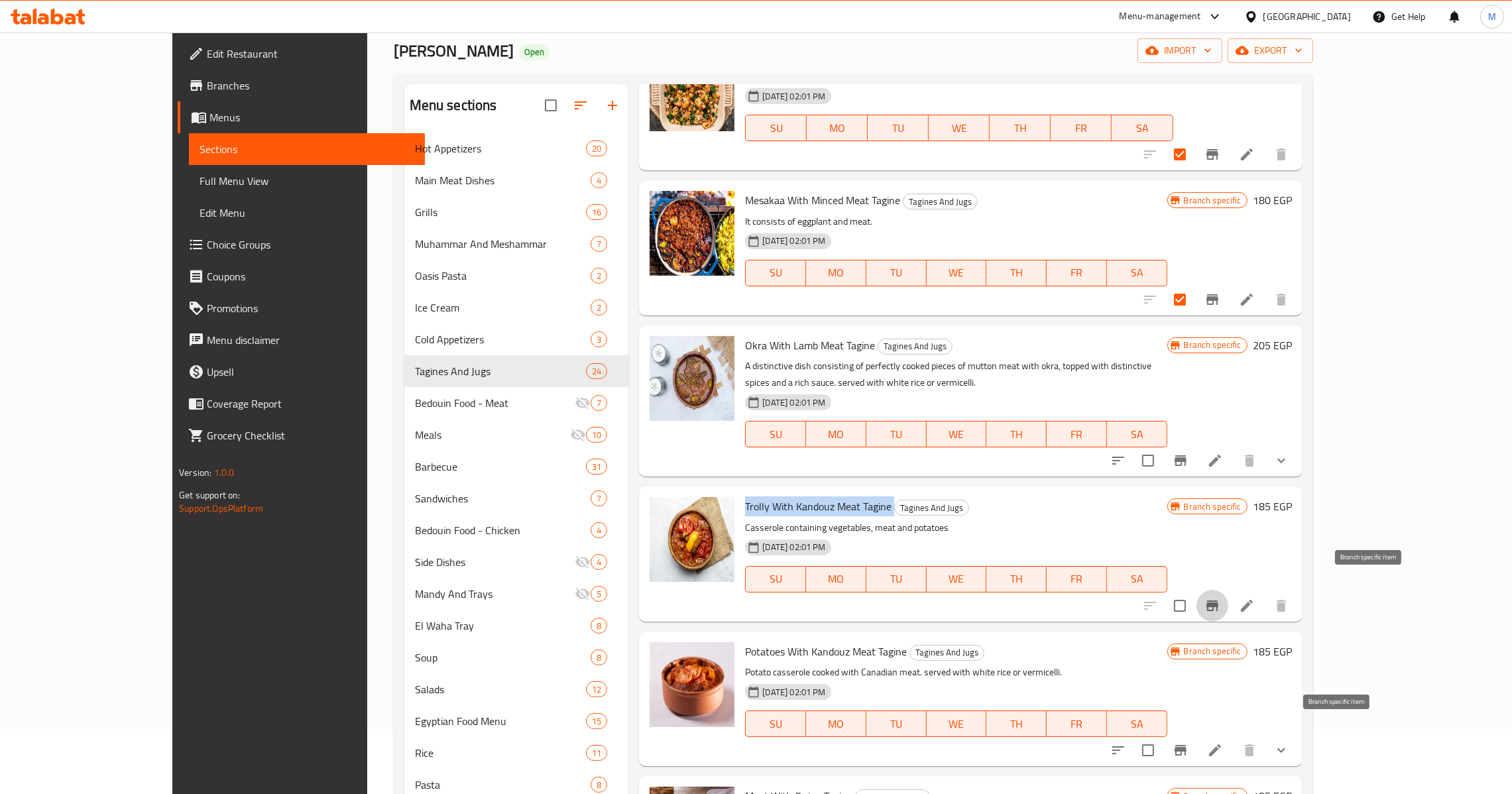
click at [1188, 743] on icon "Branch-specific-item" at bounding box center [1180, 750] width 16 height 16
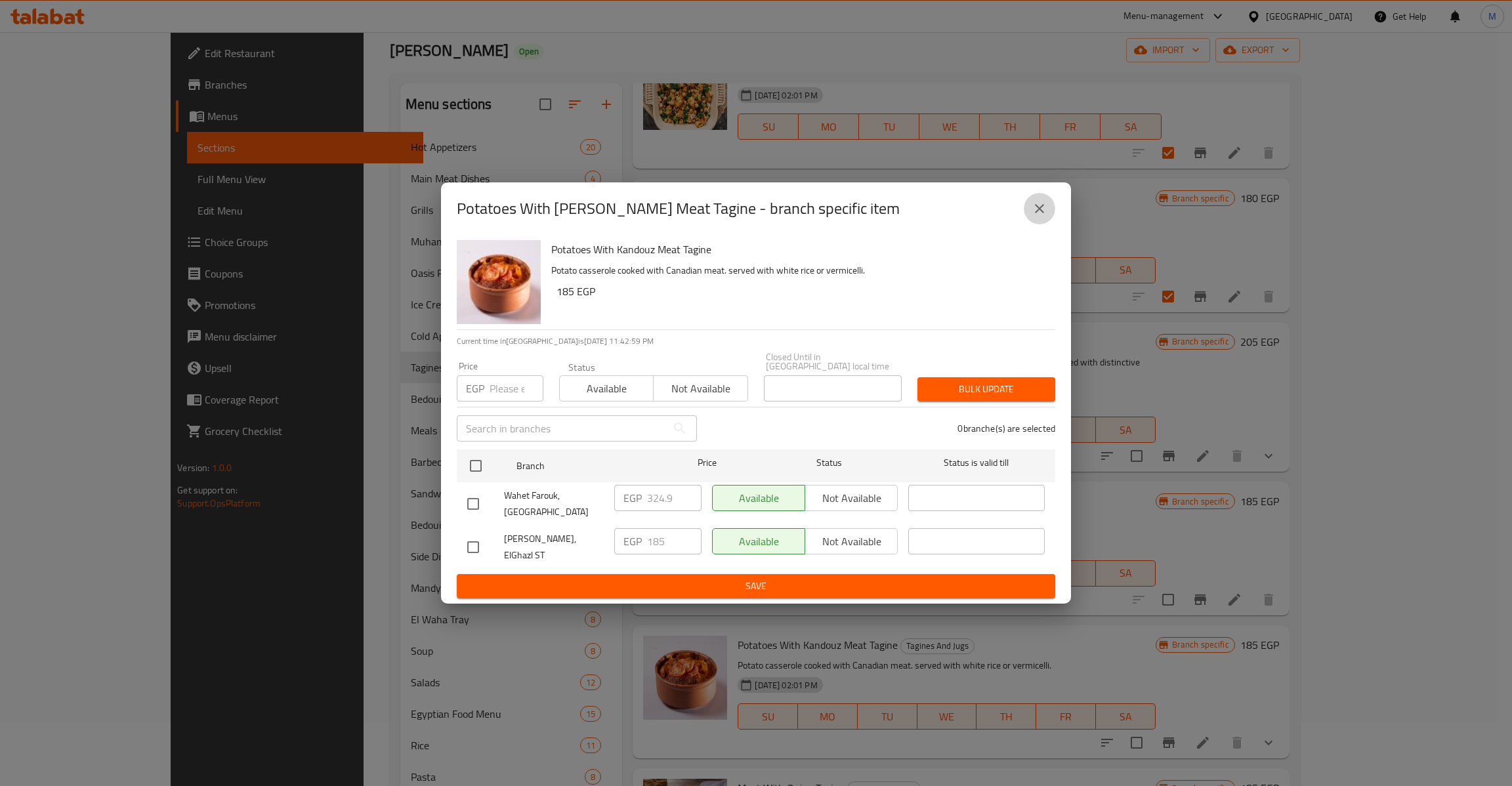
click at [1037, 216] on icon "close" at bounding box center [1039, 208] width 16 height 16
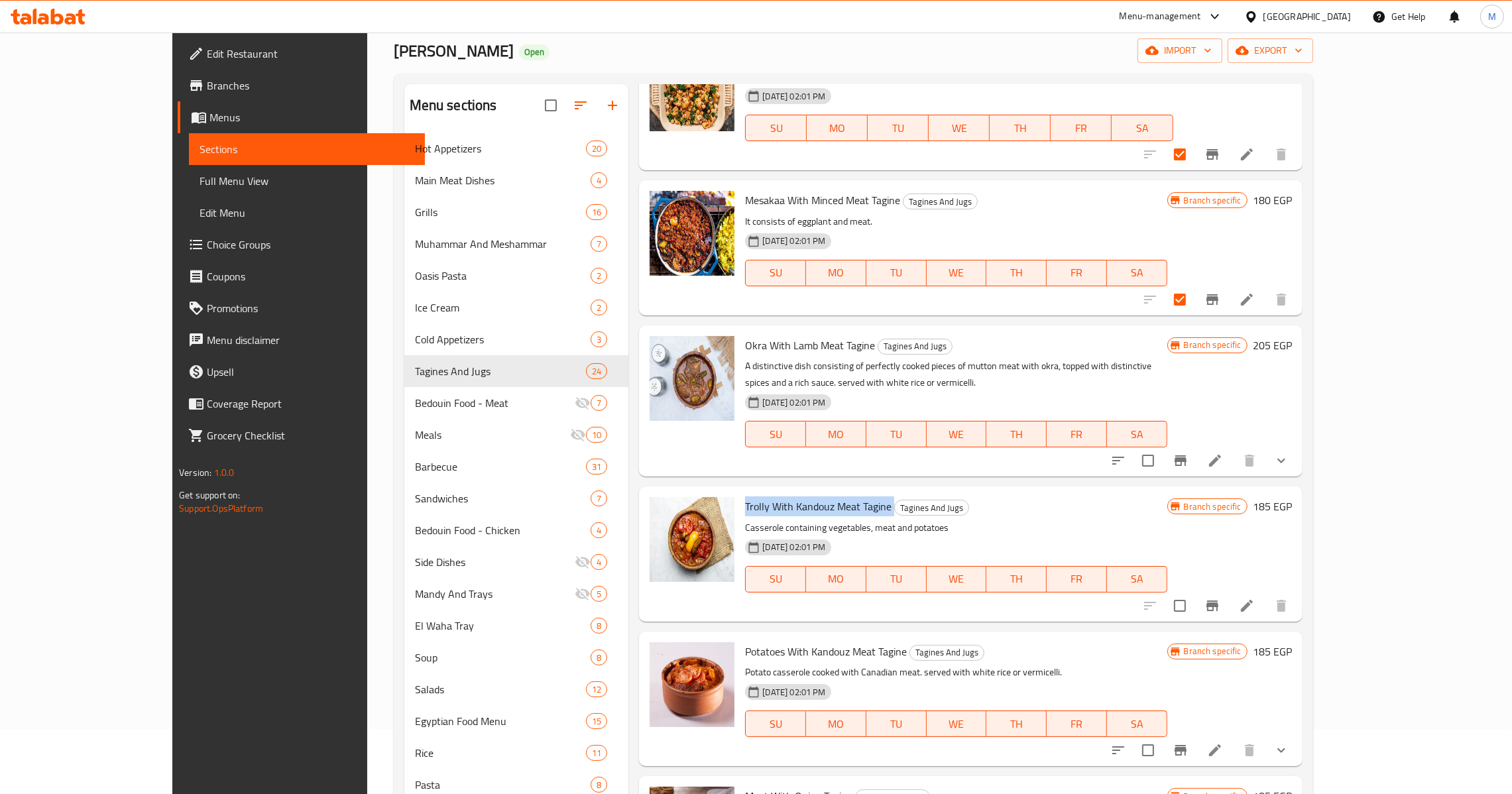
copy h6 "Trolly With Kandouz Meat Tagine"
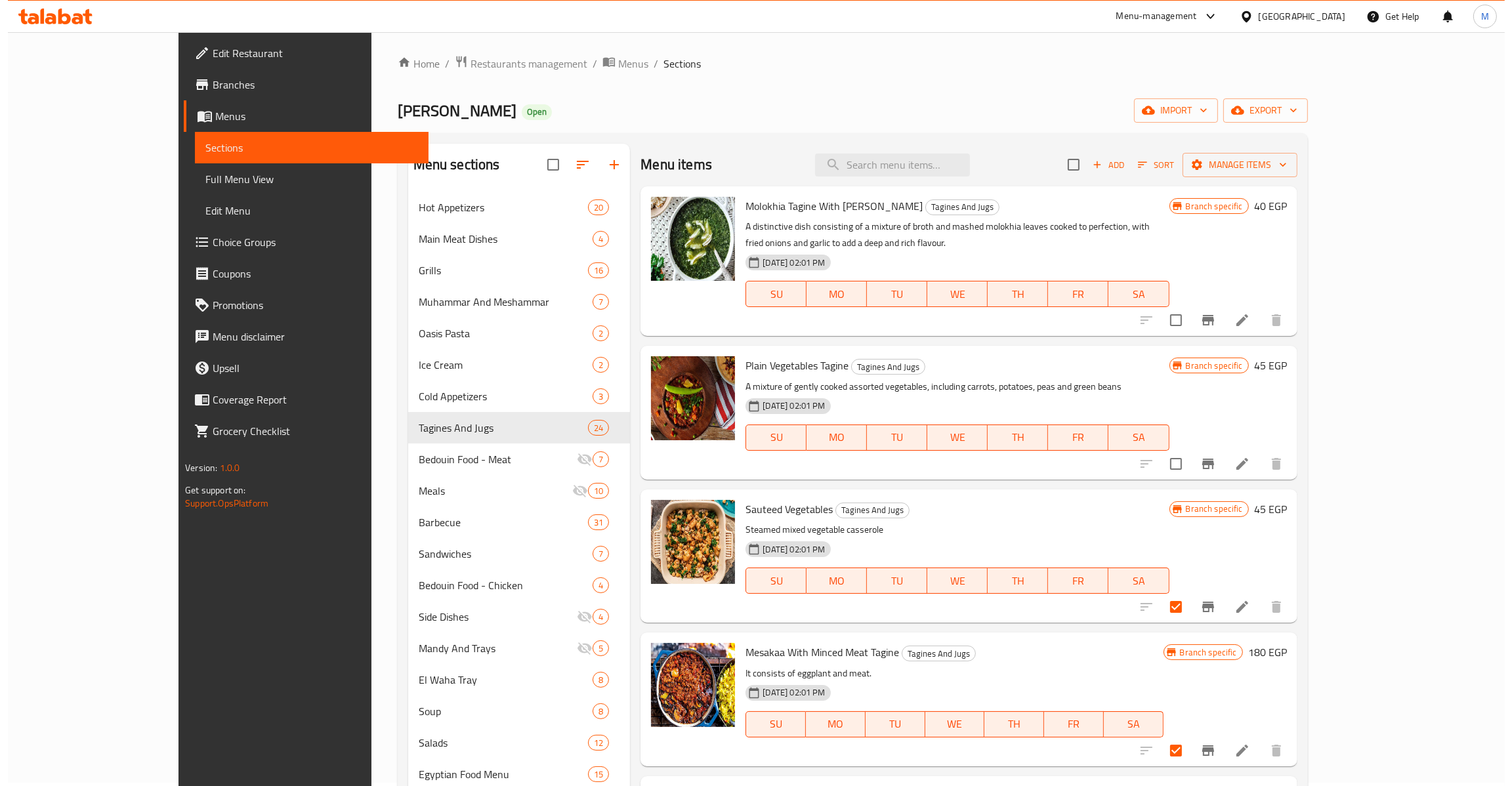
scroll to position [0, 0]
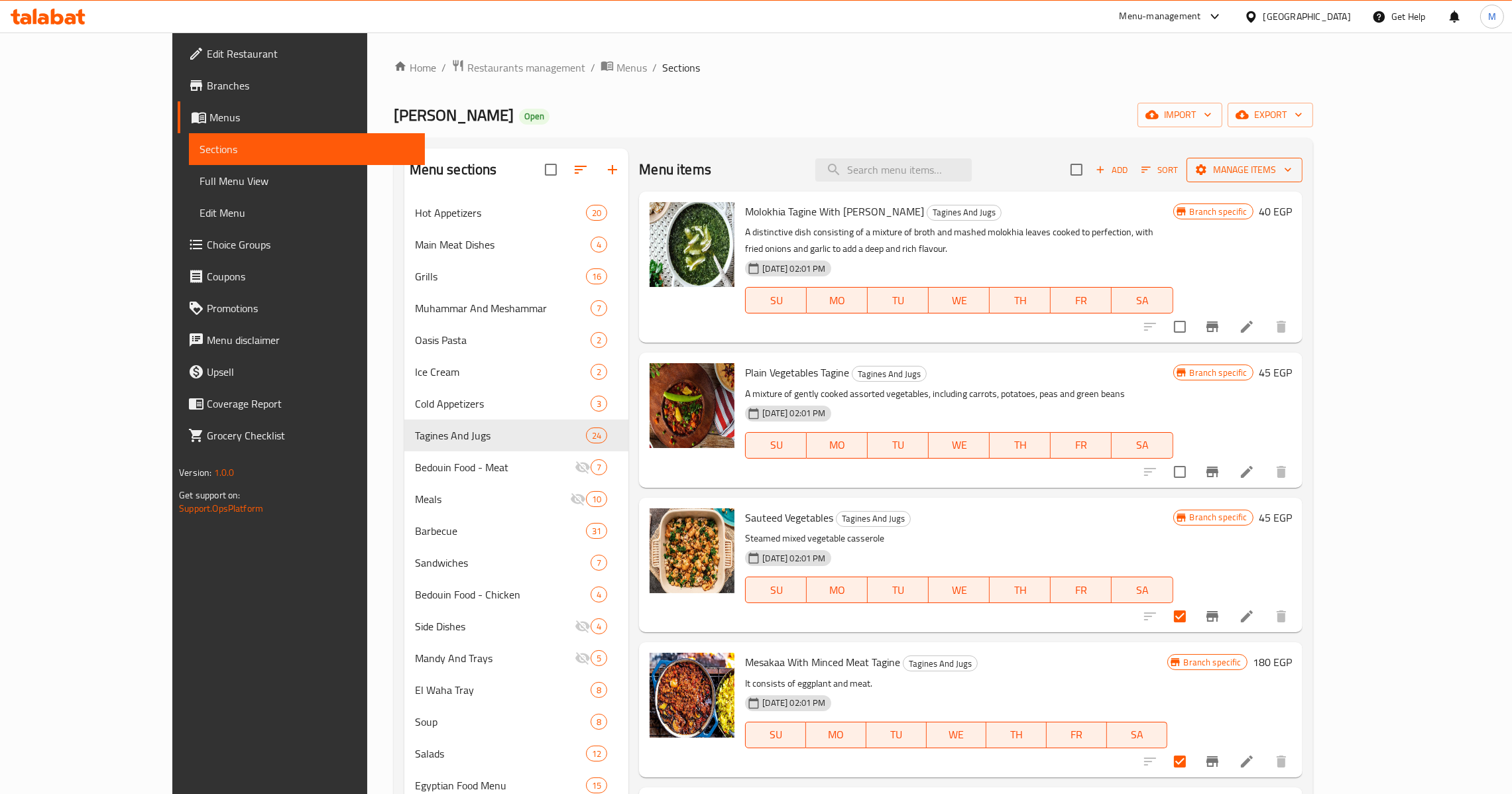
click at [1292, 165] on span "Manage items" at bounding box center [1244, 170] width 95 height 17
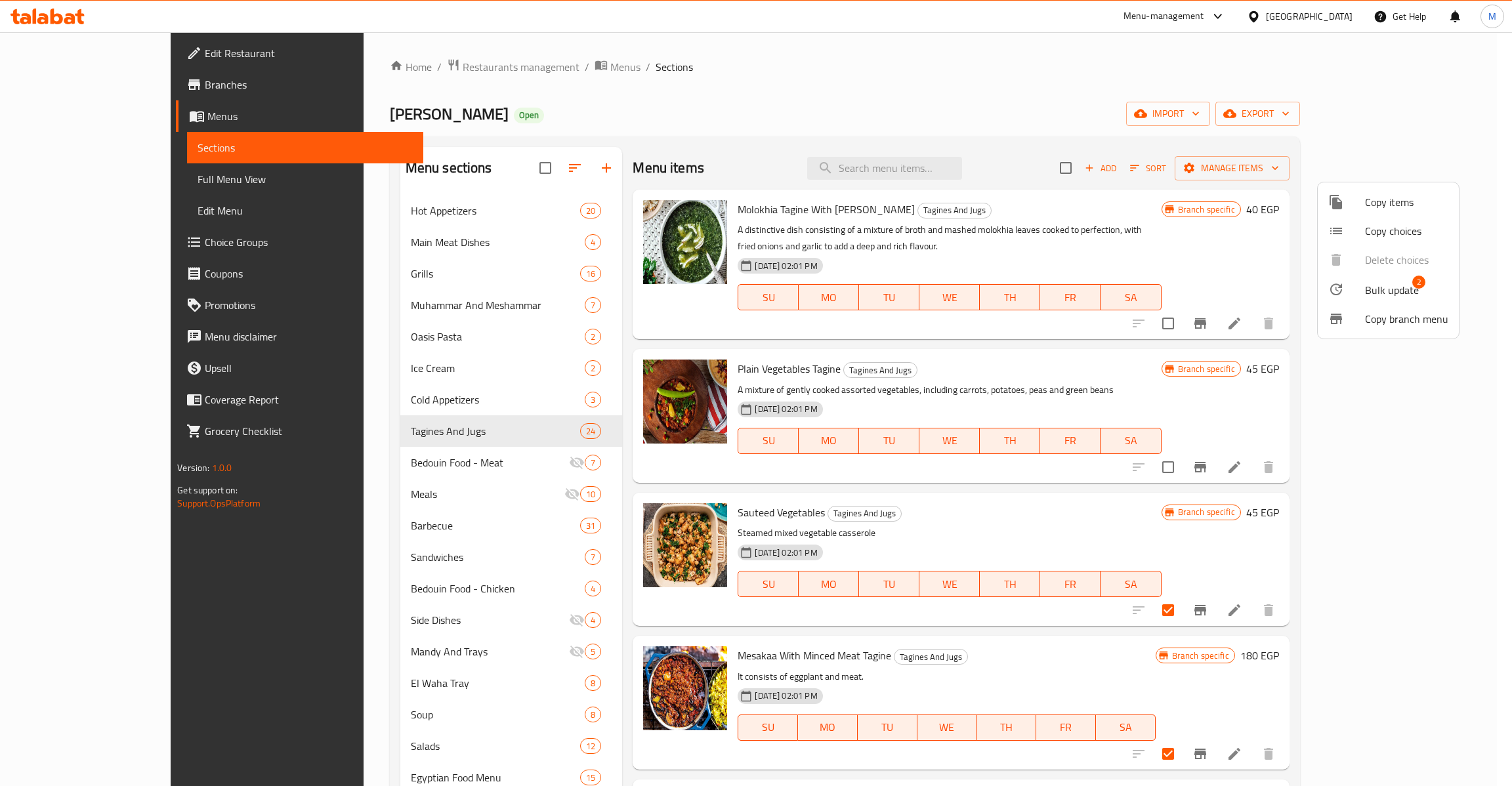
click at [1395, 287] on span "Bulk update" at bounding box center [1391, 289] width 53 height 16
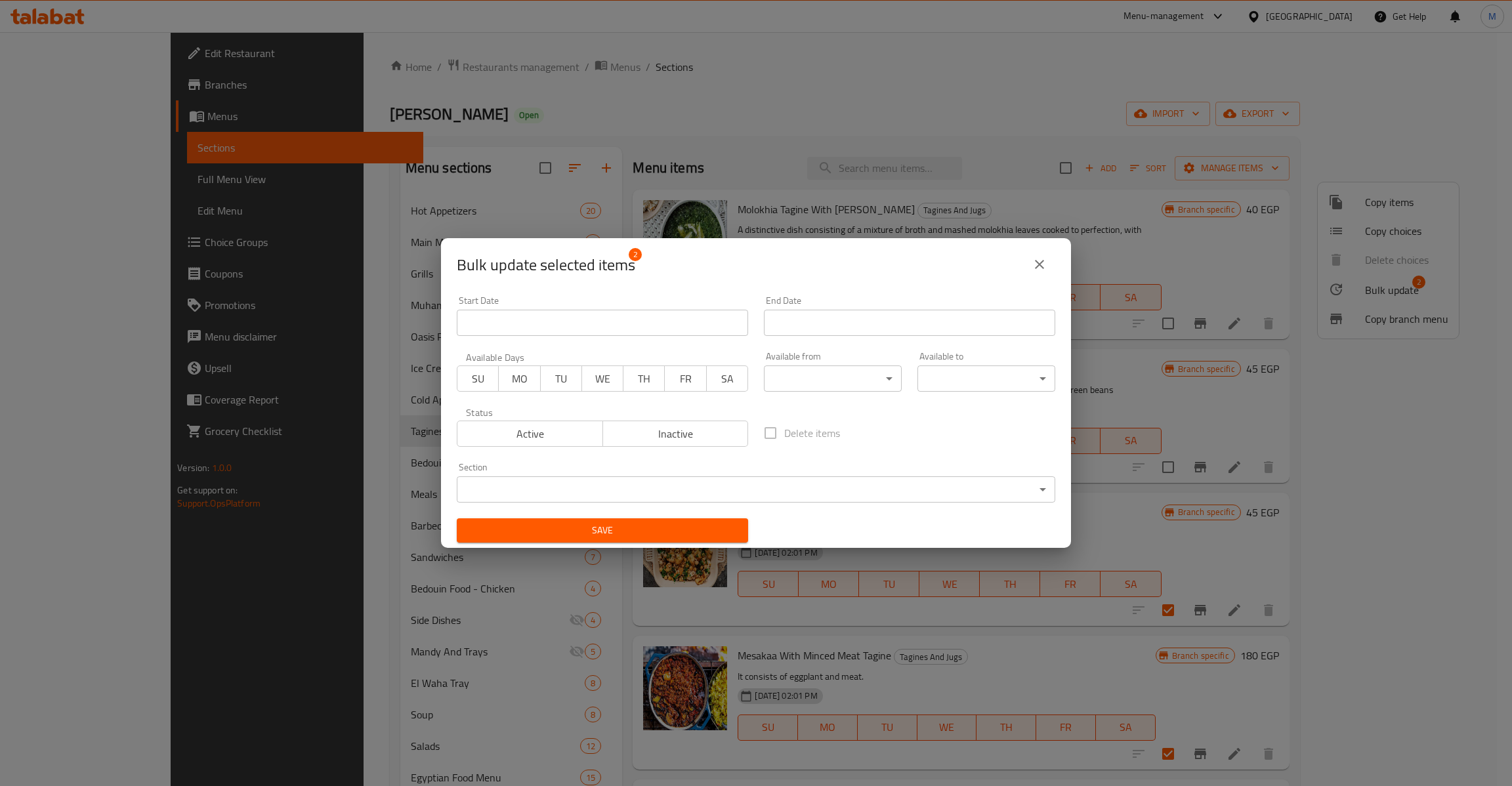
click at [684, 432] on span "Inactive" at bounding box center [676, 433] width 135 height 19
click at [663, 531] on span "Save" at bounding box center [602, 530] width 271 height 16
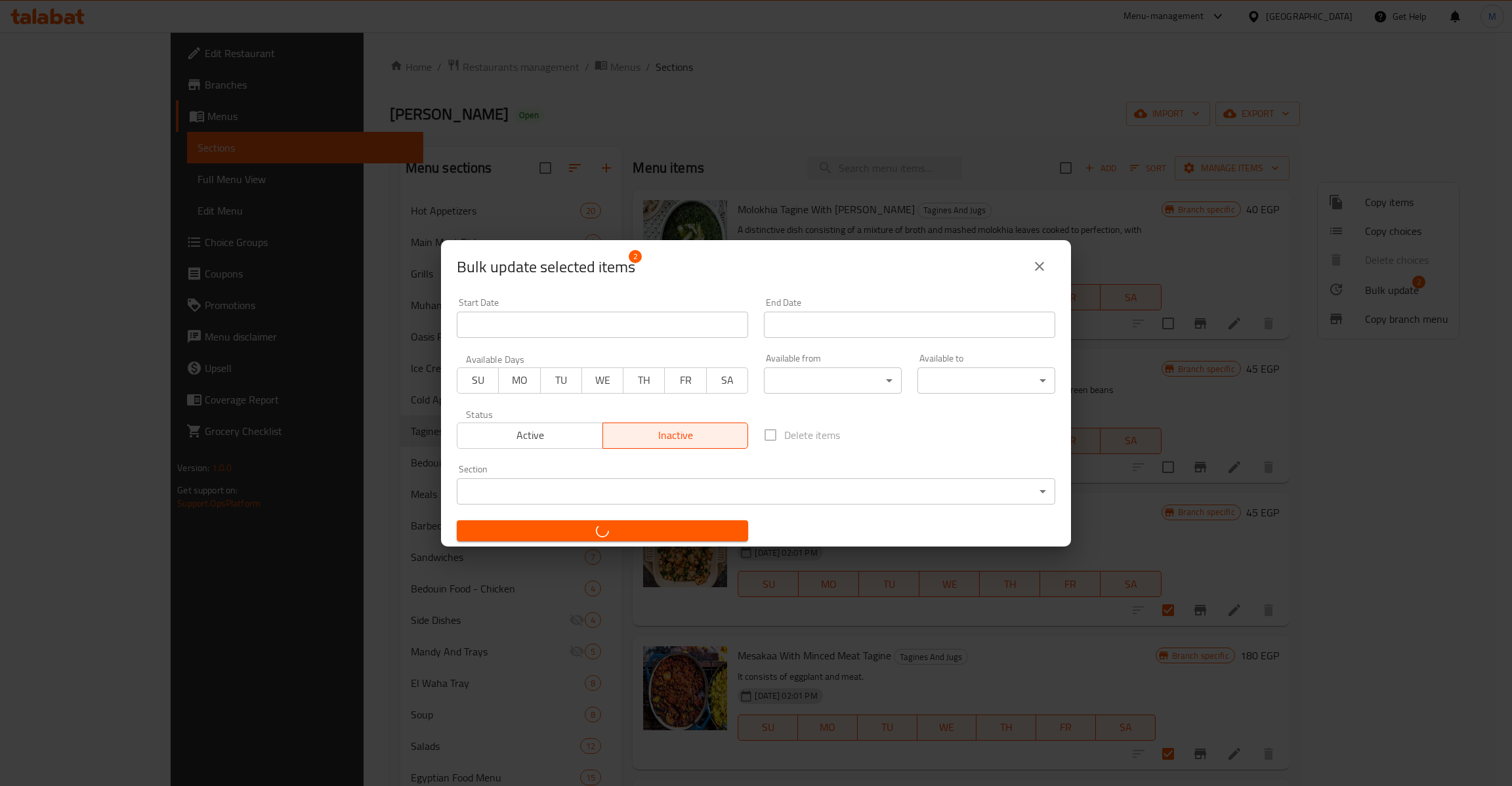
checkbox input "false"
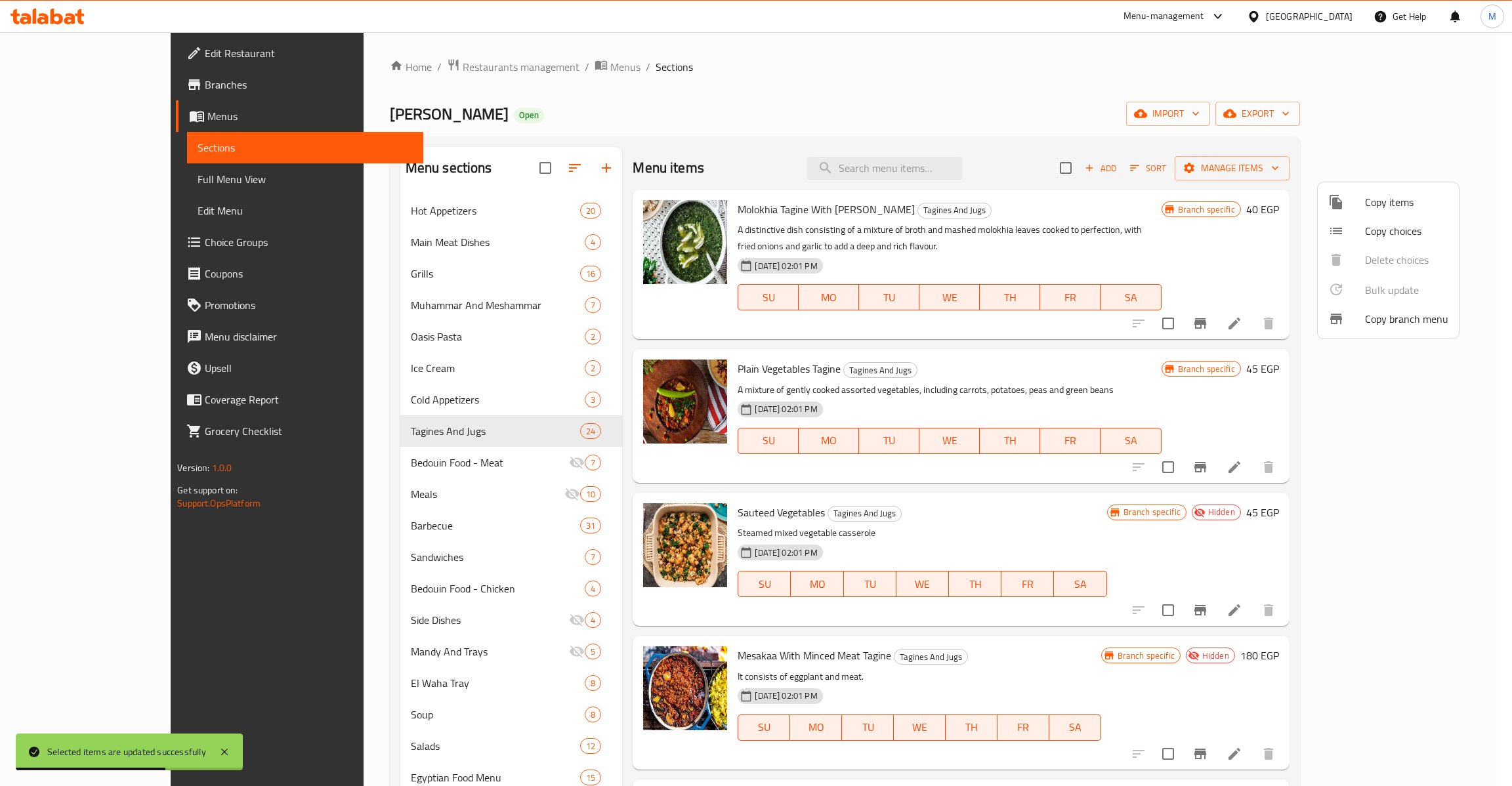
click at [1452, 118] on div at bounding box center [756, 393] width 1512 height 786
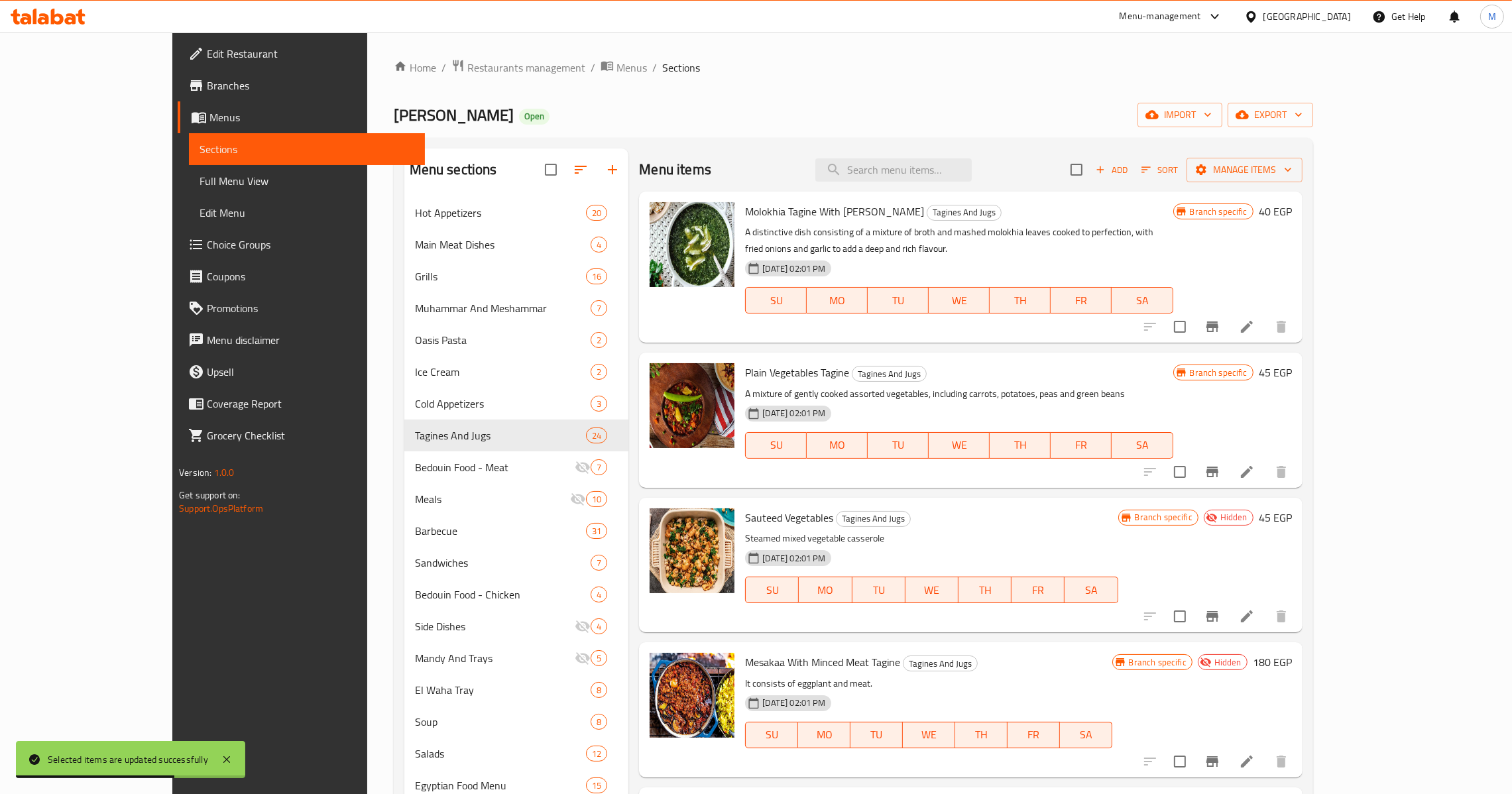
click at [1305, 119] on icon "button" at bounding box center [1298, 115] width 13 height 13
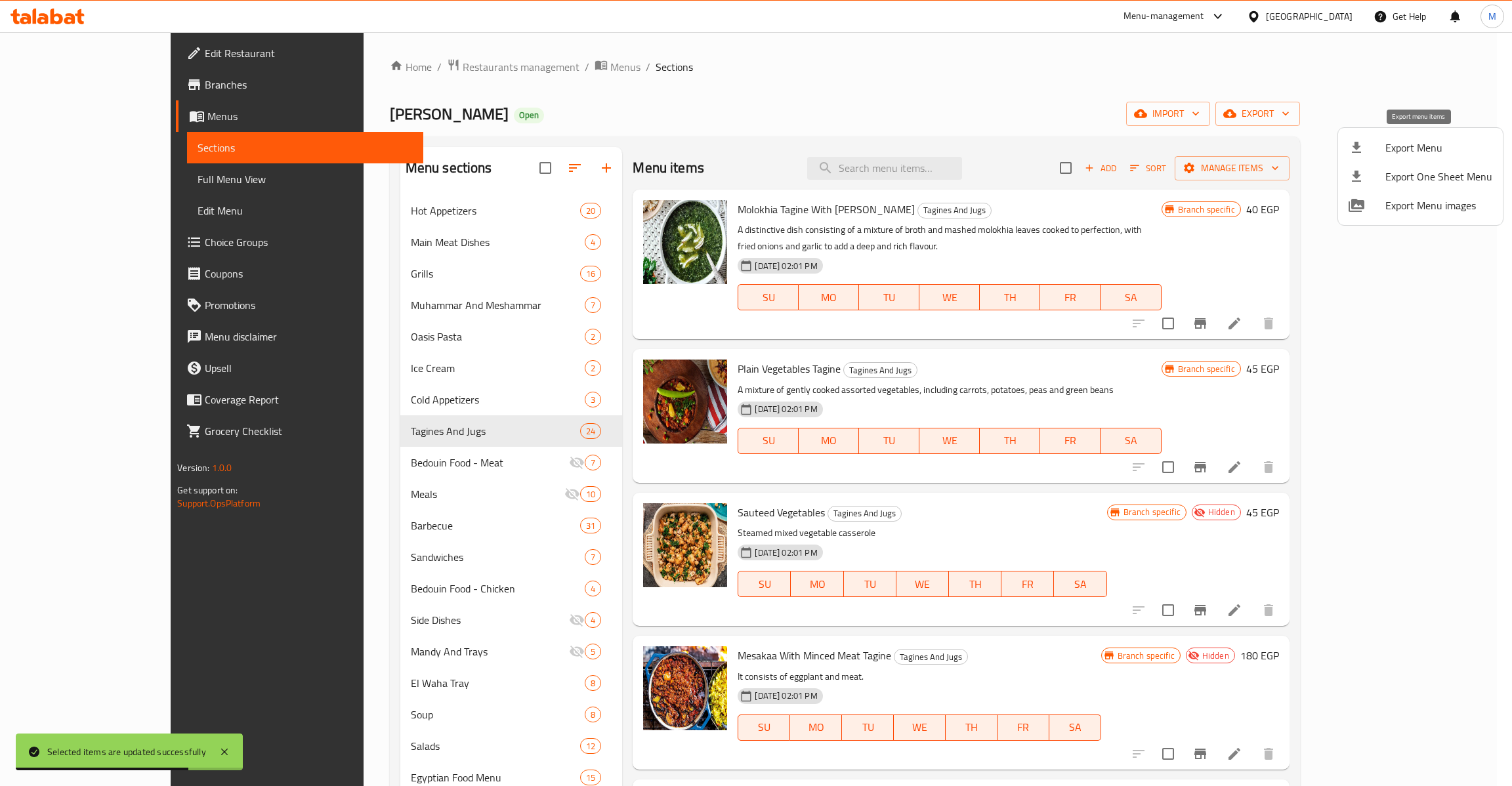
click at [1417, 140] on span "Export Menu" at bounding box center [1439, 147] width 107 height 16
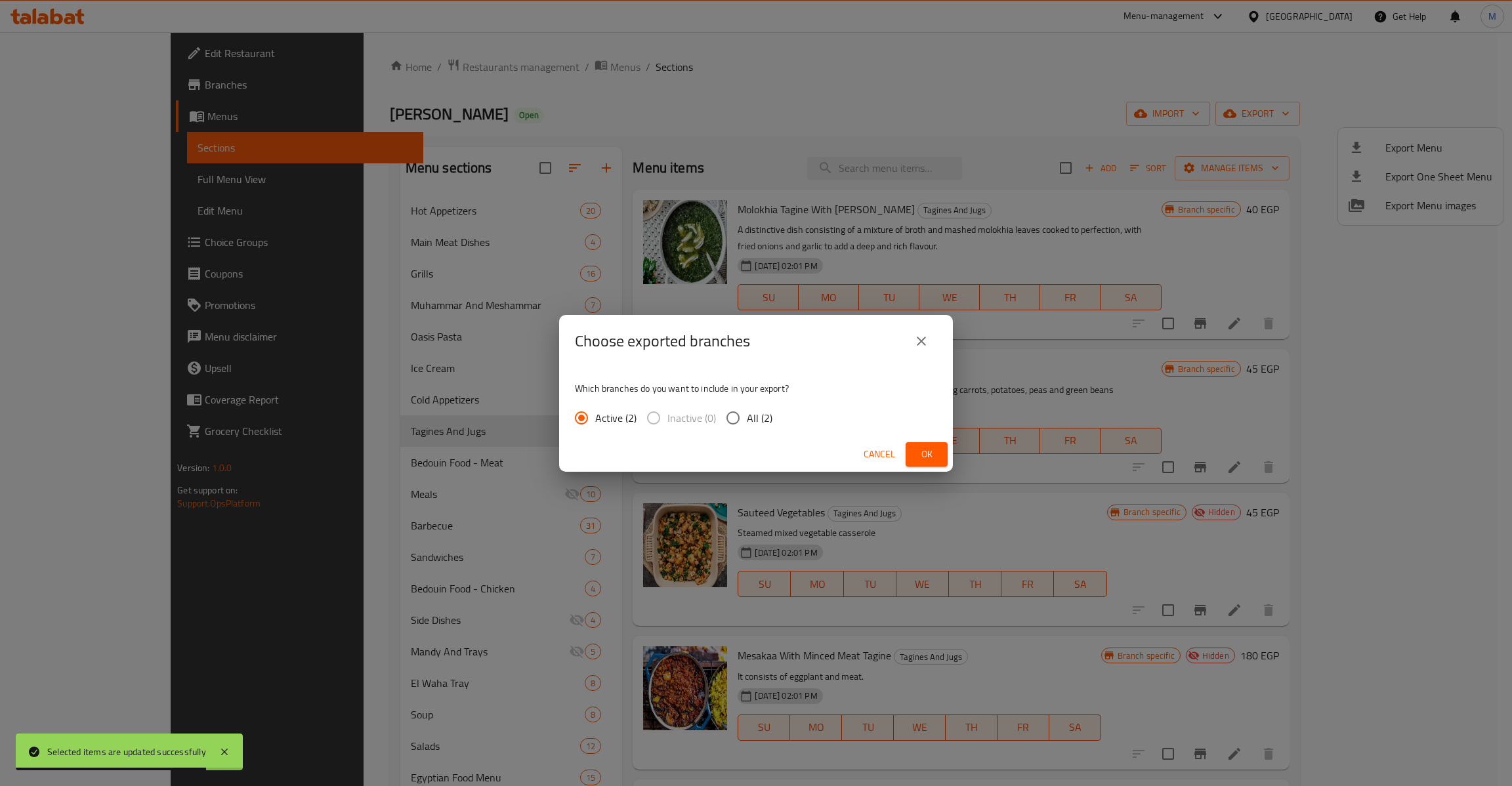
click at [742, 417] on input "All (2)" at bounding box center [733, 418] width 28 height 28
radio input "true"
click at [916, 452] on span "Ok" at bounding box center [927, 454] width 21 height 16
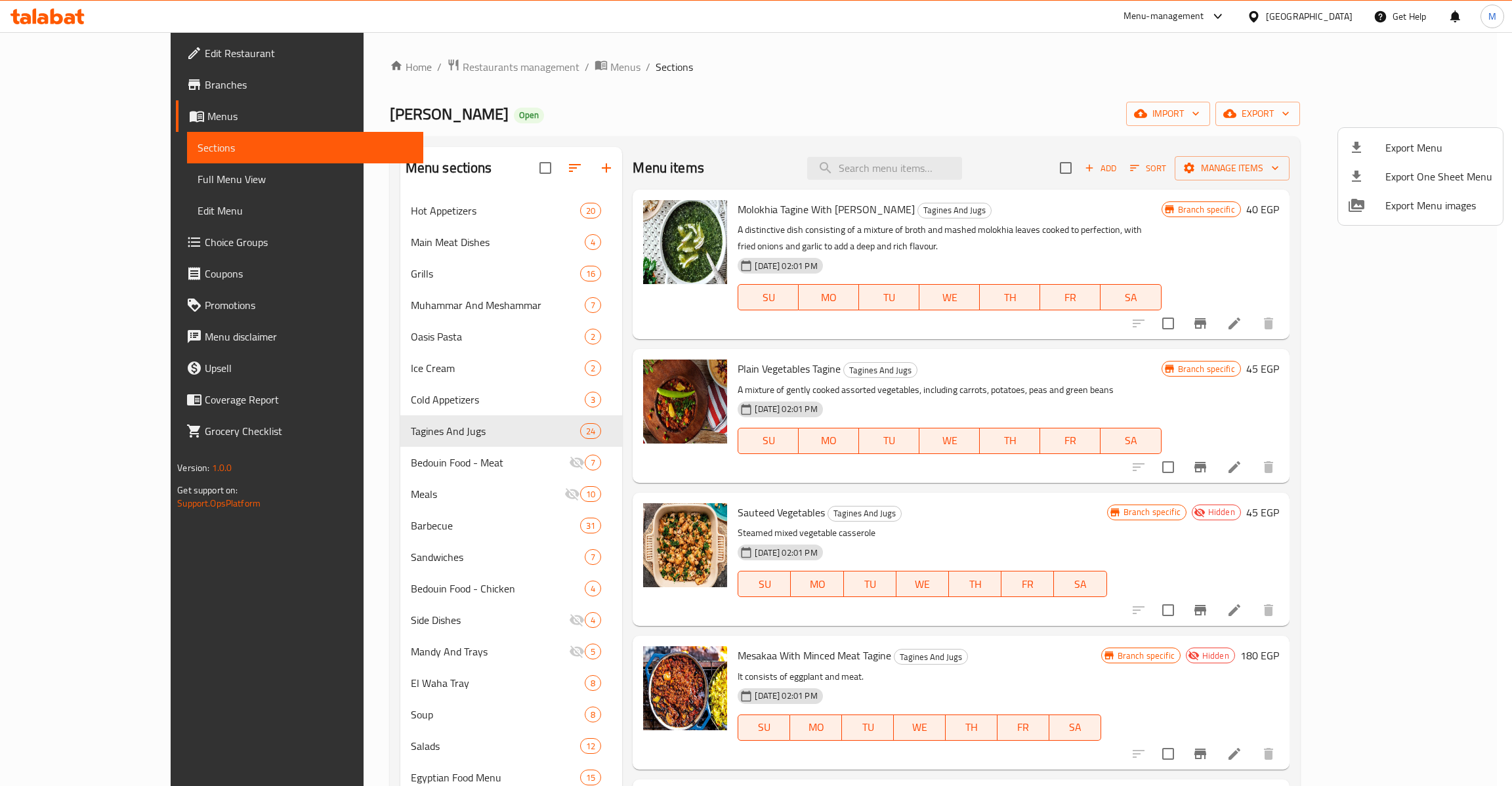
click at [122, 187] on div at bounding box center [756, 393] width 1512 height 786
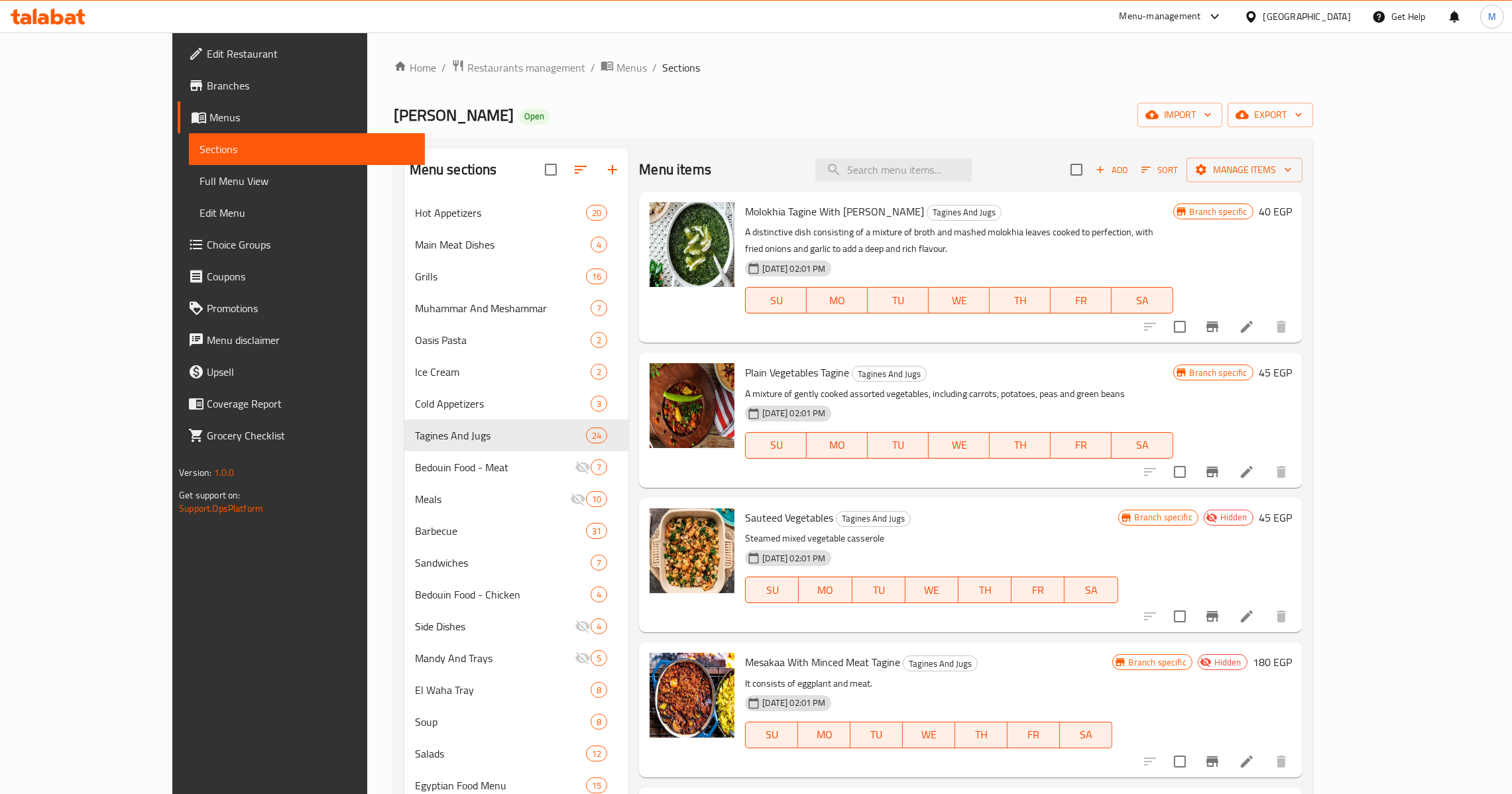
click at [199, 185] on span "Full Menu View" at bounding box center [307, 180] width 214 height 16
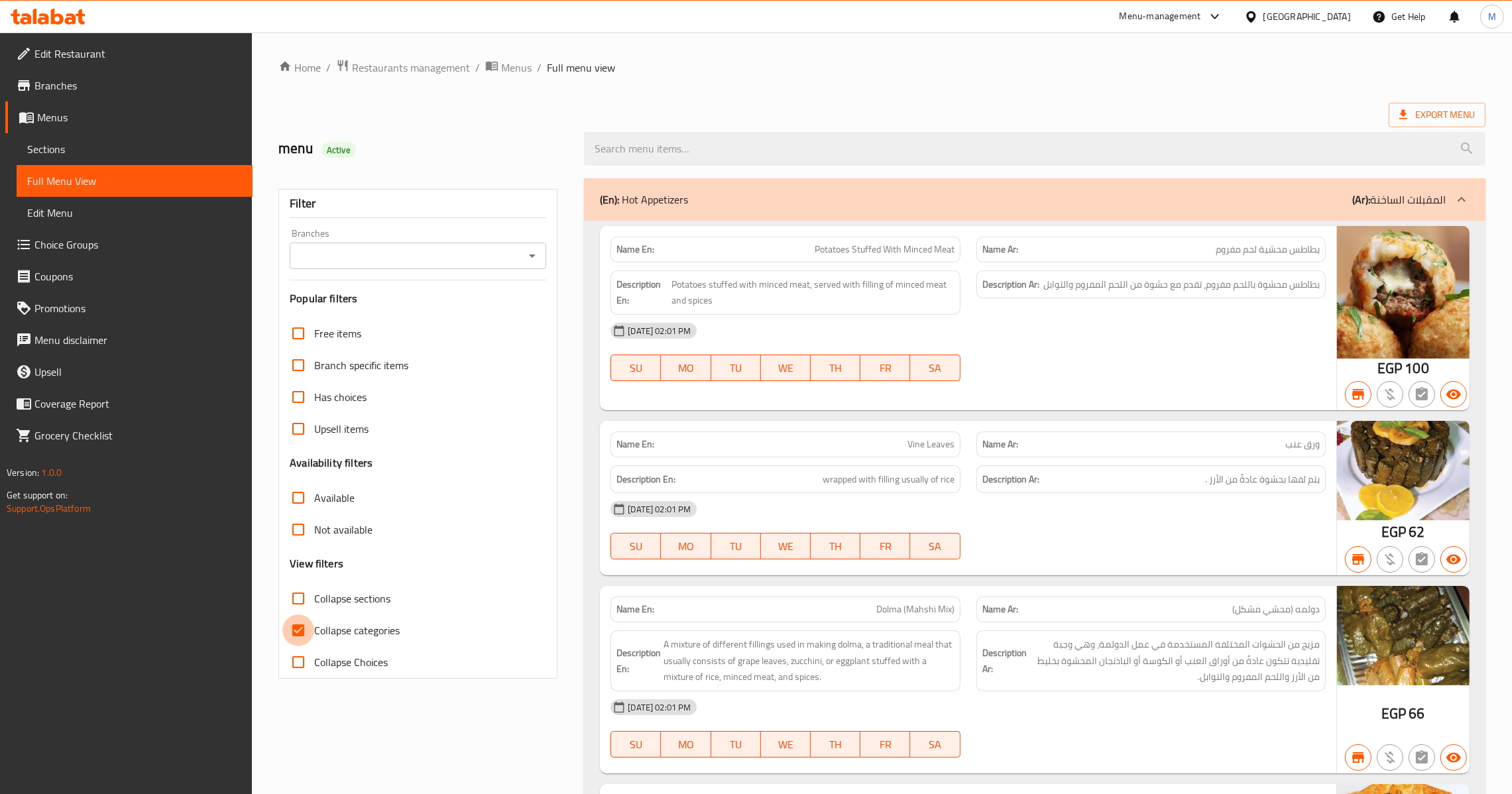
click at [297, 641] on input "Collapse categories" at bounding box center [298, 630] width 32 height 32
checkbox input "false"
click at [532, 260] on icon "Open" at bounding box center [532, 255] width 16 height 16
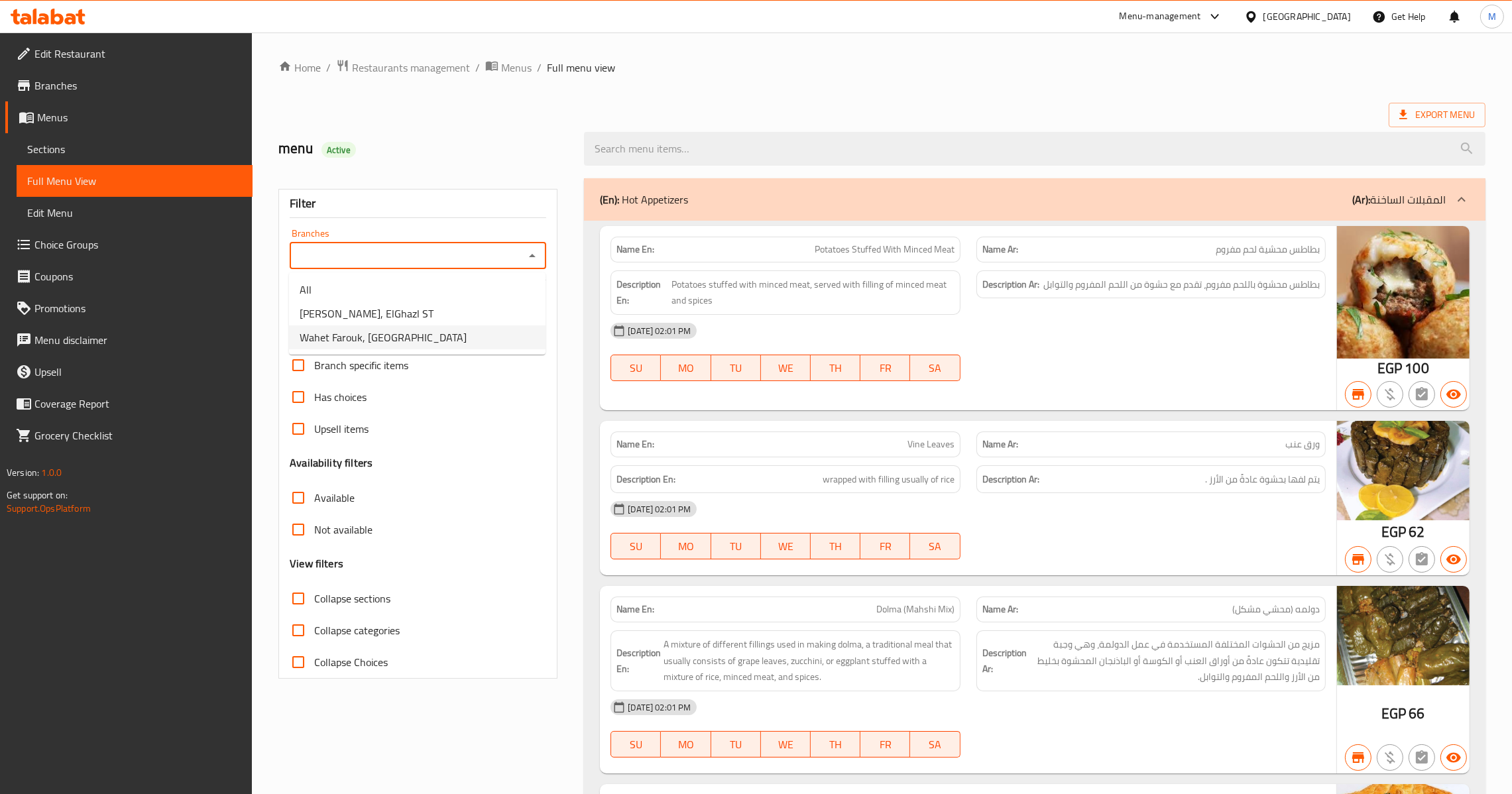
click at [411, 330] on span "Wahet Farouk, [GEOGRAPHIC_DATA]" at bounding box center [383, 336] width 167 height 16
type input "Wahet Farouk, [GEOGRAPHIC_DATA]"
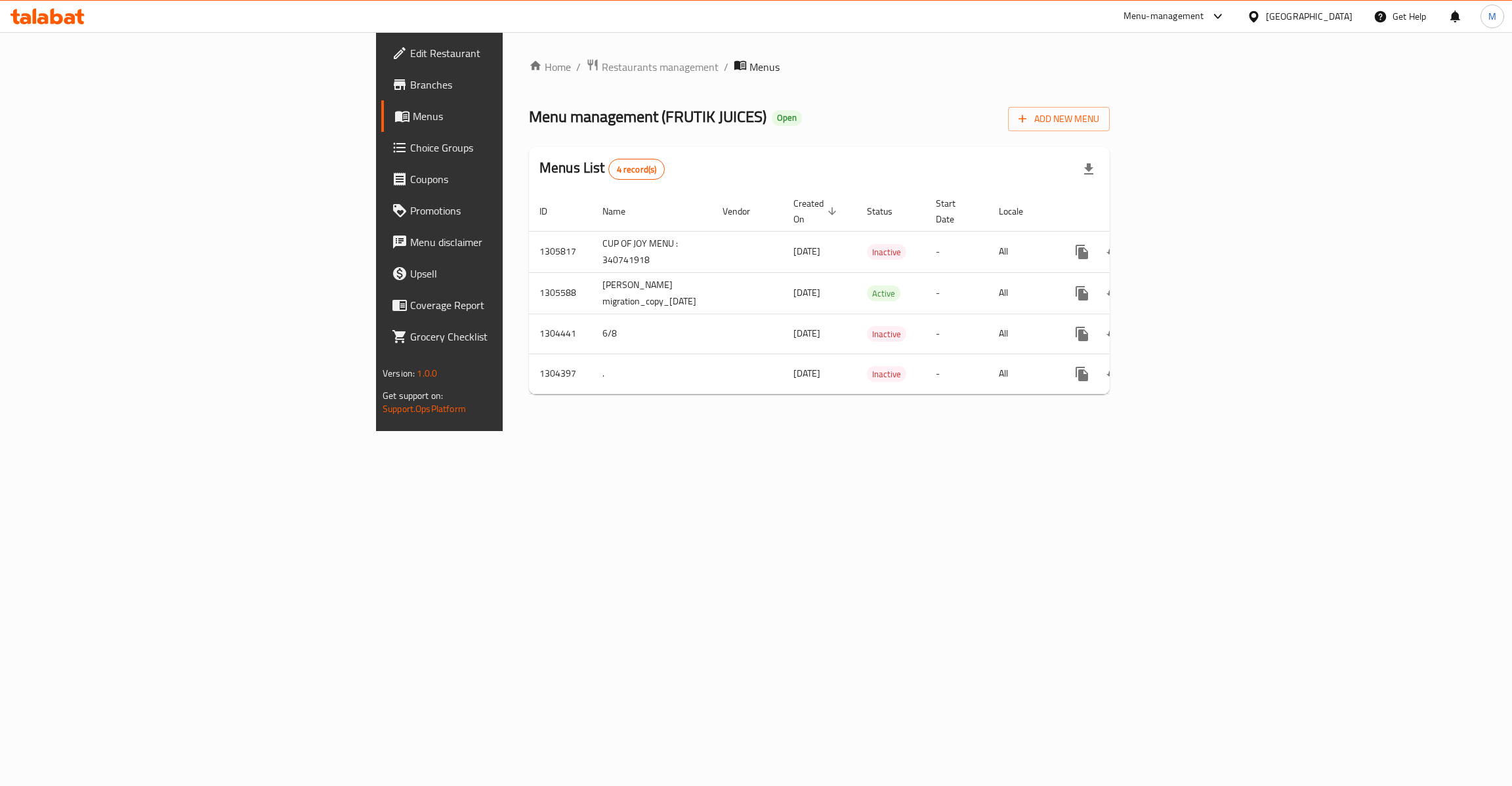
scroll to position [0, 125]
